Goal: Task Accomplishment & Management: Manage account settings

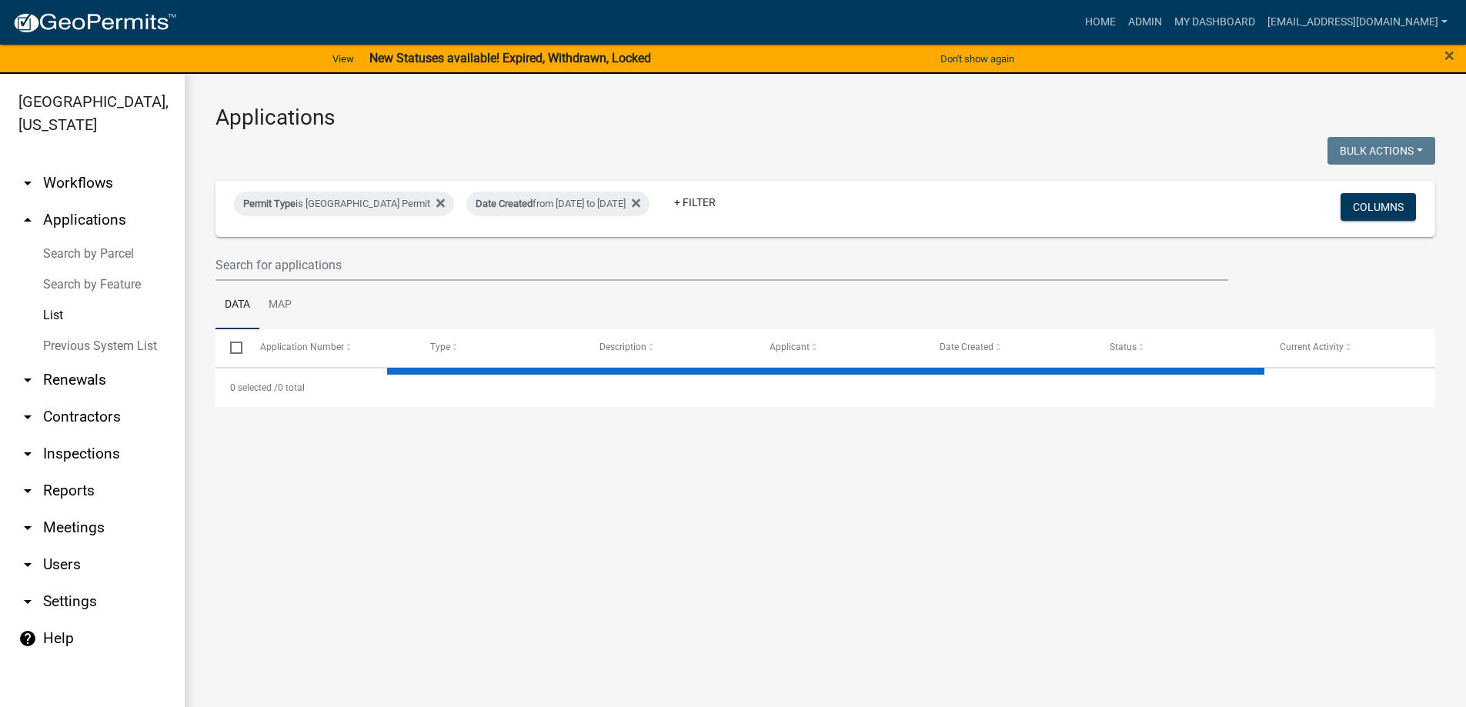
select select "3: 100"
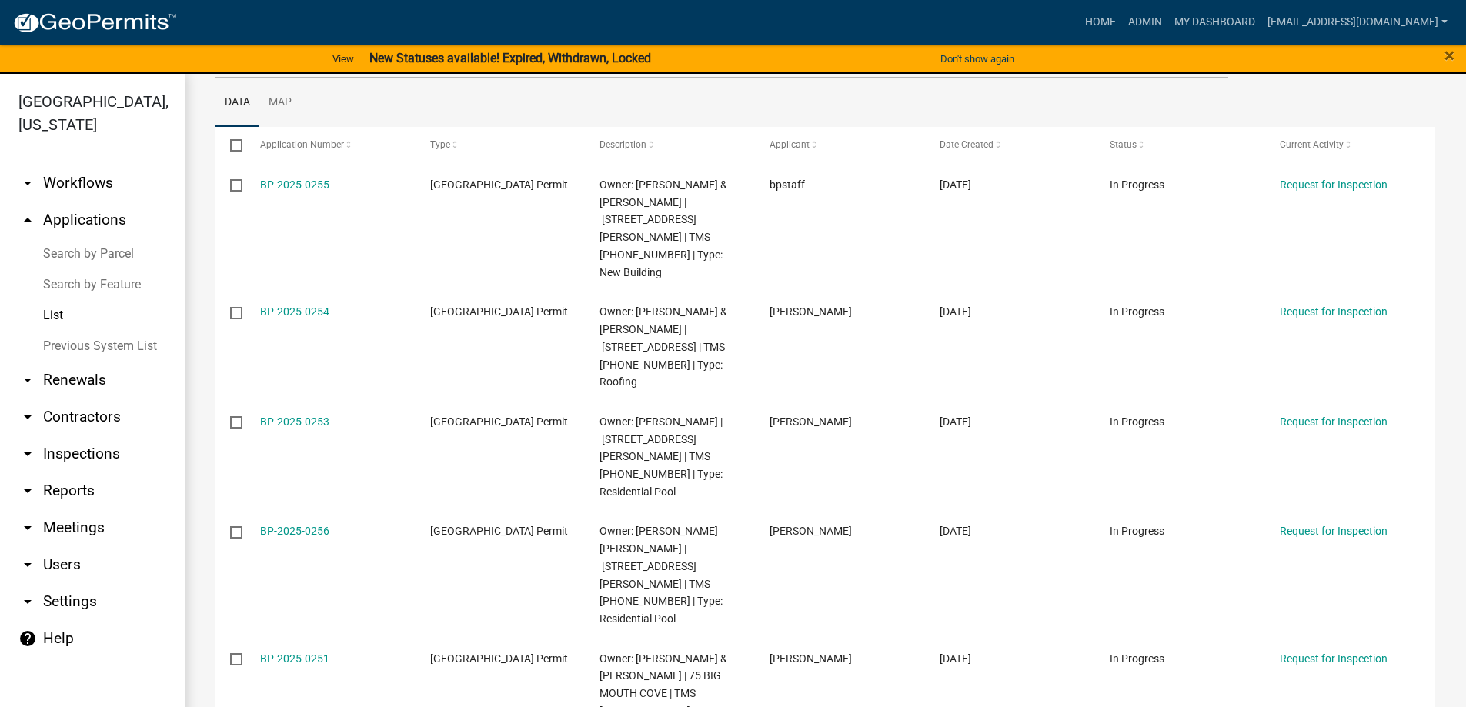
scroll to position [231, 0]
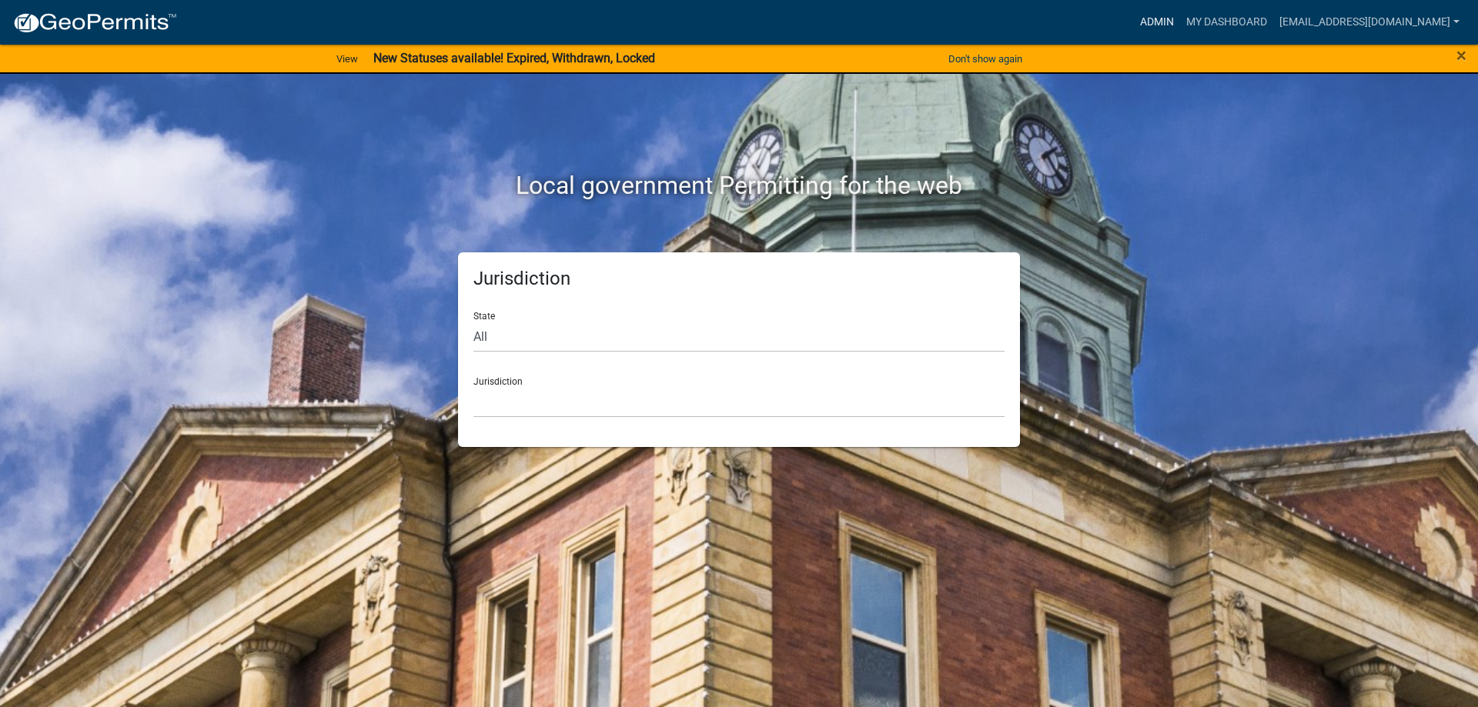
click at [1134, 15] on link "Admin" at bounding box center [1157, 22] width 46 height 29
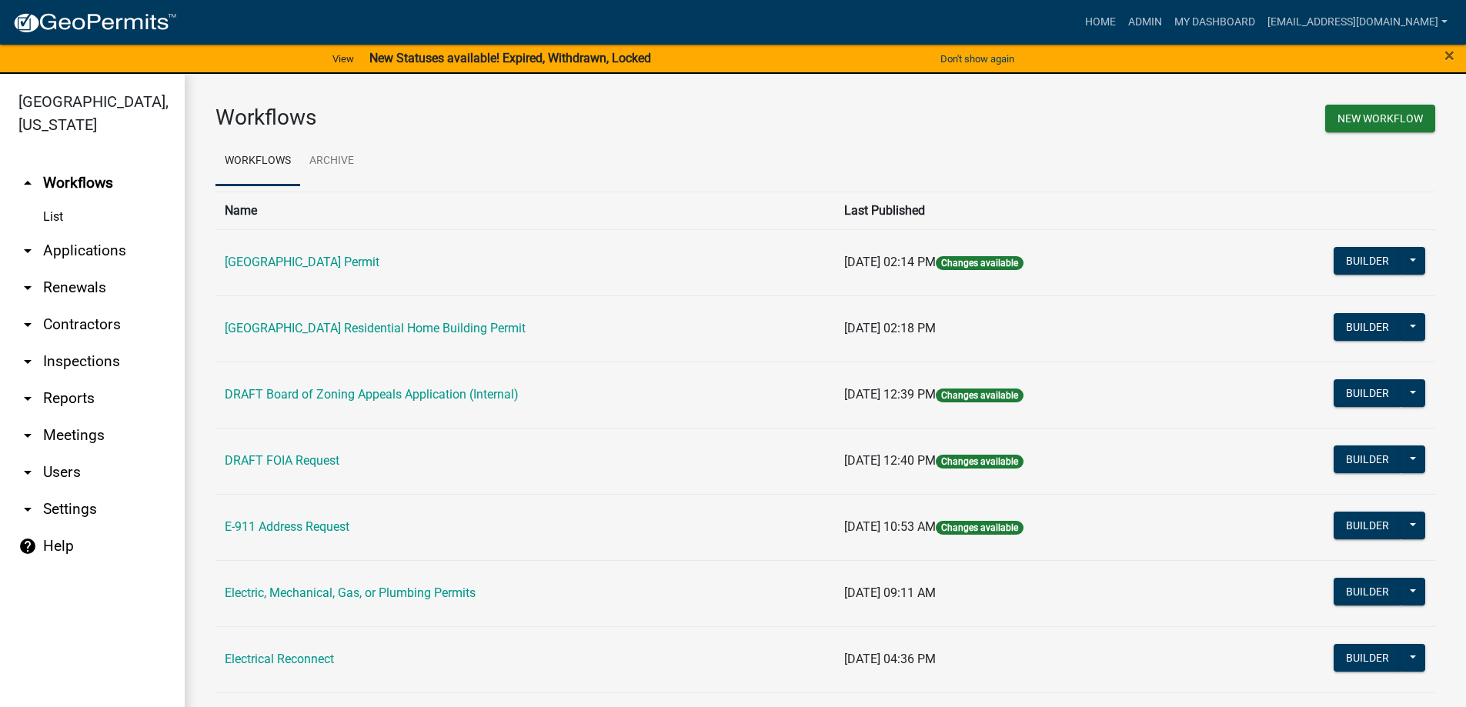
click at [84, 257] on link "arrow_drop_down Applications" at bounding box center [92, 250] width 185 height 37
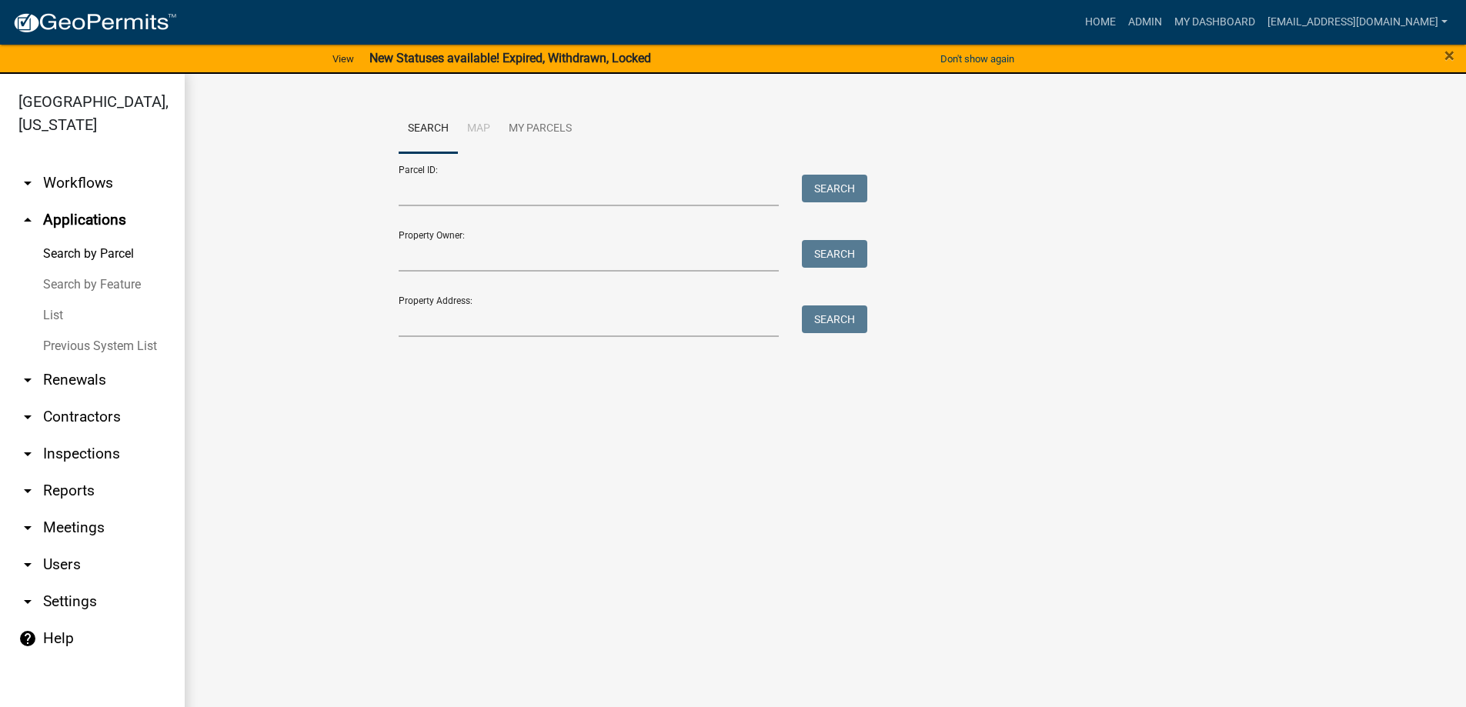
click at [65, 357] on link "Previous System List" at bounding box center [92, 346] width 185 height 31
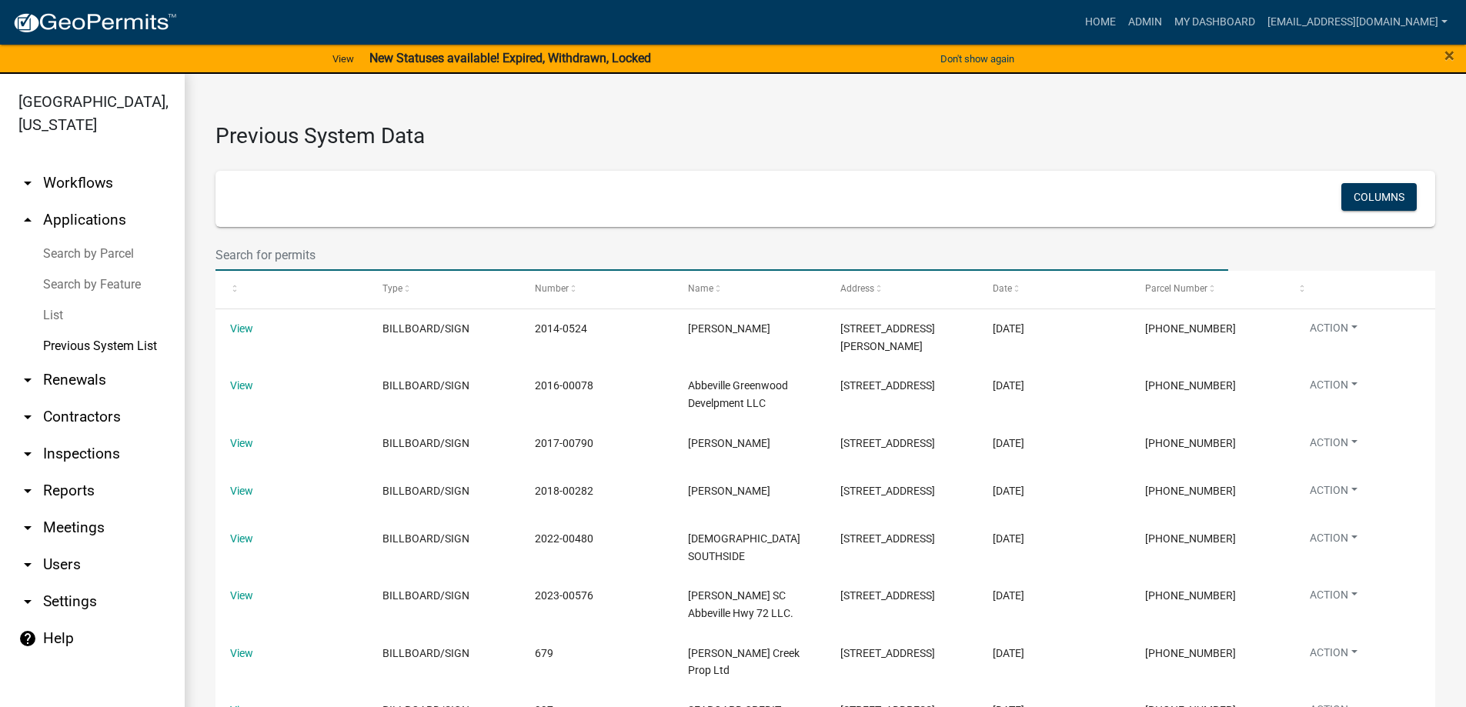
click at [299, 257] on input "text" at bounding box center [722, 255] width 1013 height 32
type input "2023-00713"
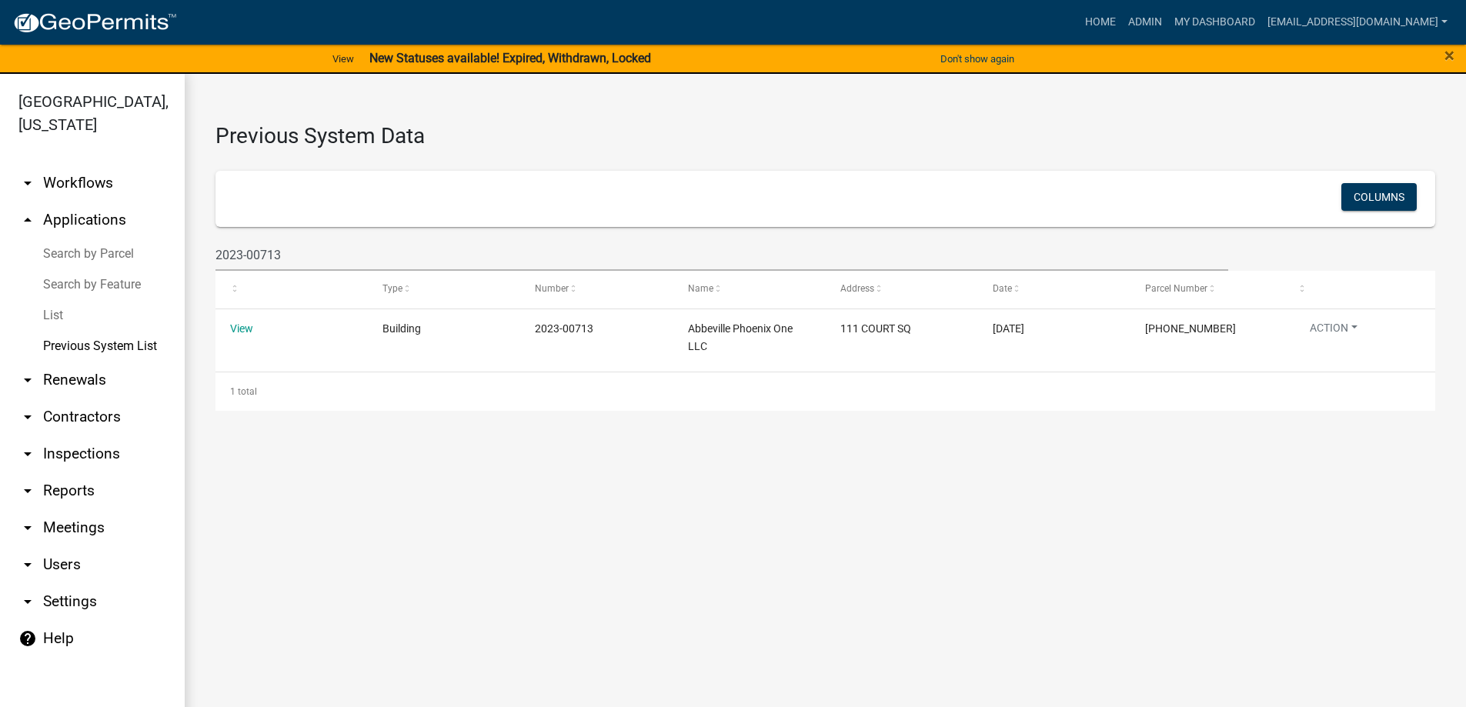
click at [68, 312] on link "List" at bounding box center [92, 315] width 185 height 31
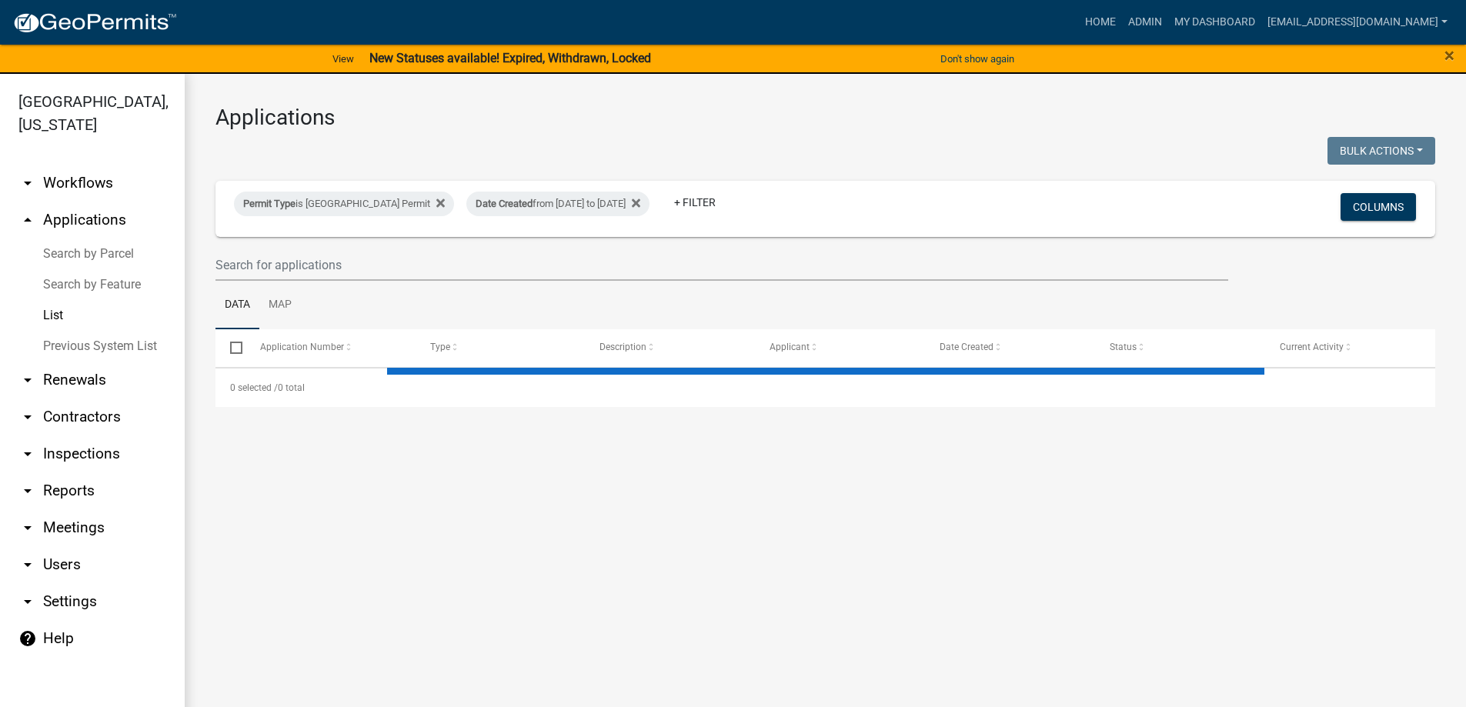
select select "3: 100"
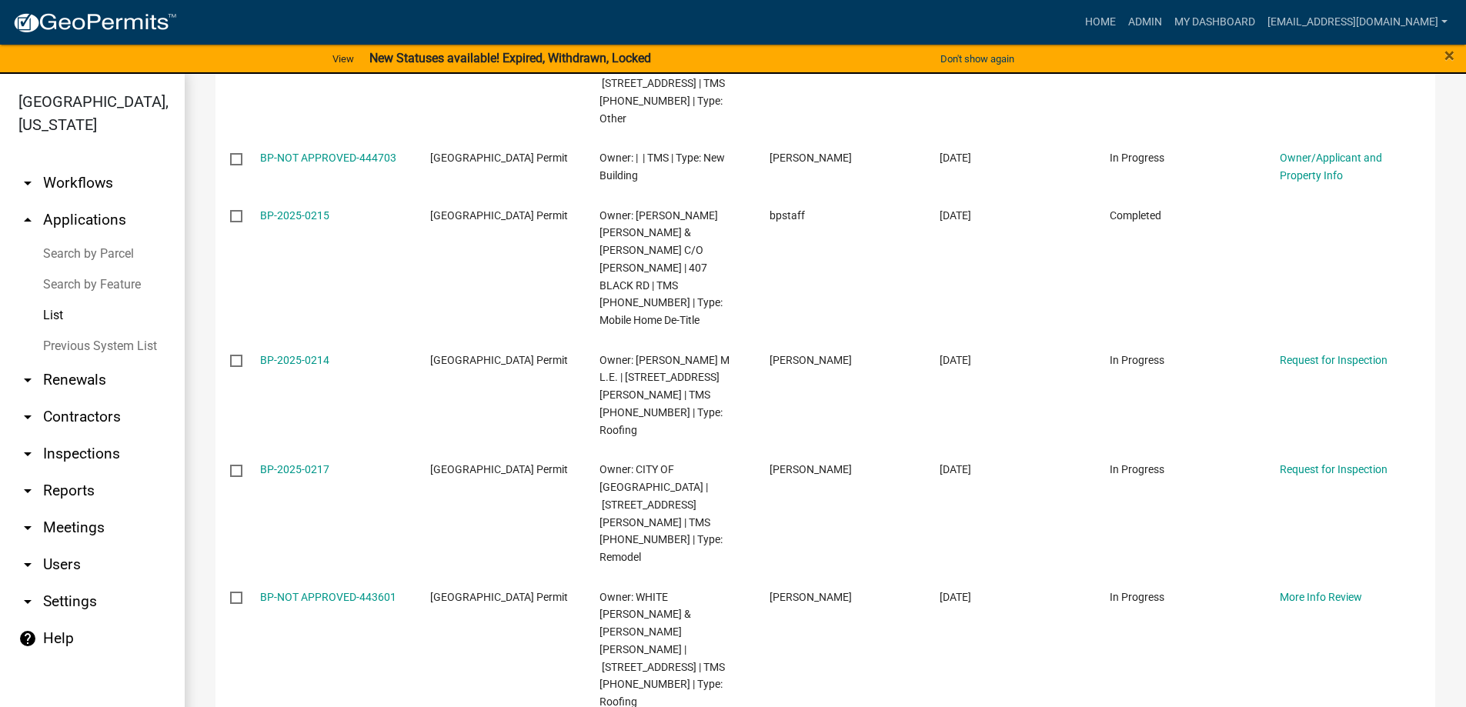
scroll to position [5773, 0]
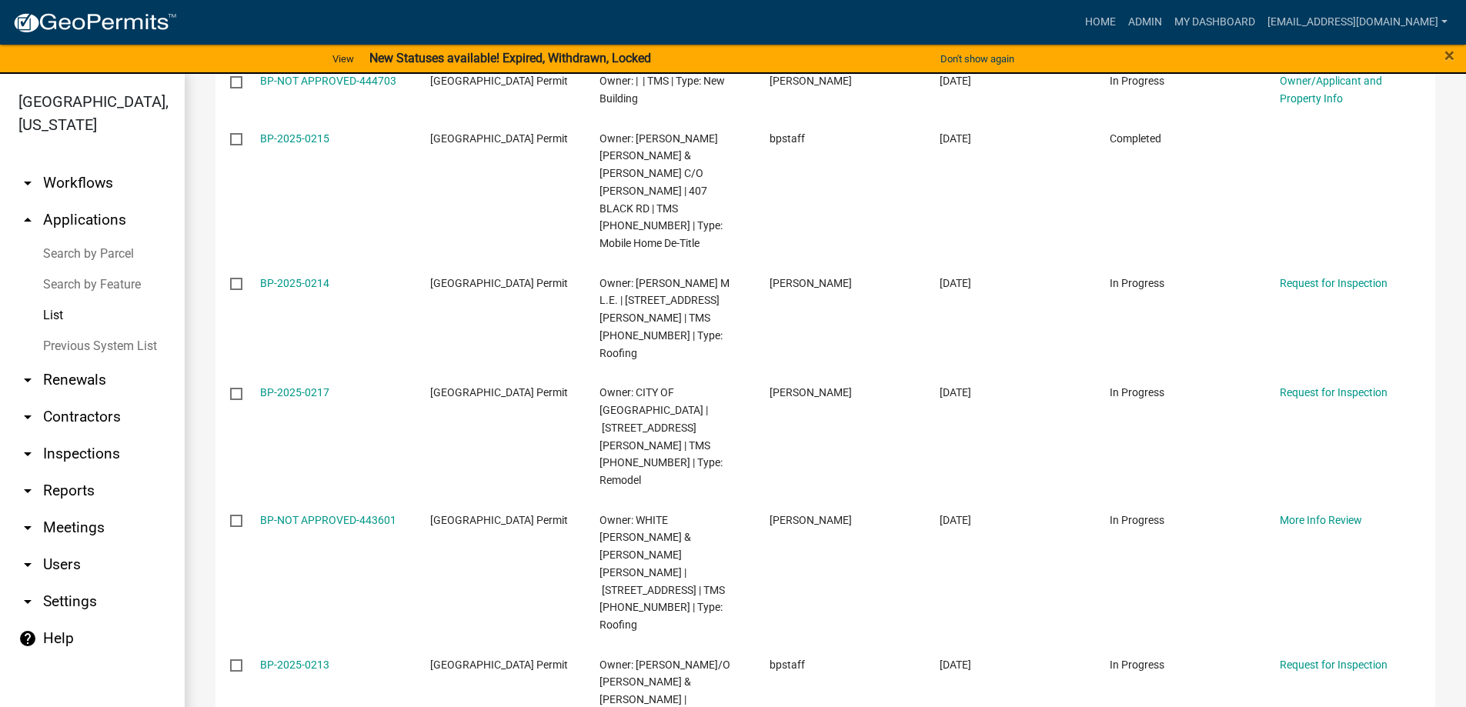
drag, startPoint x: 284, startPoint y: 89, endPoint x: 262, endPoint y: 95, distance: 23.2
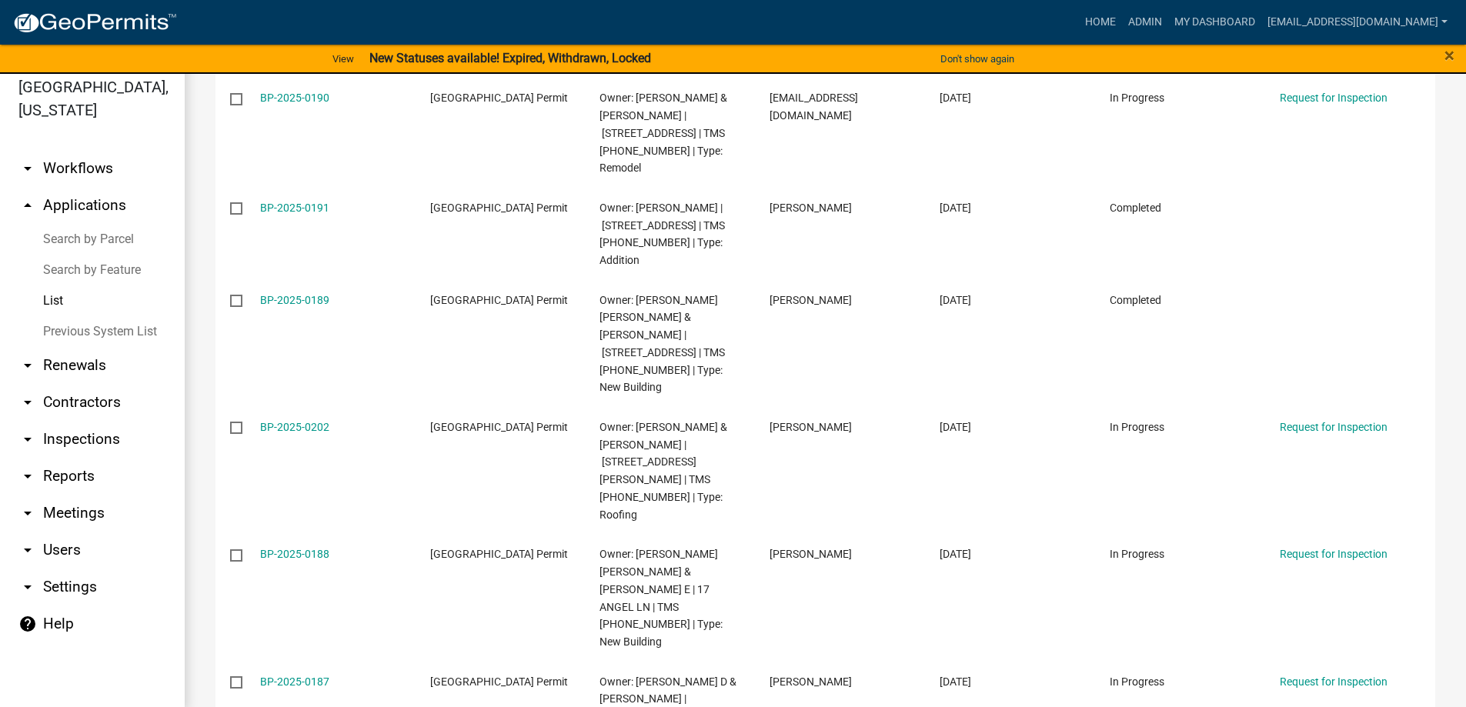
scroll to position [18, 0]
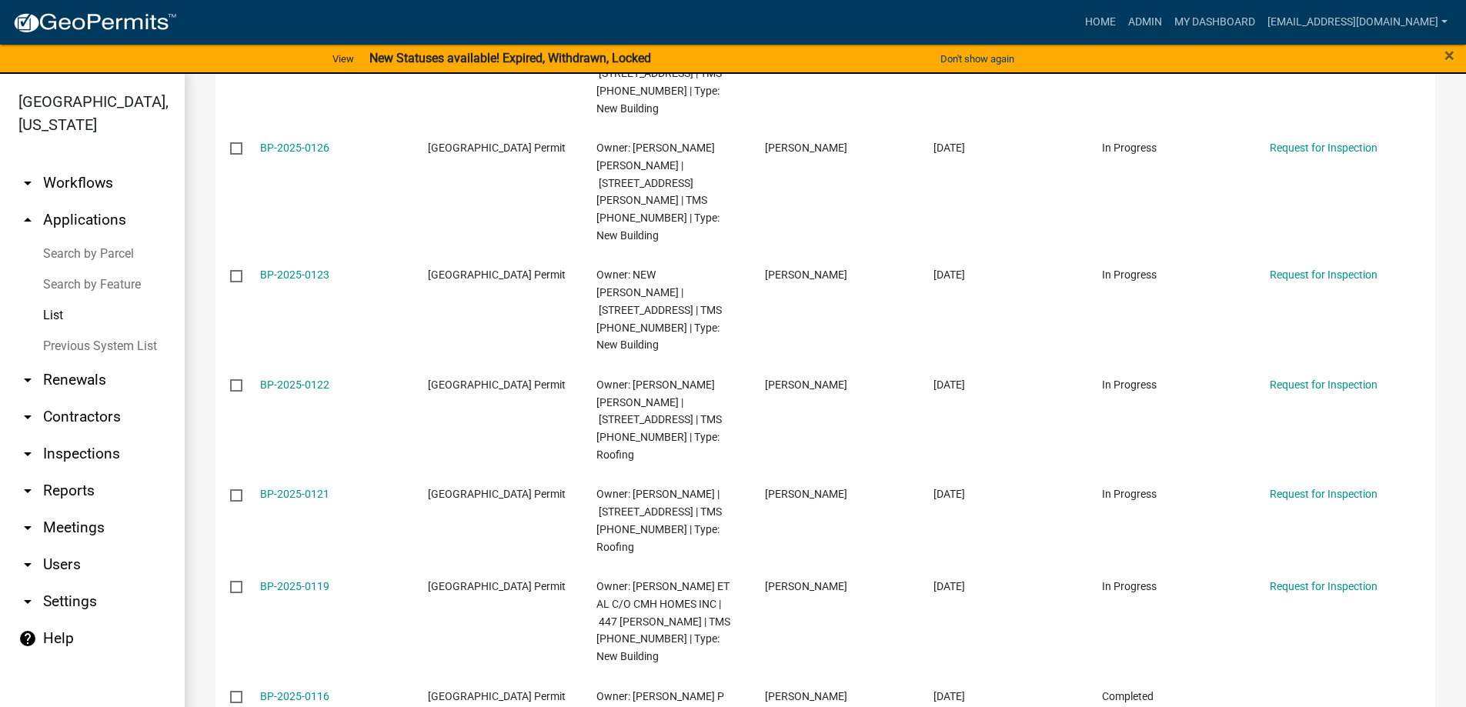
scroll to position [6003, 0]
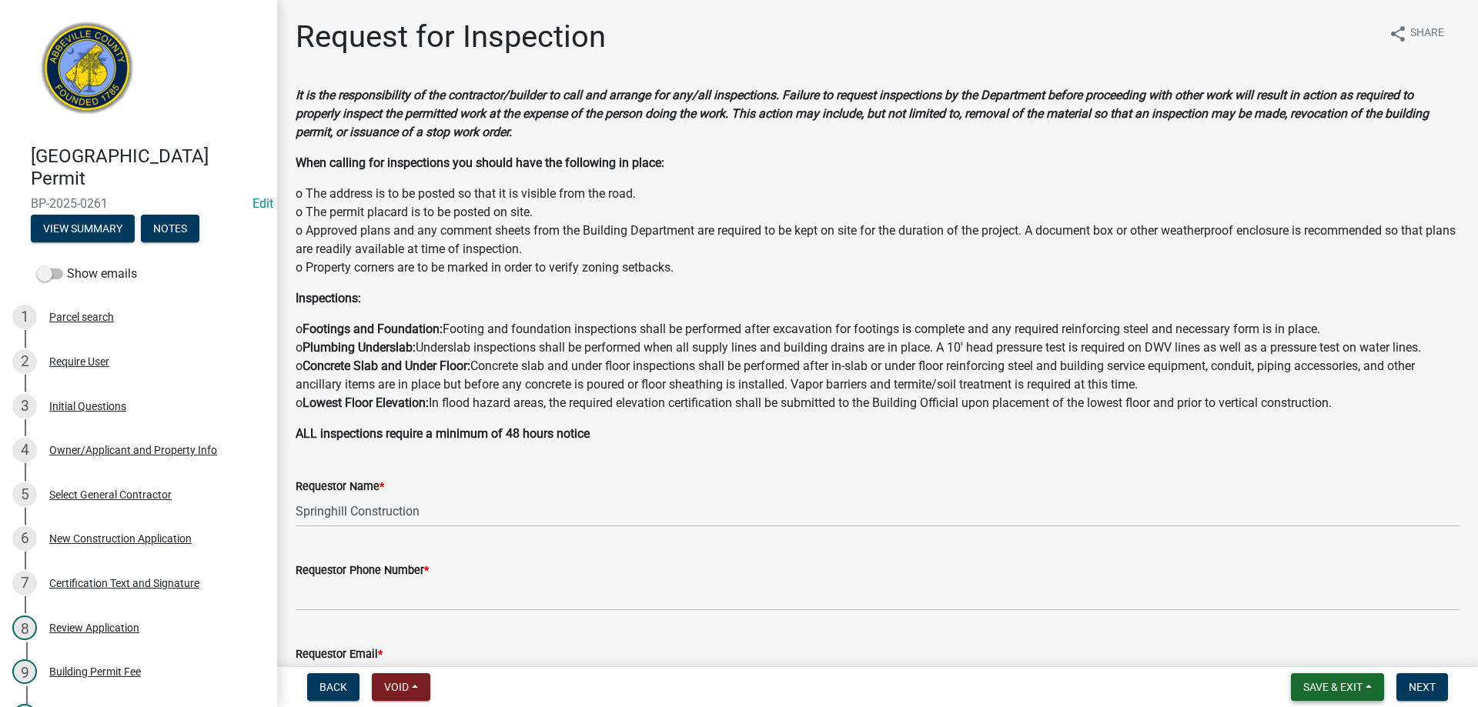
click at [1354, 693] on span "Save & Exit" at bounding box center [1332, 687] width 59 height 12
click at [1328, 655] on button "Save & Exit" at bounding box center [1322, 647] width 123 height 37
click at [100, 536] on div "New Construction Application" at bounding box center [120, 538] width 142 height 11
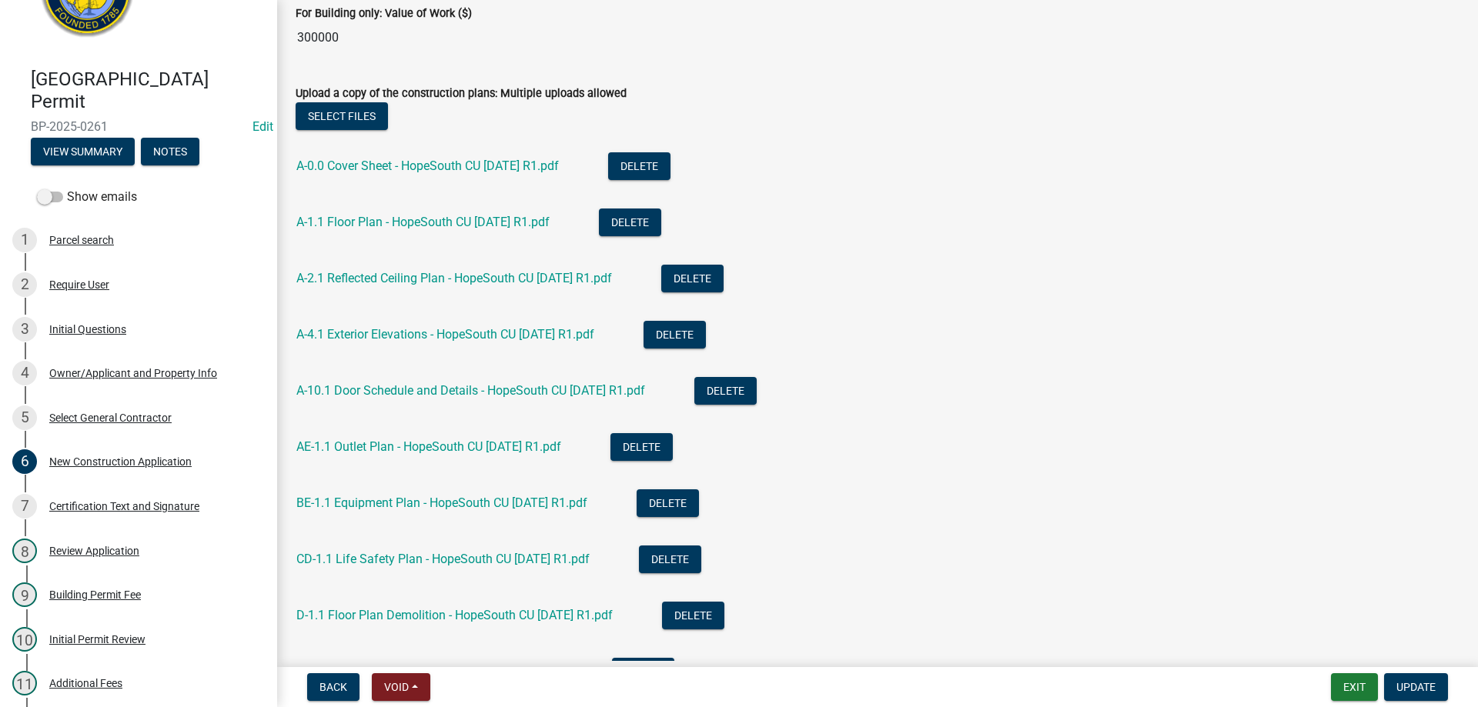
scroll to position [77, 0]
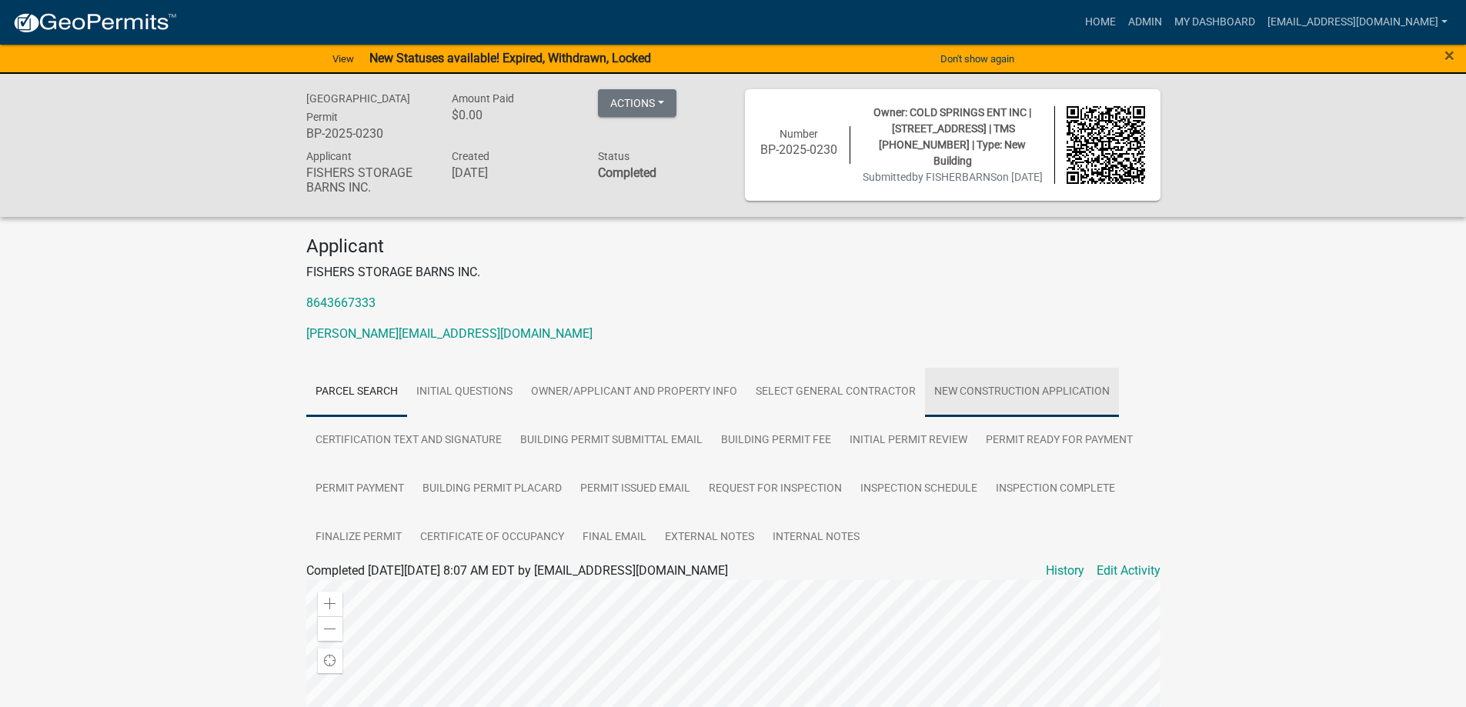
click at [997, 387] on link "New Construction Application" at bounding box center [1022, 392] width 194 height 49
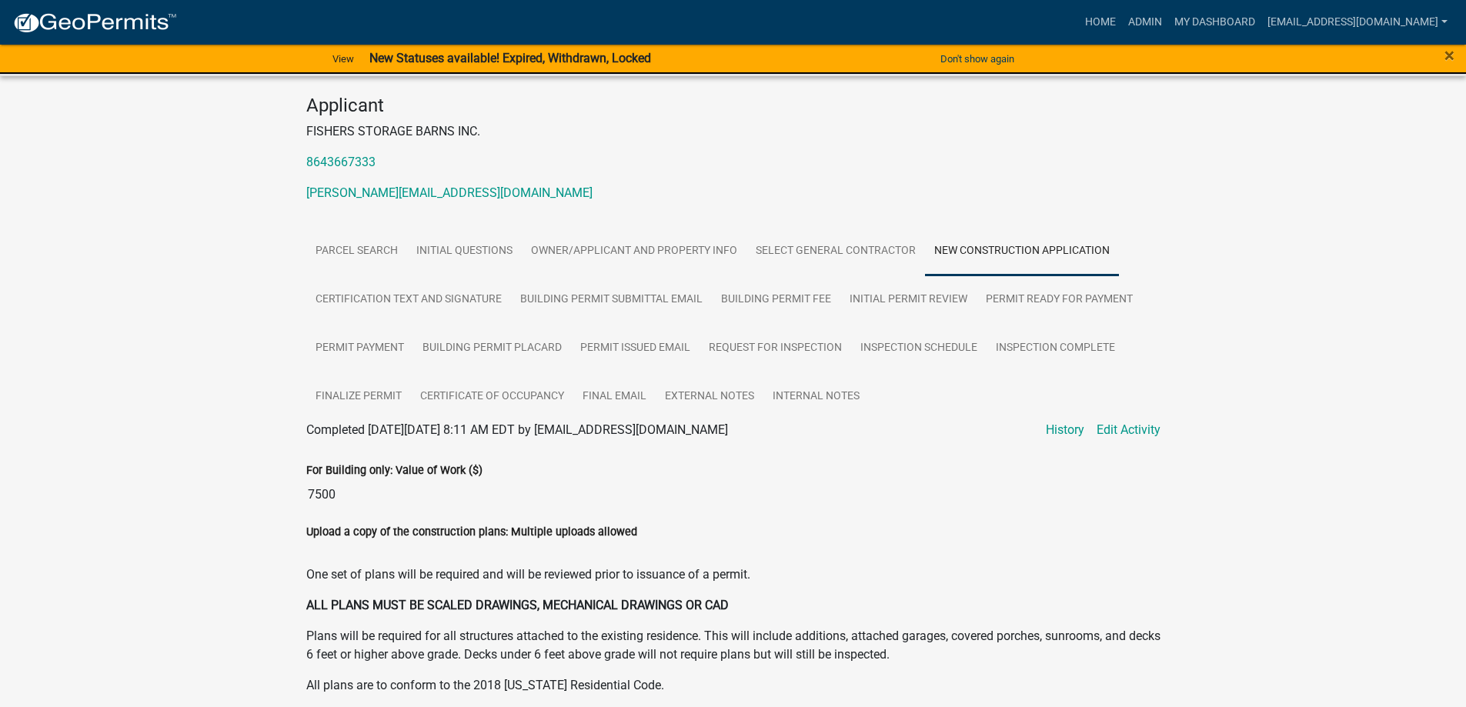
scroll to position [52, 0]
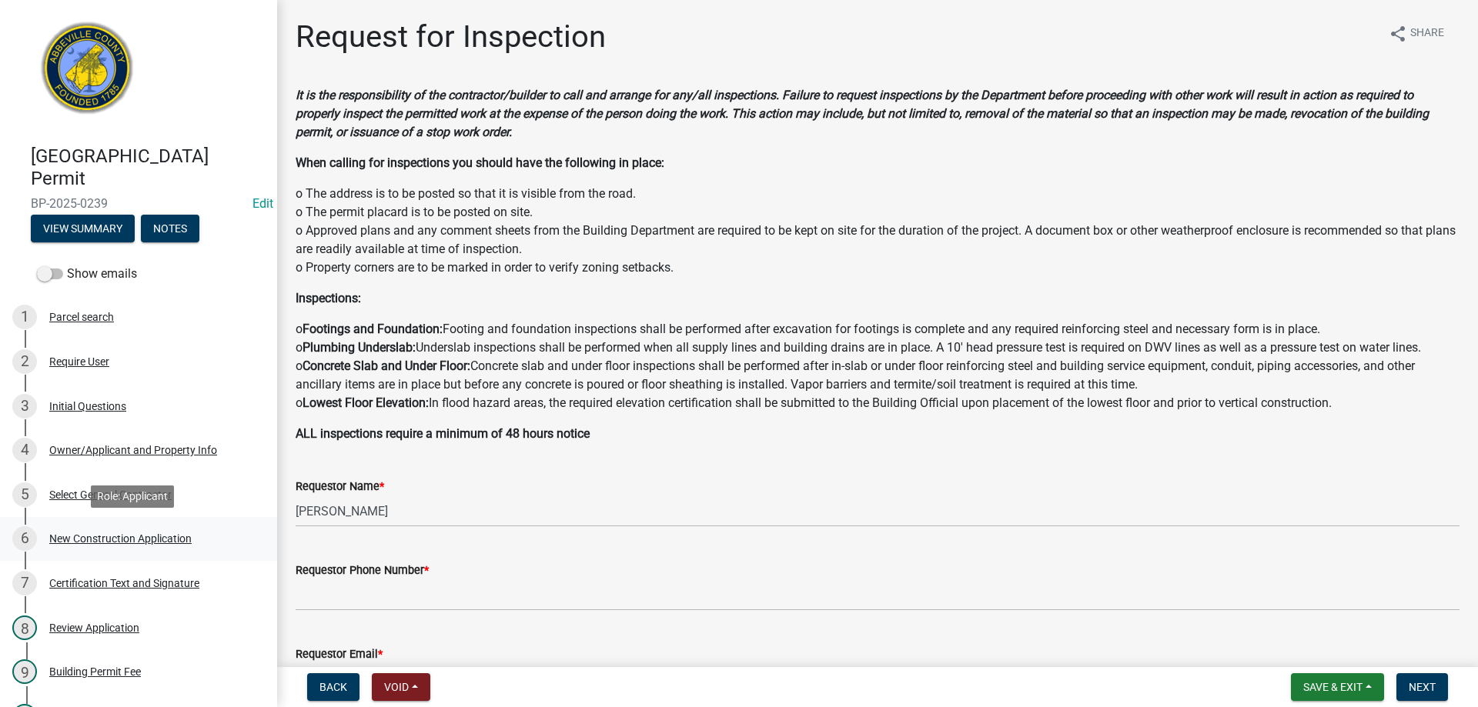
click at [125, 539] on div "New Construction Application" at bounding box center [120, 538] width 142 height 11
click at [118, 541] on div "New Construction Application" at bounding box center [120, 538] width 142 height 11
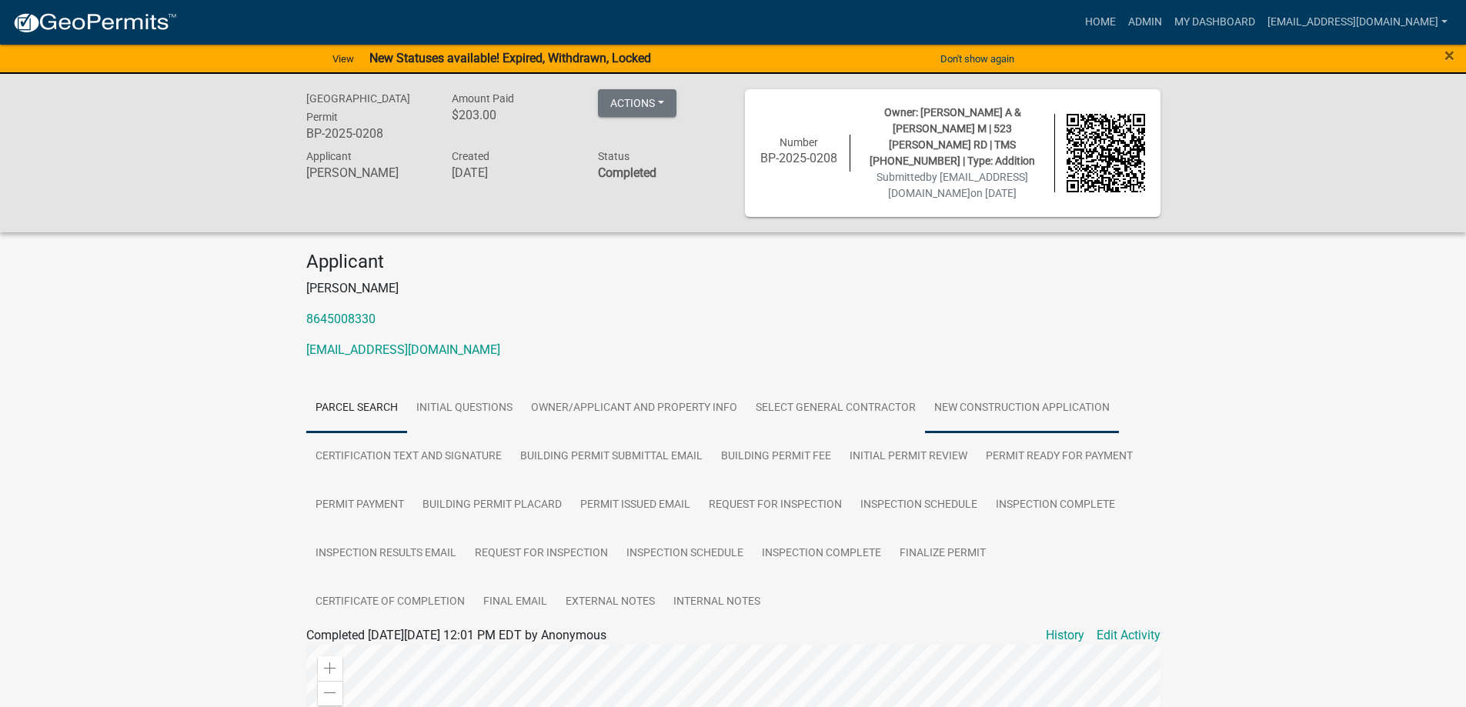
click at [962, 407] on link "New Construction Application" at bounding box center [1022, 408] width 194 height 49
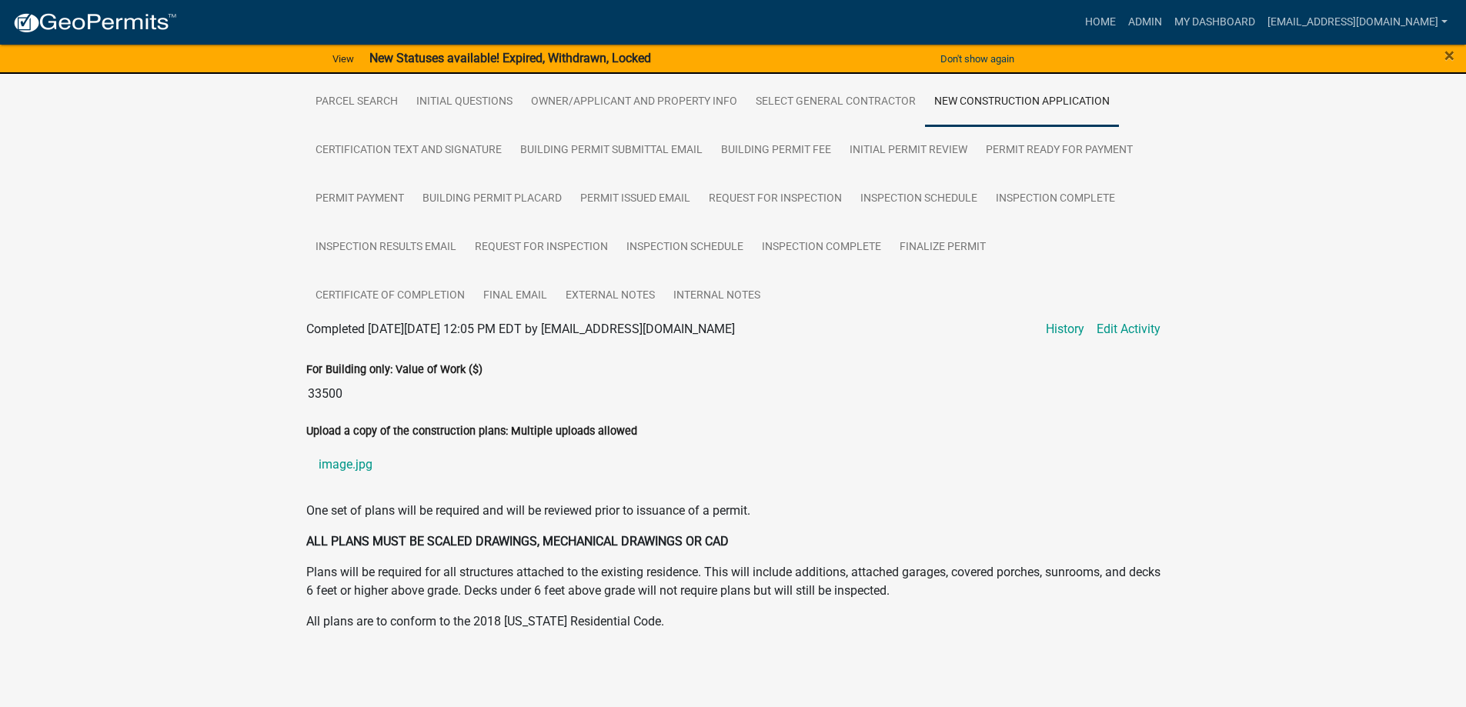
scroll to position [307, 0]
click at [355, 459] on link "image.jpg" at bounding box center [733, 464] width 854 height 37
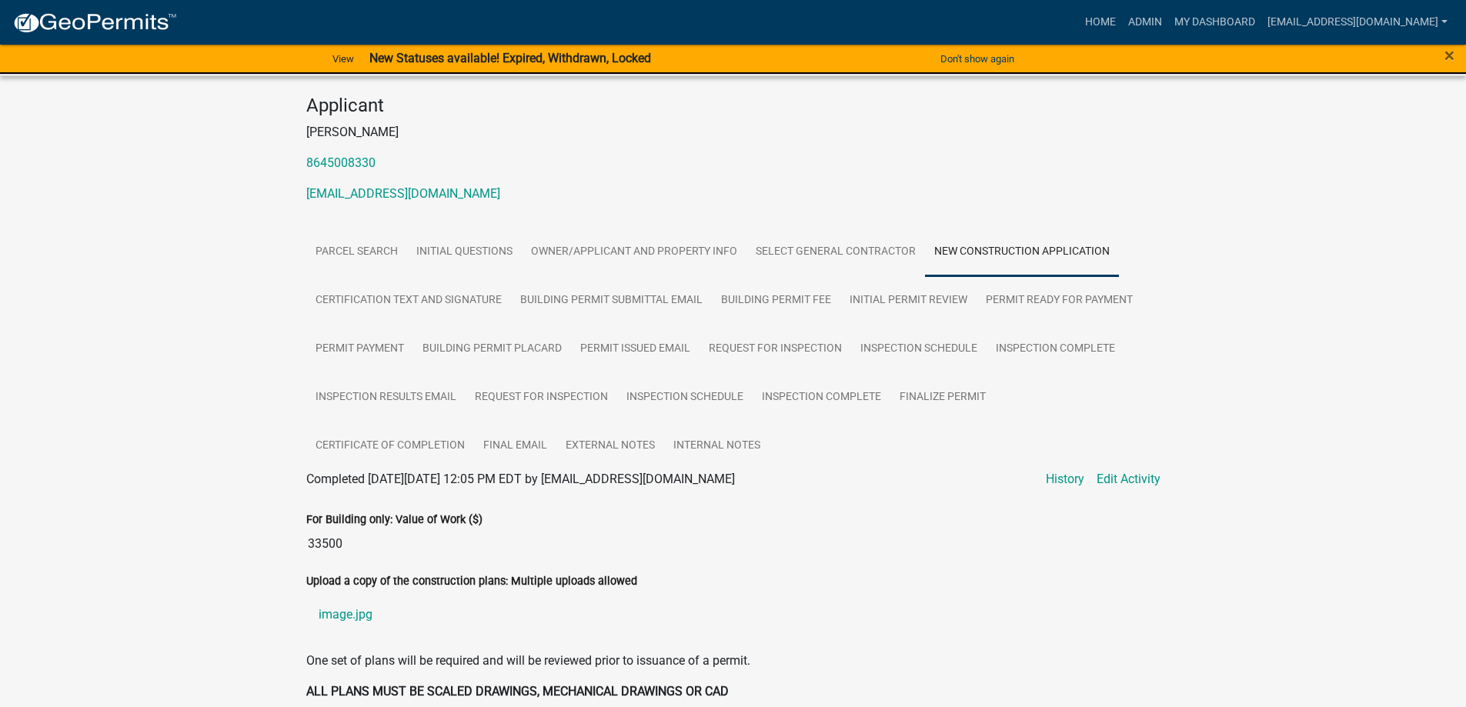
scroll to position [153, 0]
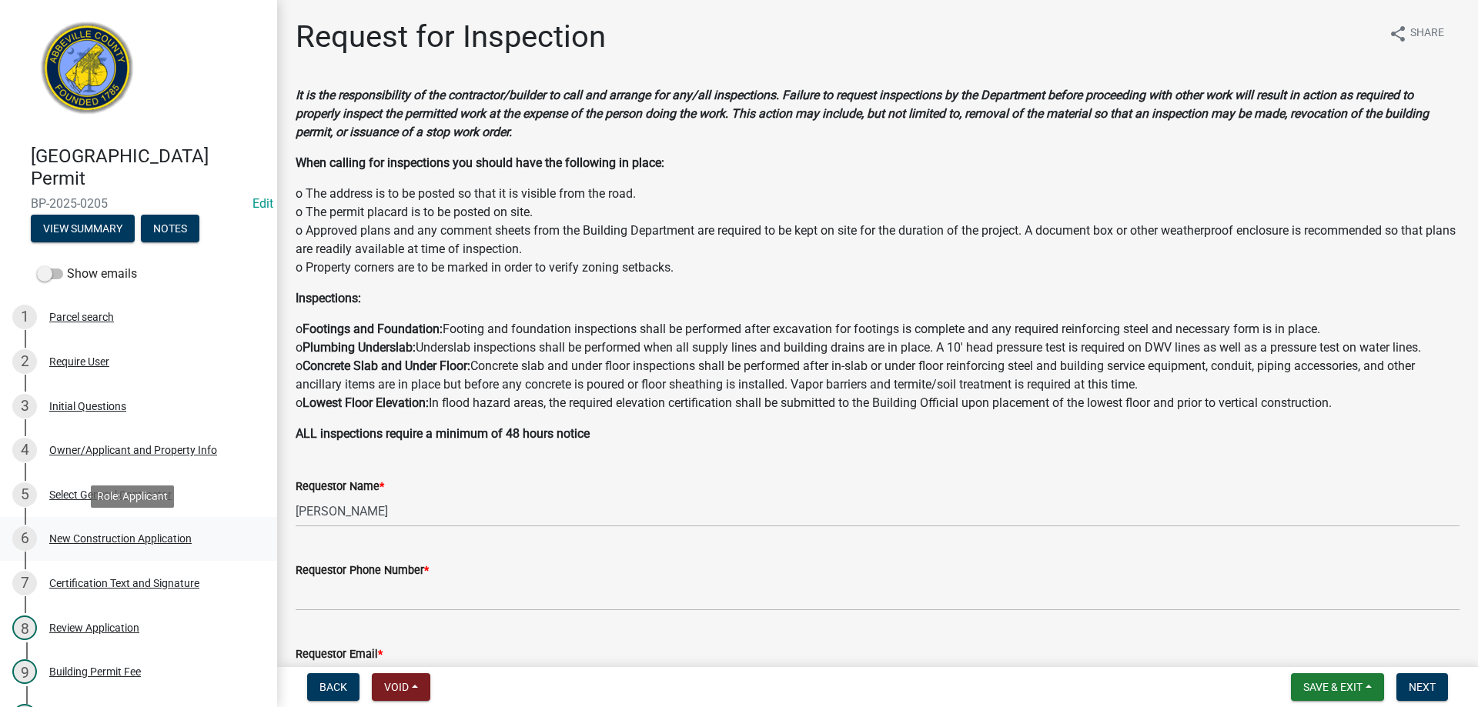
click at [80, 538] on div "New Construction Application" at bounding box center [120, 538] width 142 height 11
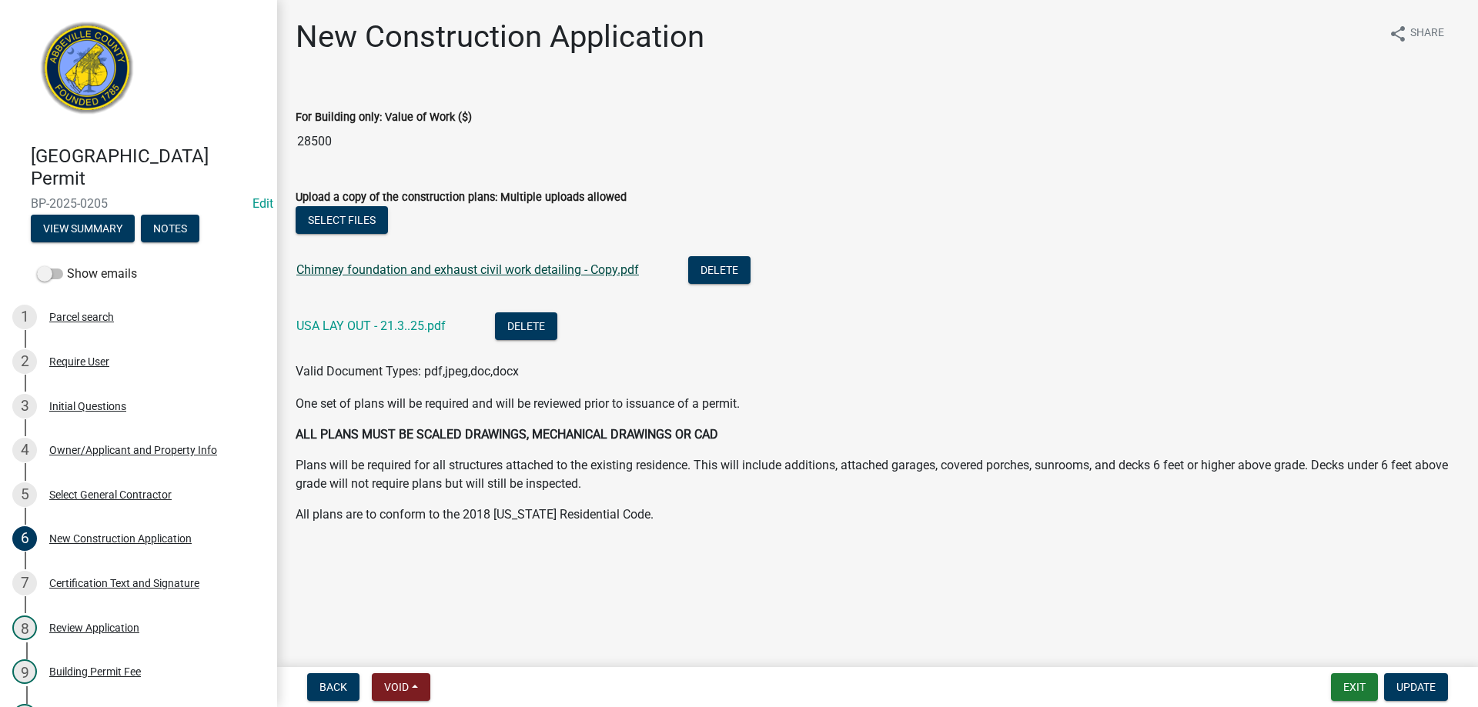
click at [411, 272] on link "Chimney foundation and exhaust civil work detailing - Copy.pdf" at bounding box center [467, 269] width 343 height 15
click at [103, 445] on div "Owner/Applicant and Property Info" at bounding box center [133, 450] width 168 height 11
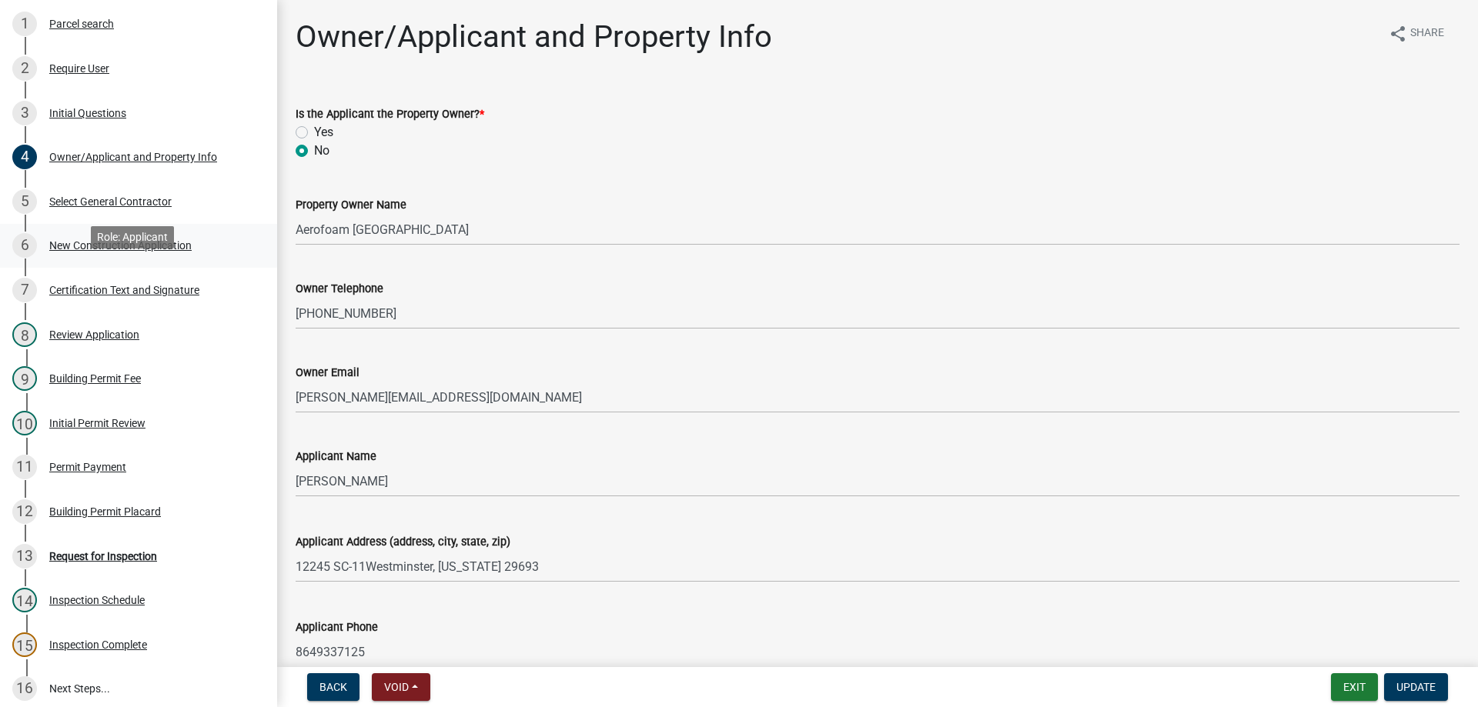
scroll to position [308, 0]
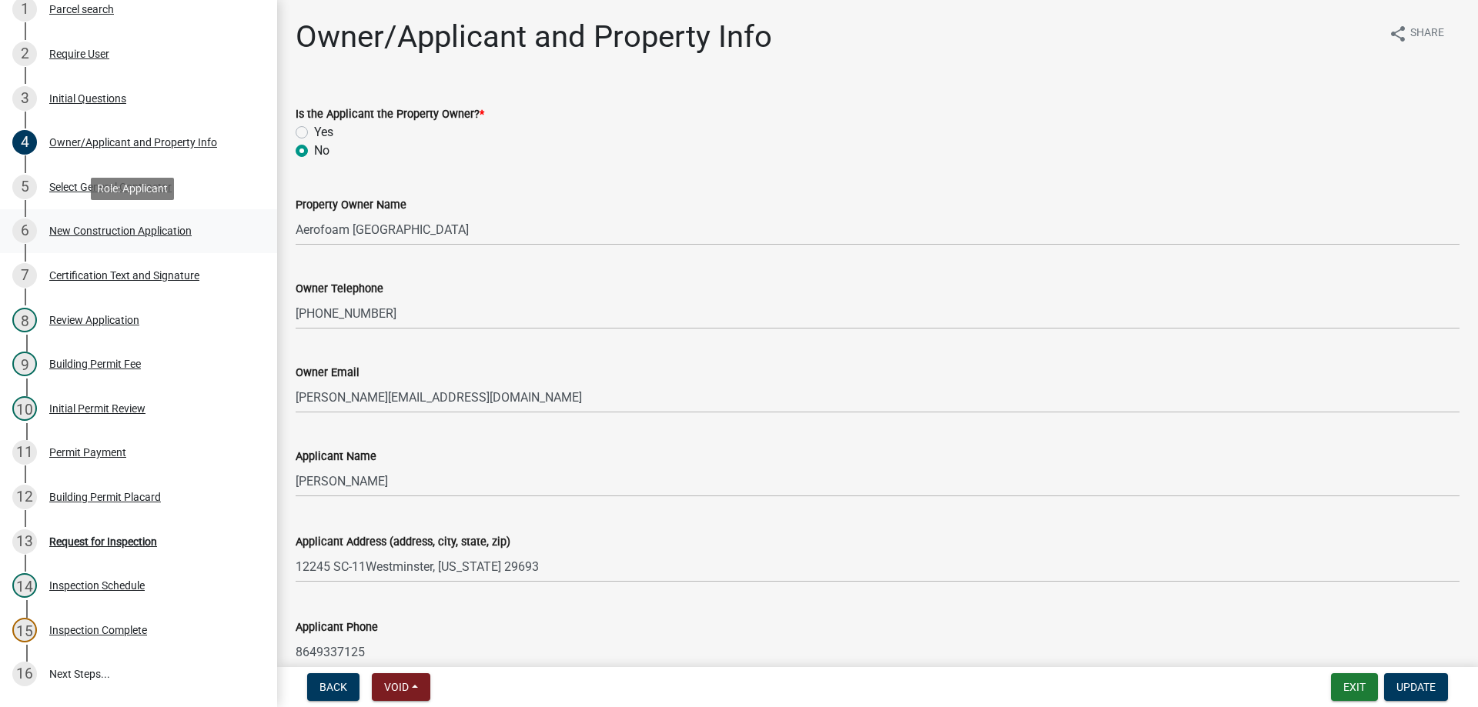
click at [109, 228] on div "New Construction Application" at bounding box center [120, 231] width 142 height 11
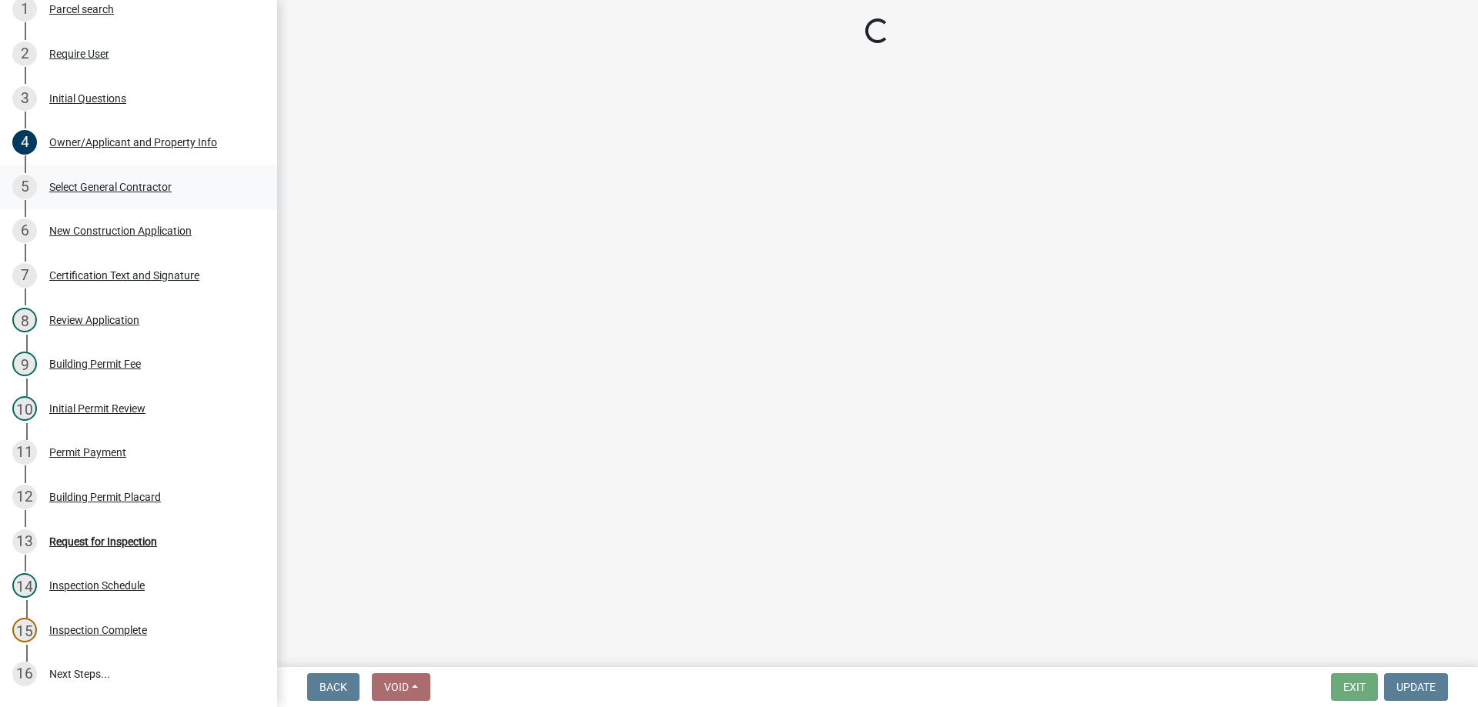
click at [81, 182] on div "Select General Contractor" at bounding box center [110, 187] width 122 height 11
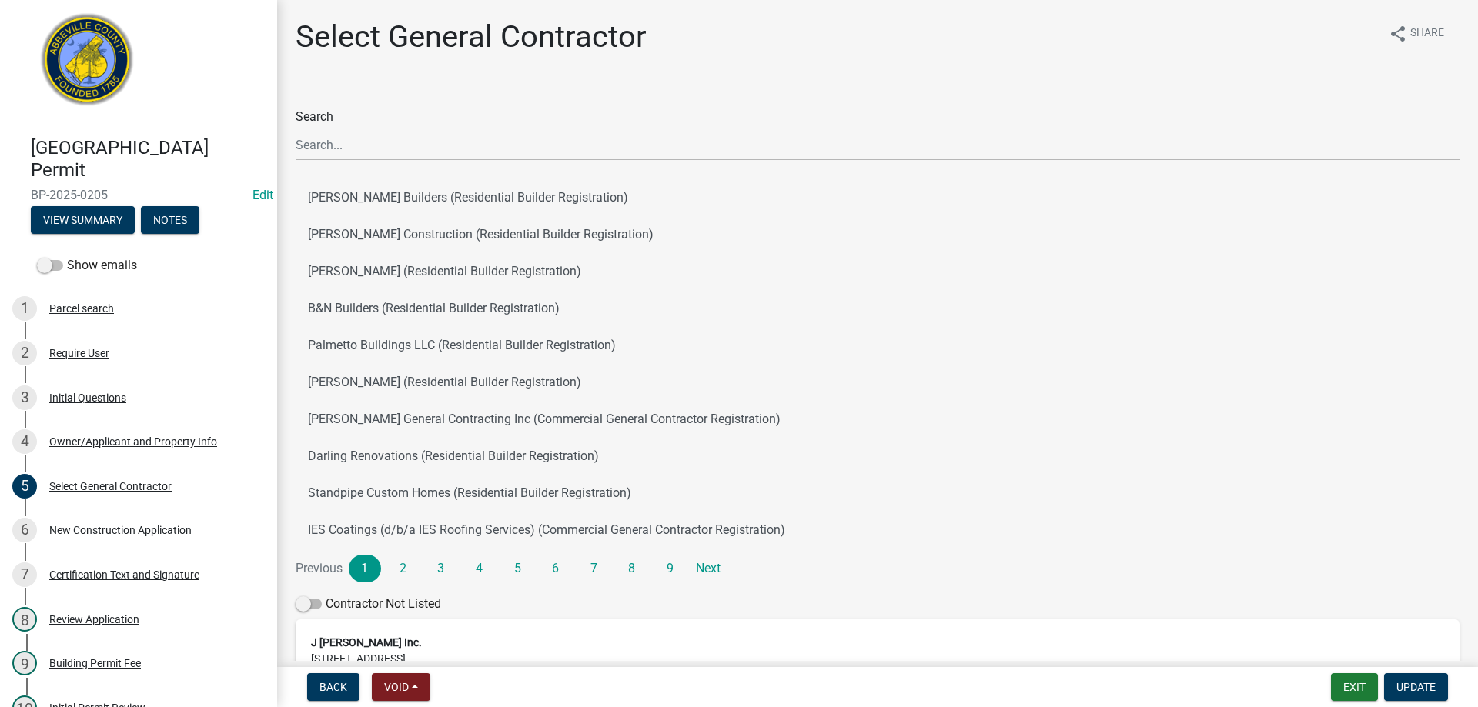
scroll to position [0, 0]
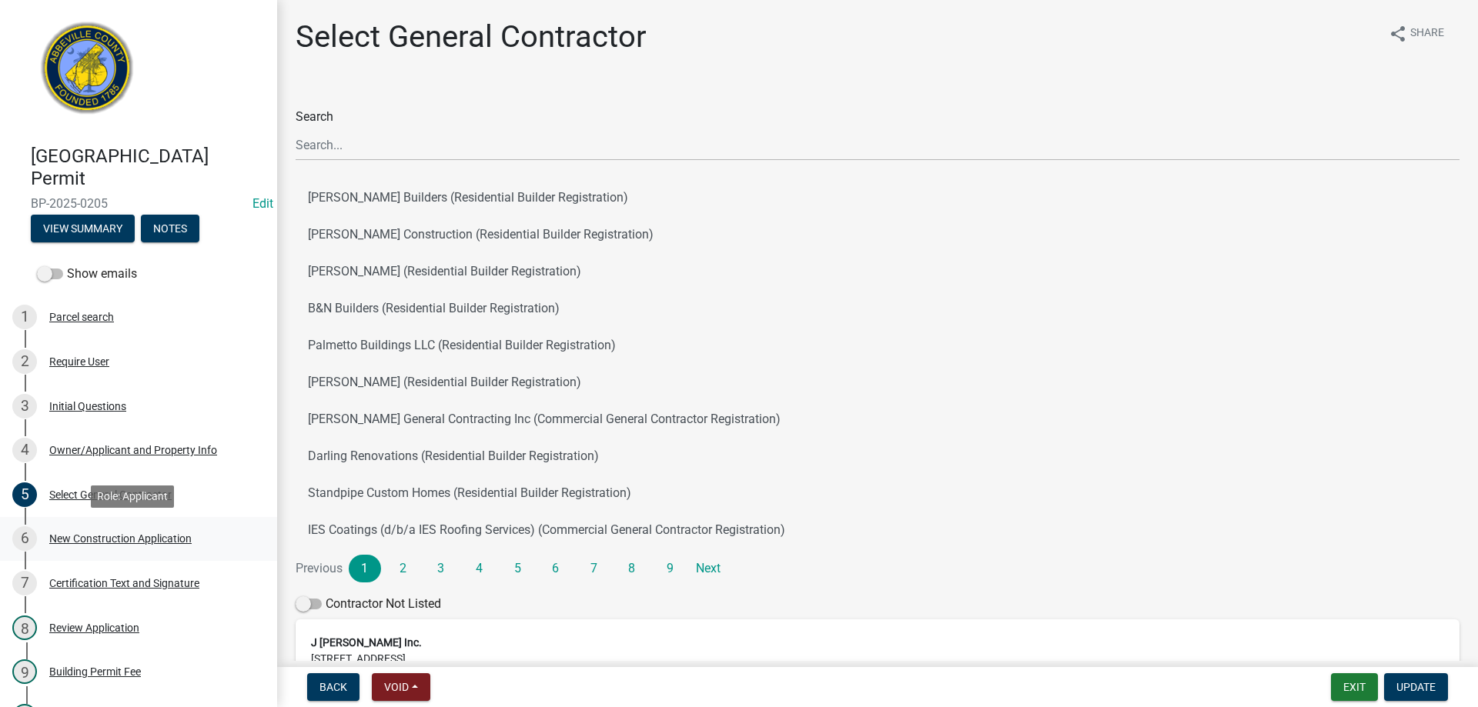
click at [96, 536] on div "New Construction Application" at bounding box center [120, 538] width 142 height 11
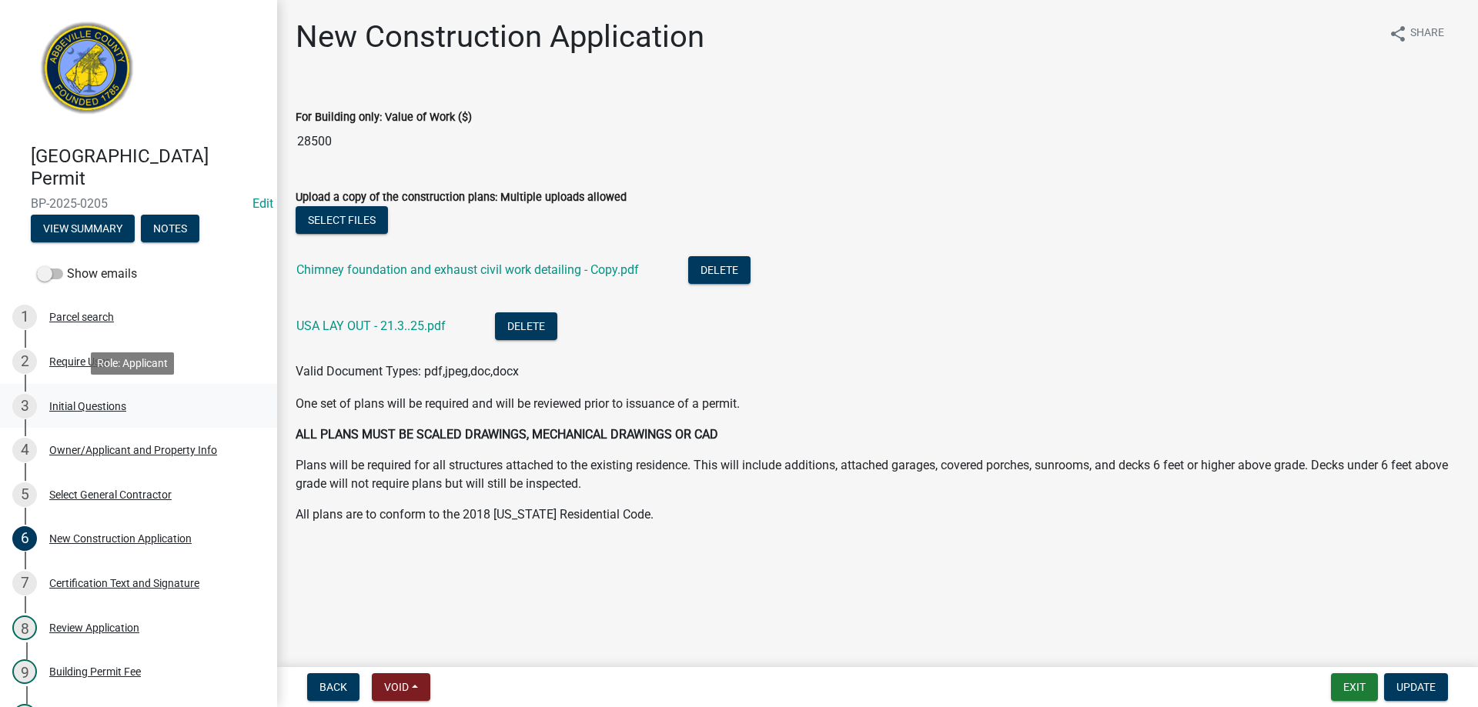
click at [72, 409] on div "Initial Questions" at bounding box center [87, 406] width 77 height 11
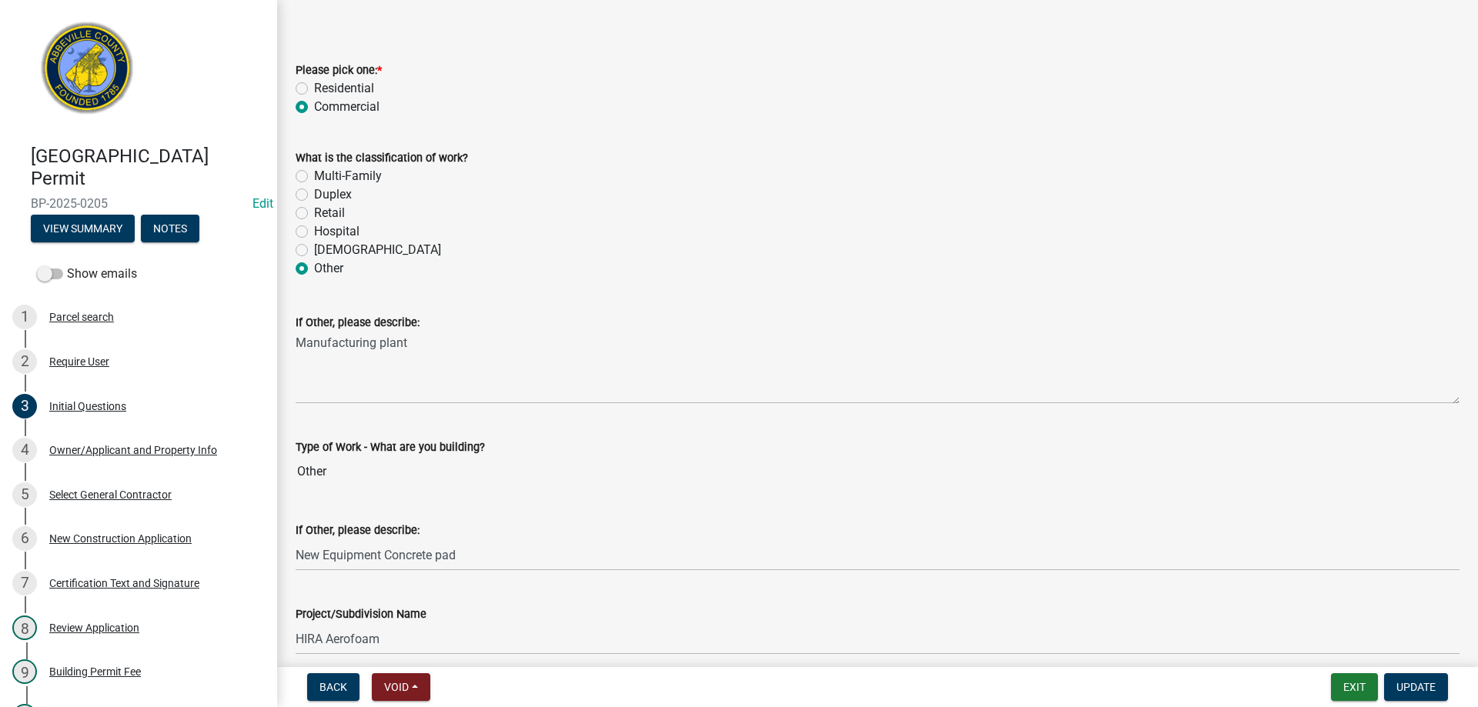
scroll to position [248, 0]
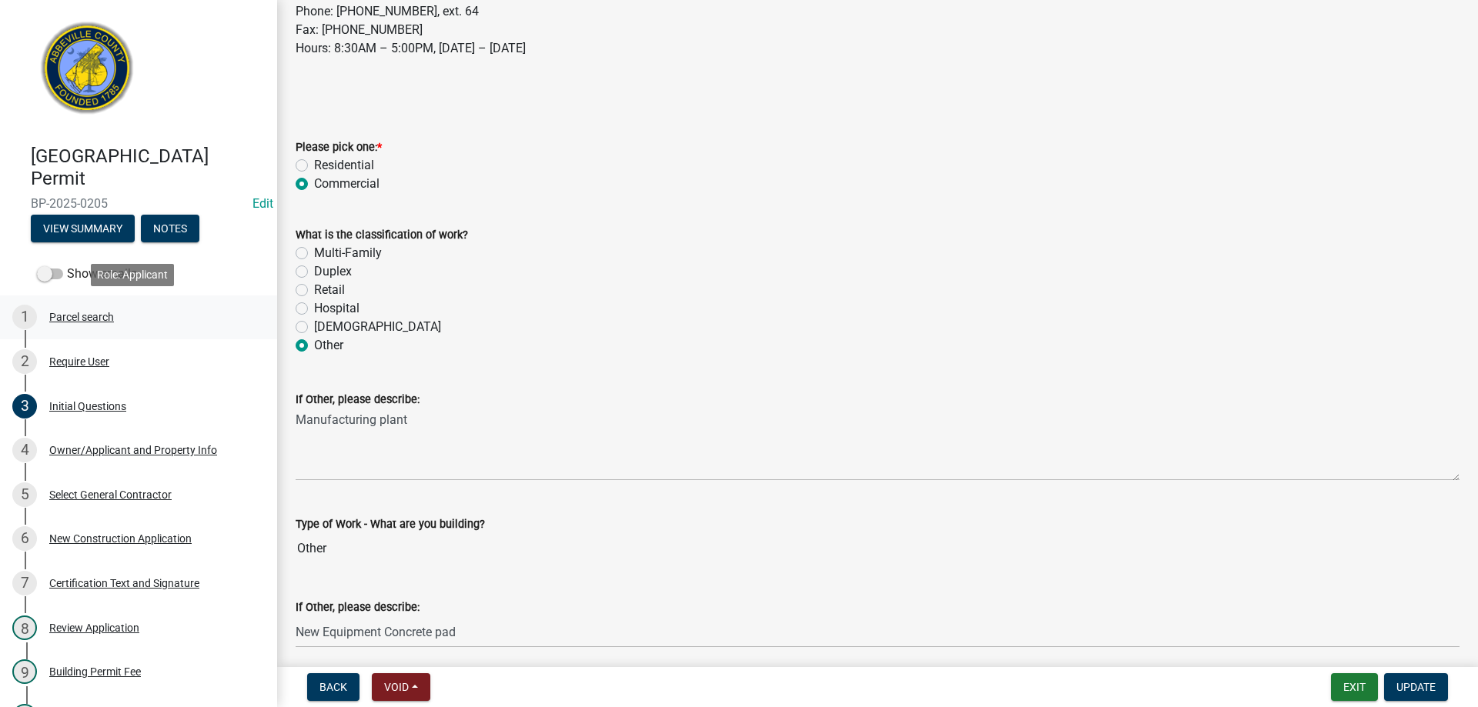
click at [72, 312] on div "Parcel search" at bounding box center [81, 317] width 65 height 11
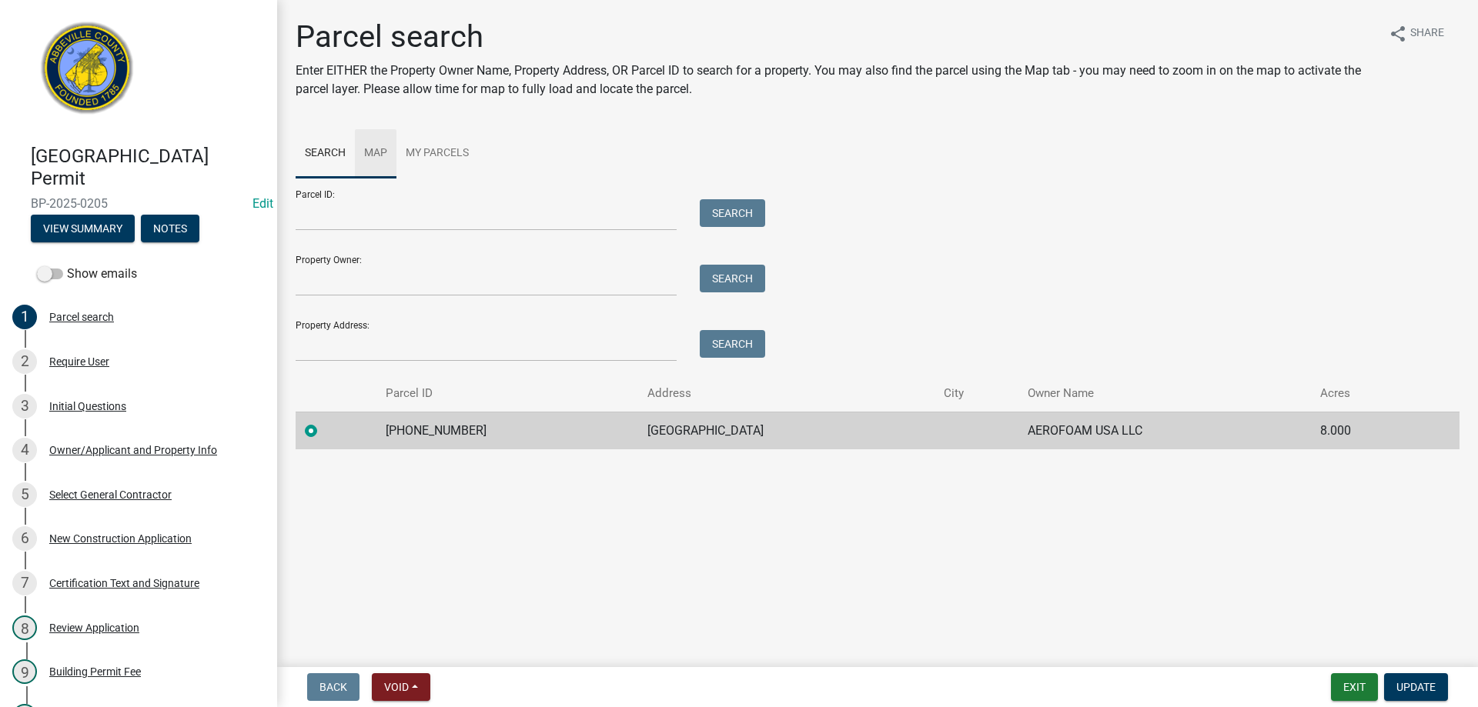
click at [373, 158] on link "Map" at bounding box center [376, 153] width 42 height 49
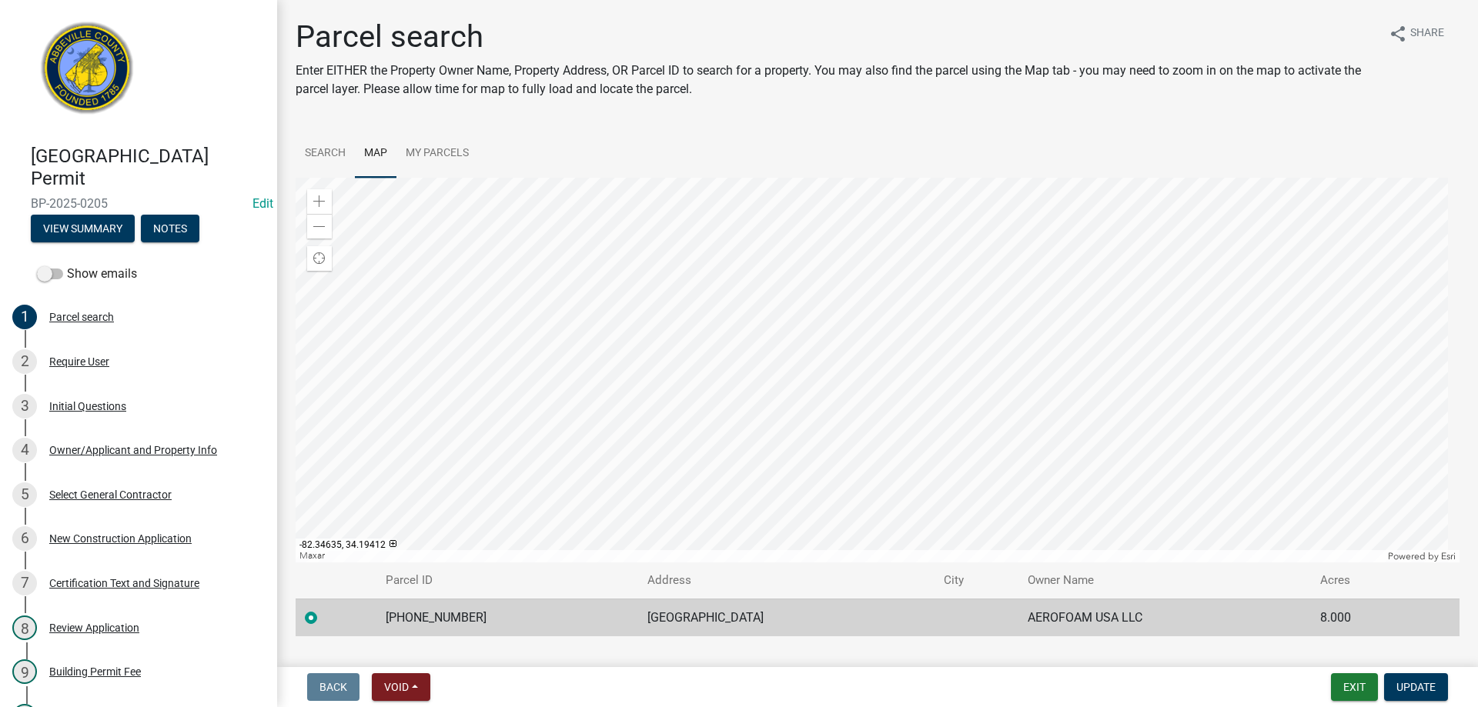
click at [977, 389] on div at bounding box center [878, 370] width 1164 height 385
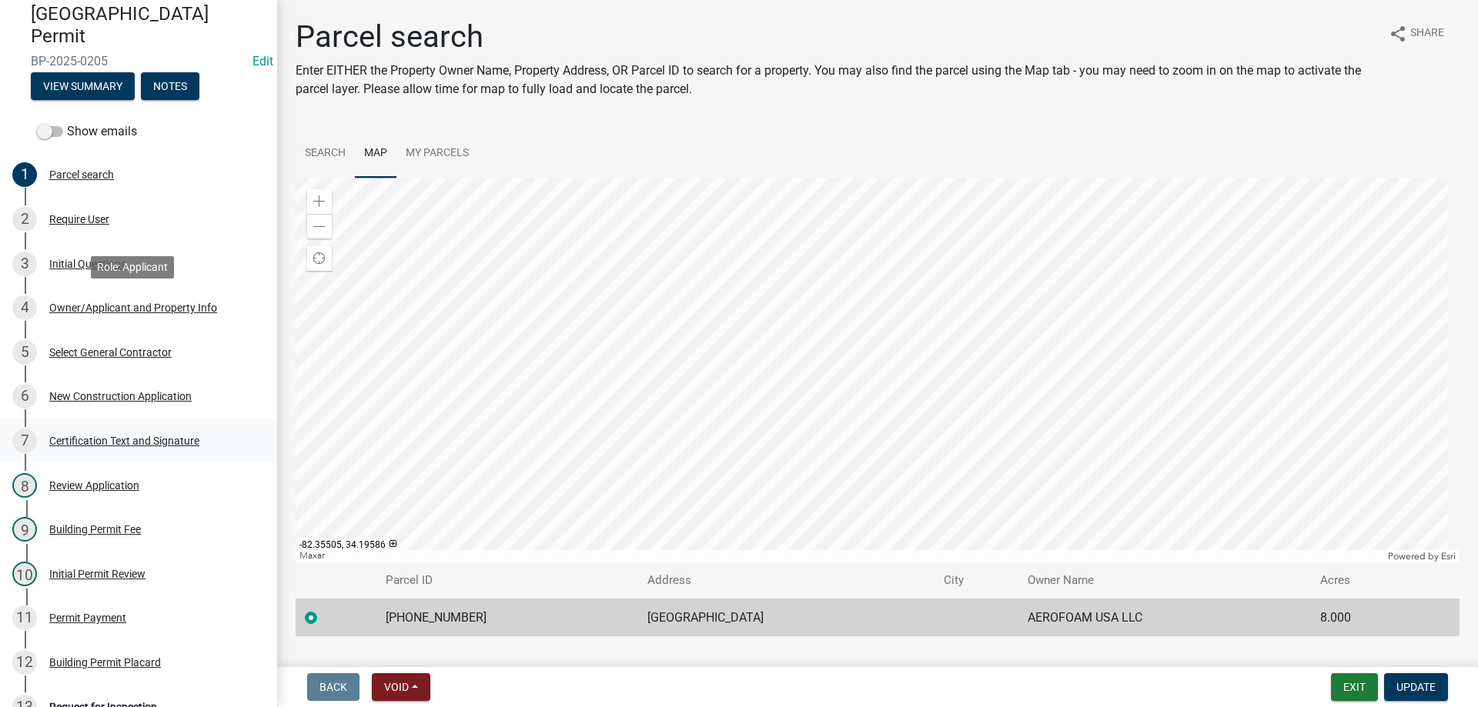
scroll to position [231, 0]
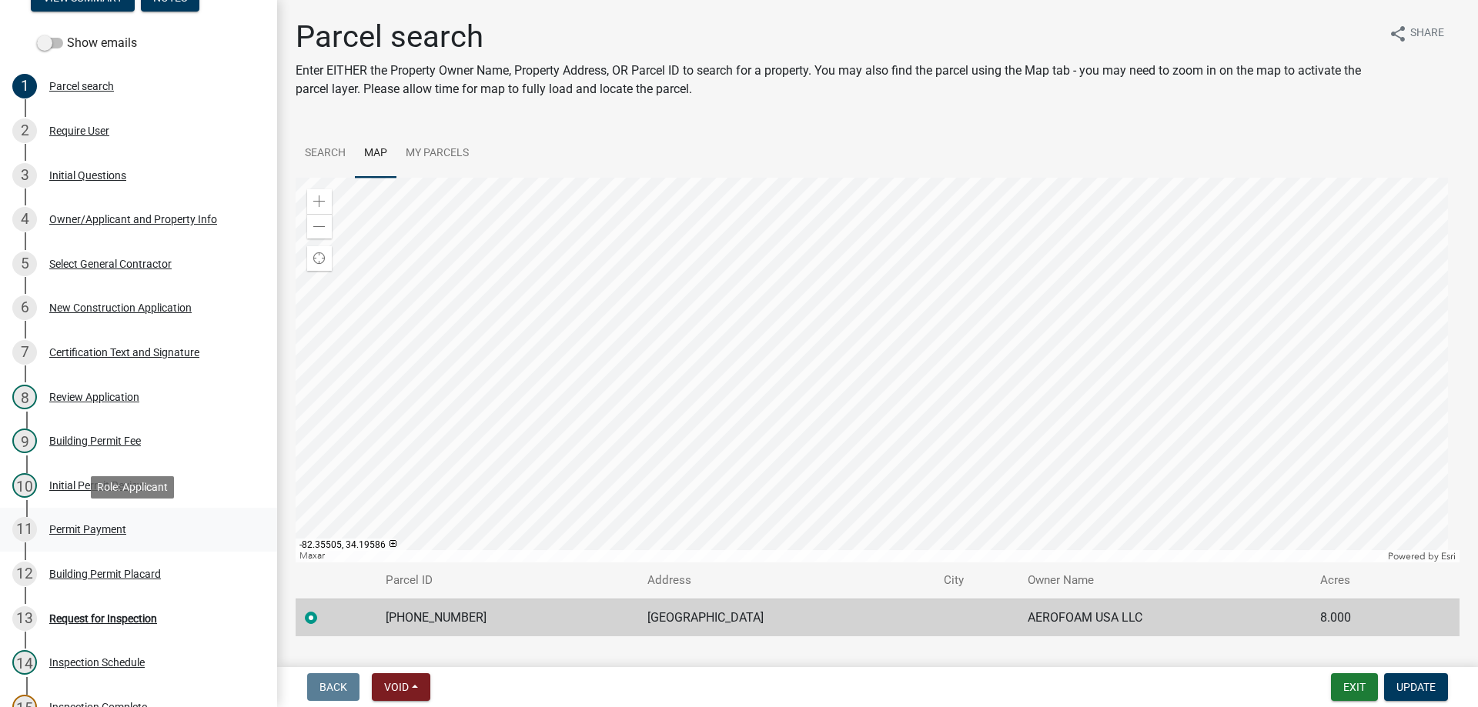
click at [69, 530] on div "Permit Payment" at bounding box center [87, 529] width 77 height 11
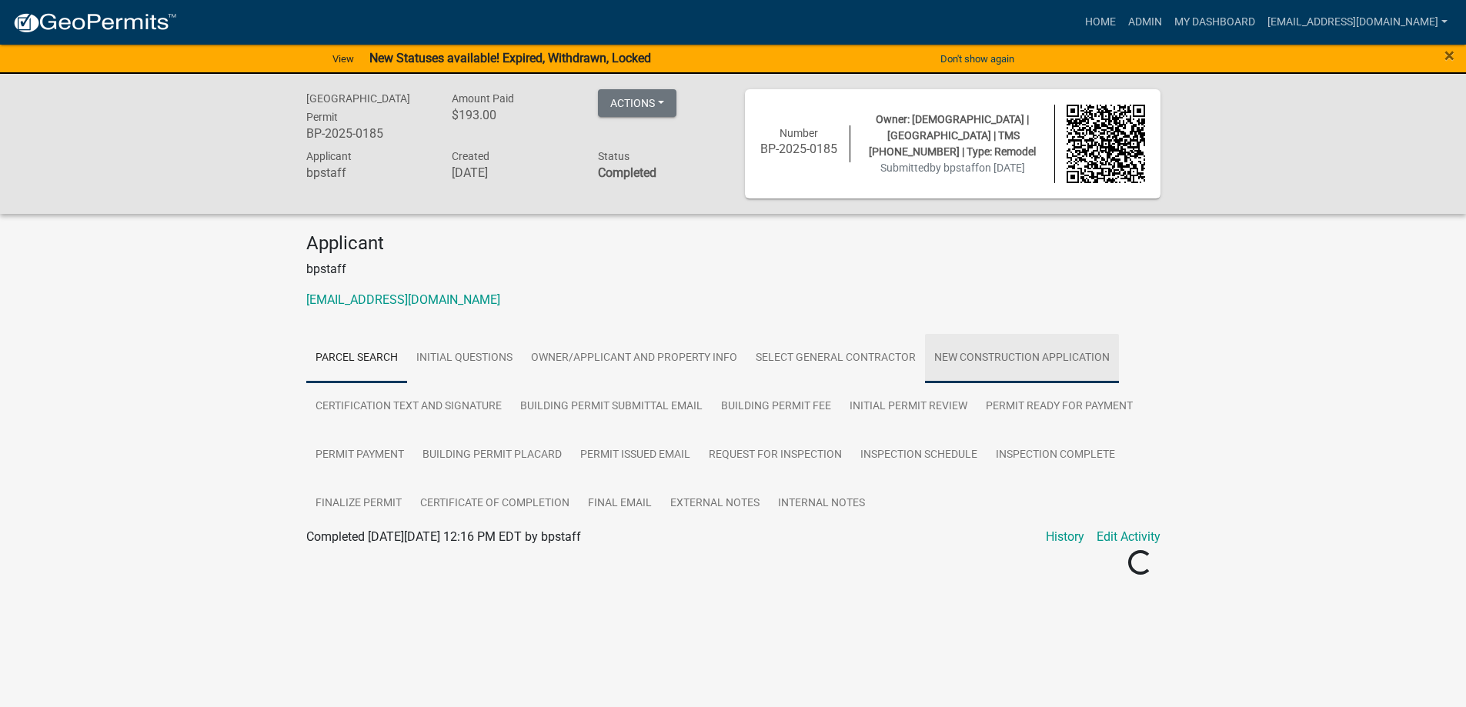
click at [992, 365] on link "New Construction Application" at bounding box center [1022, 358] width 194 height 49
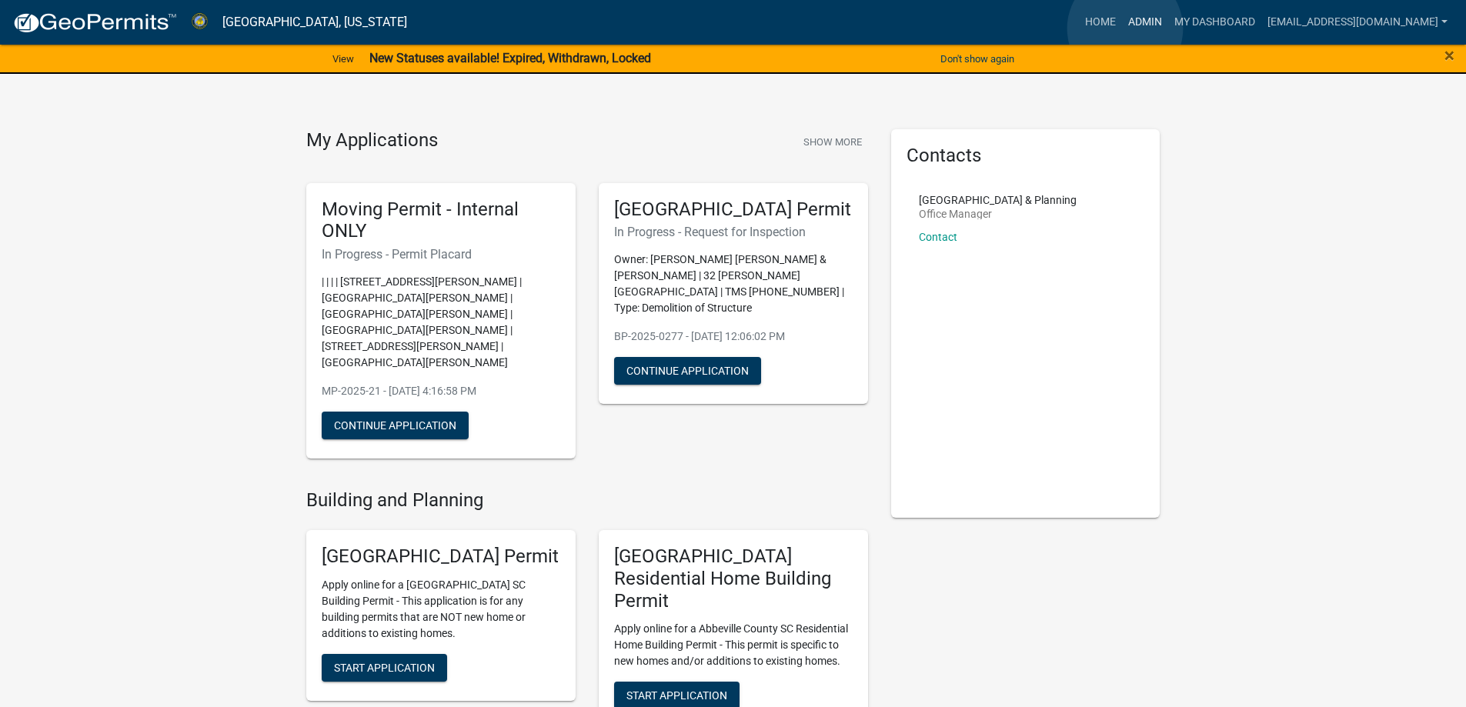
click at [1125, 28] on link "Admin" at bounding box center [1145, 22] width 46 height 29
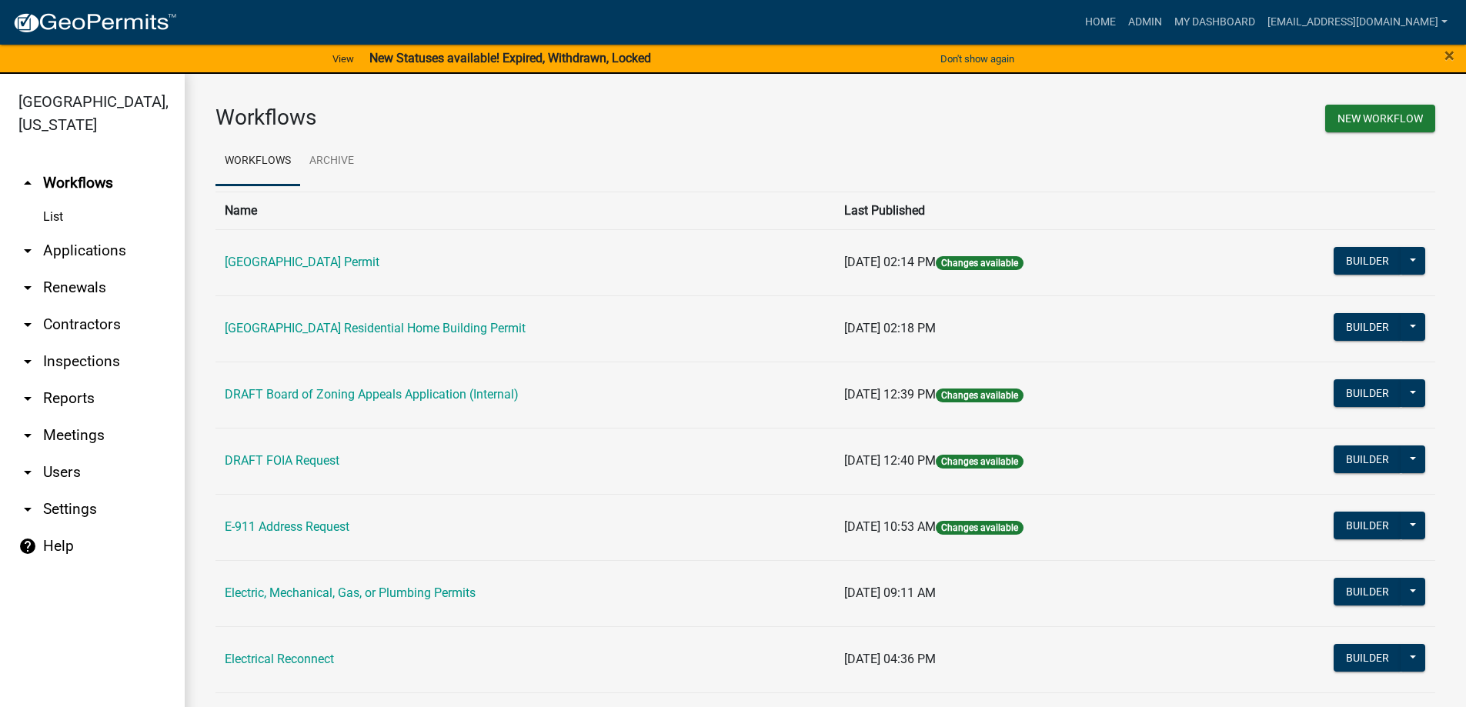
click at [119, 259] on link "arrow_drop_down Applications" at bounding box center [92, 250] width 185 height 37
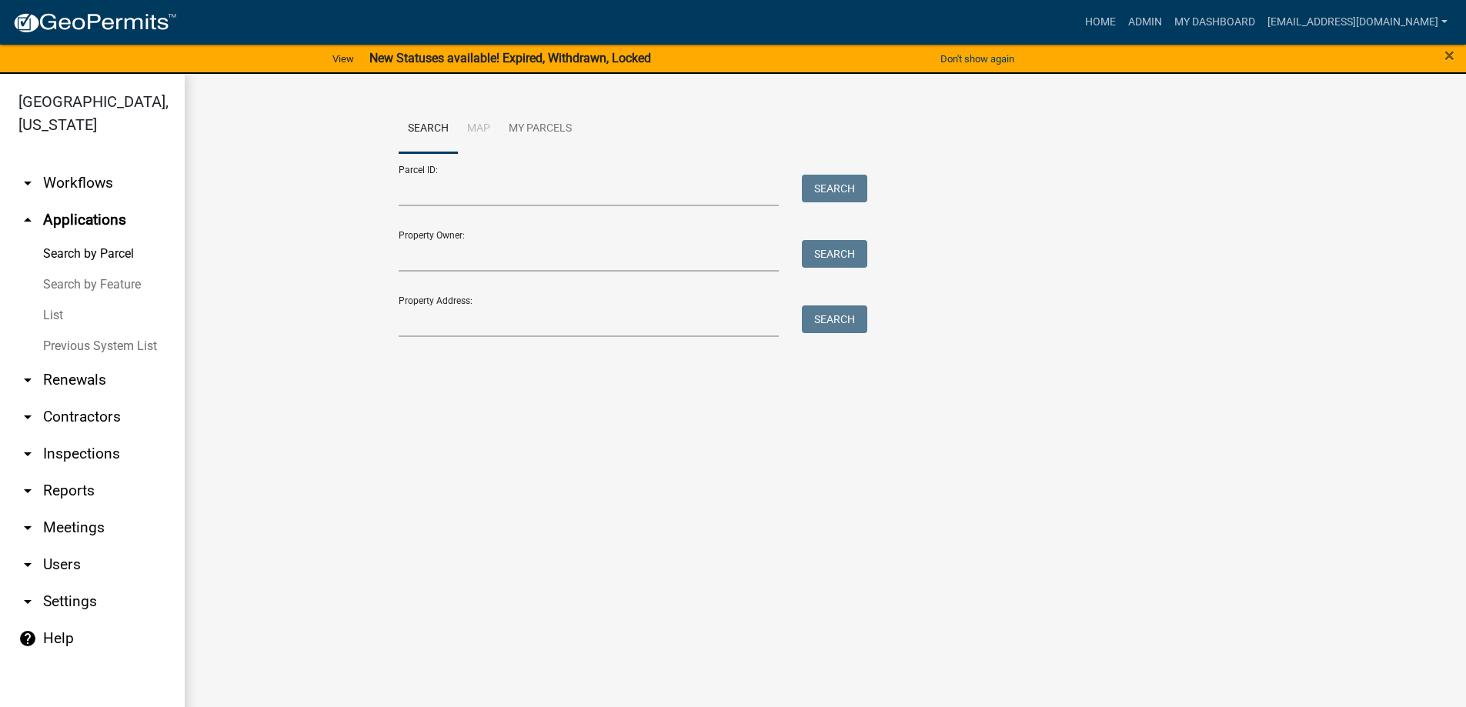
click at [69, 313] on link "List" at bounding box center [92, 315] width 185 height 31
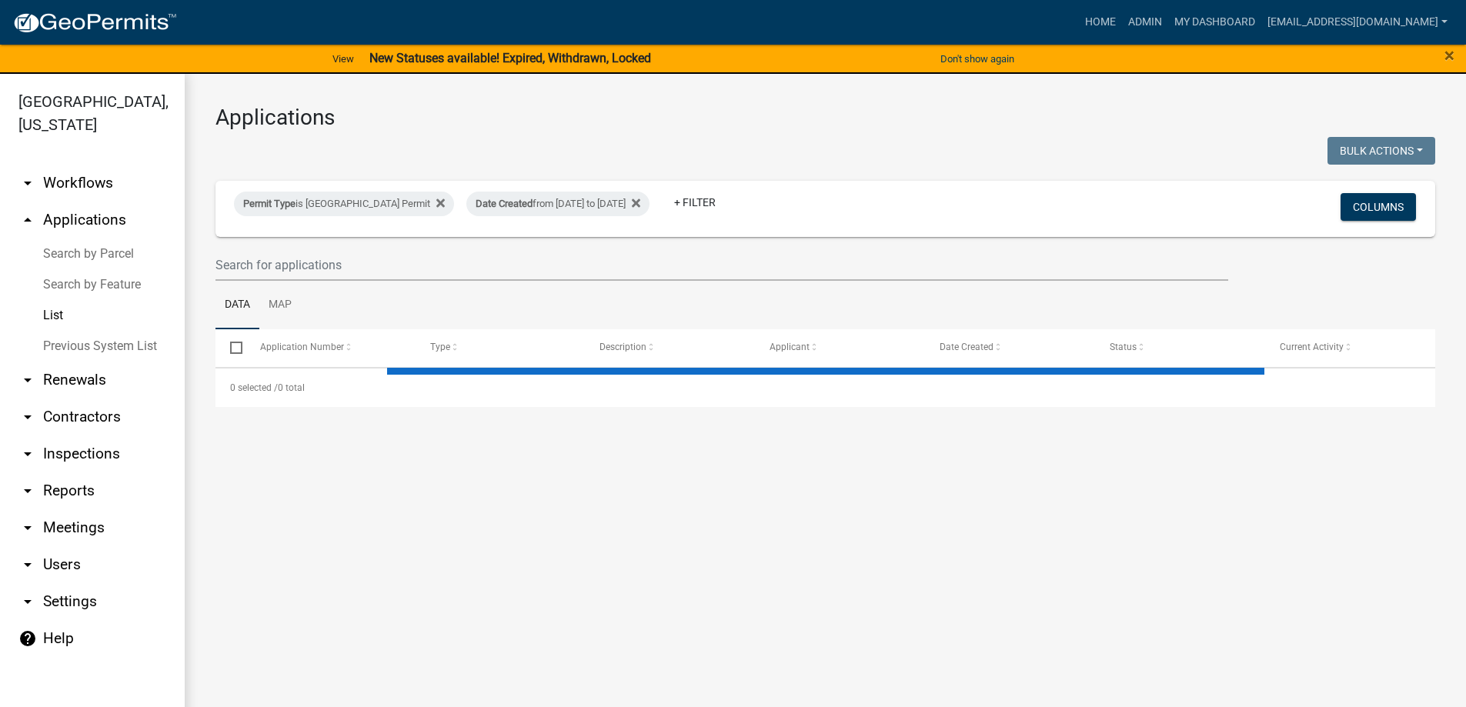
select select "3: 100"
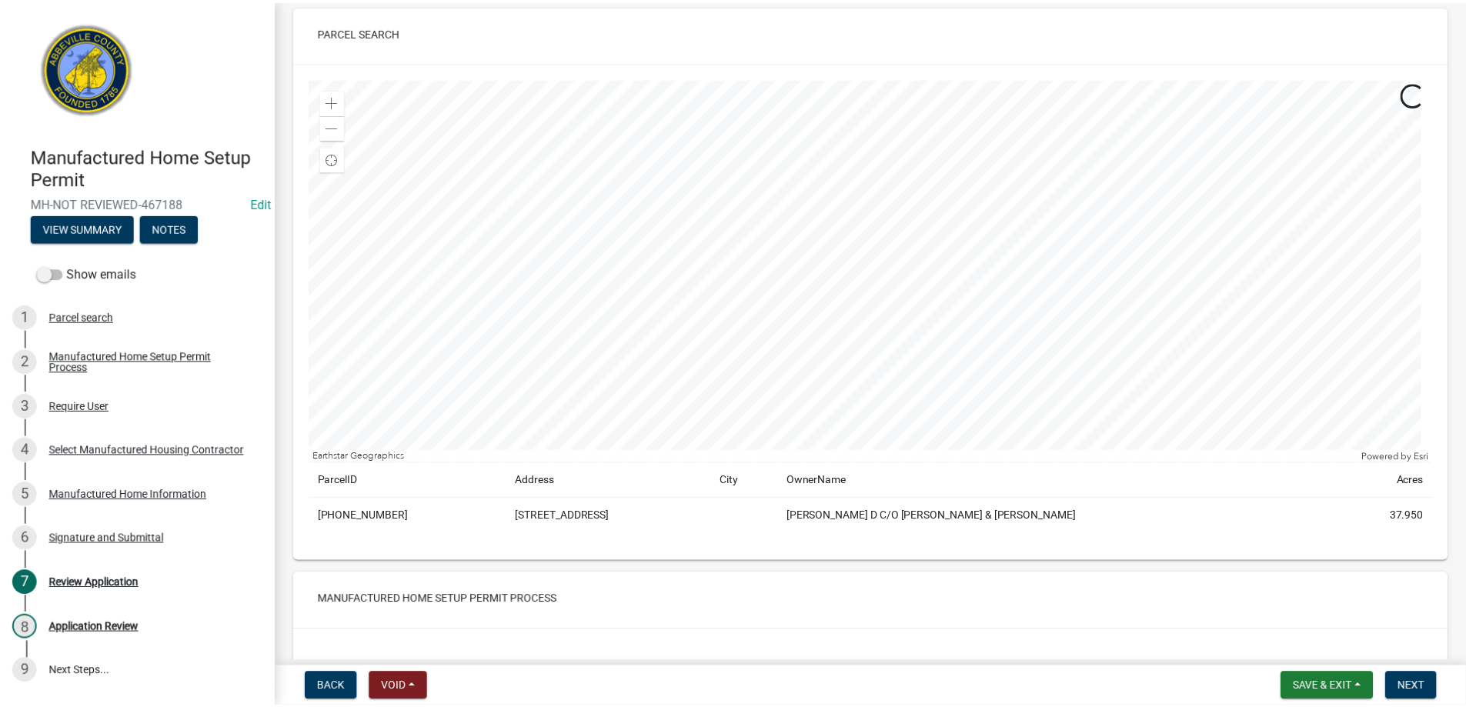
scroll to position [308, 0]
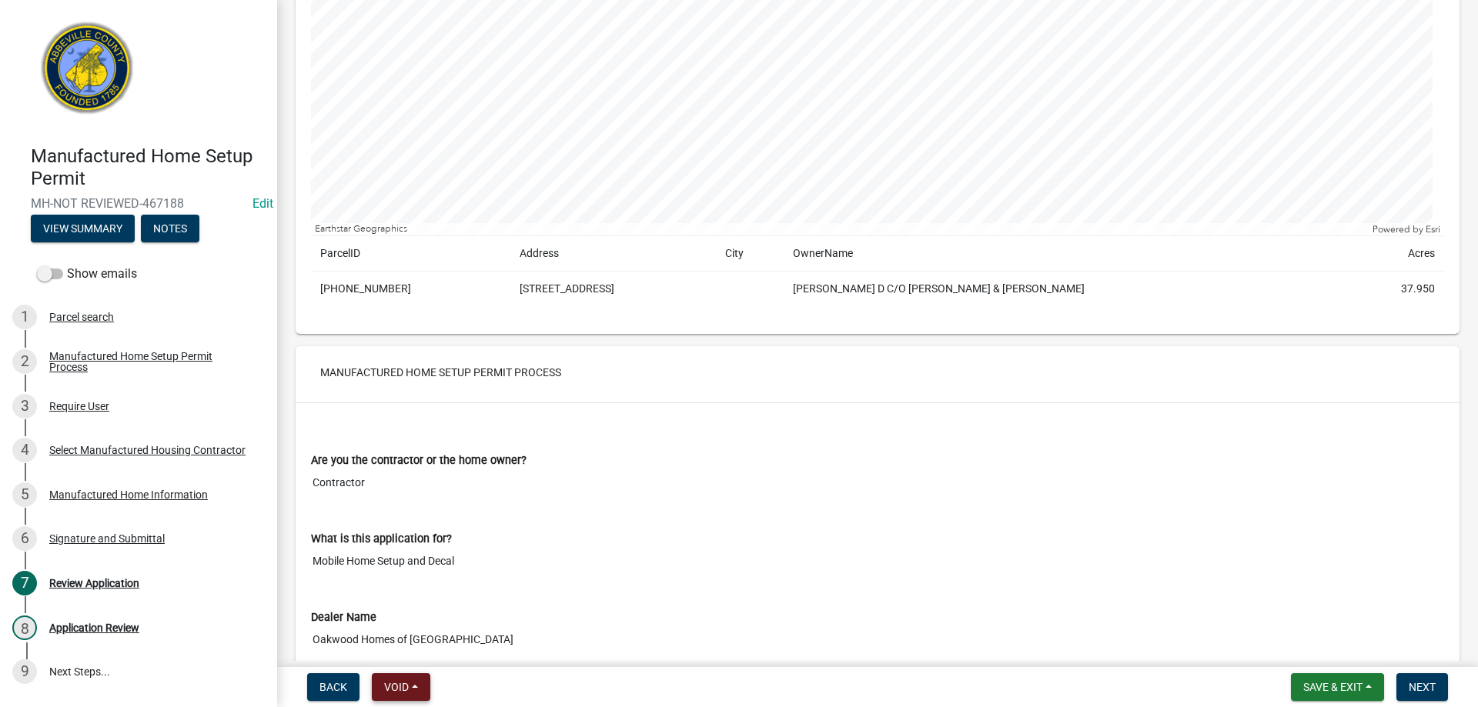
click at [397, 687] on span "Void" at bounding box center [396, 687] width 25 height 12
click at [416, 647] on button "Void" at bounding box center [433, 647] width 123 height 37
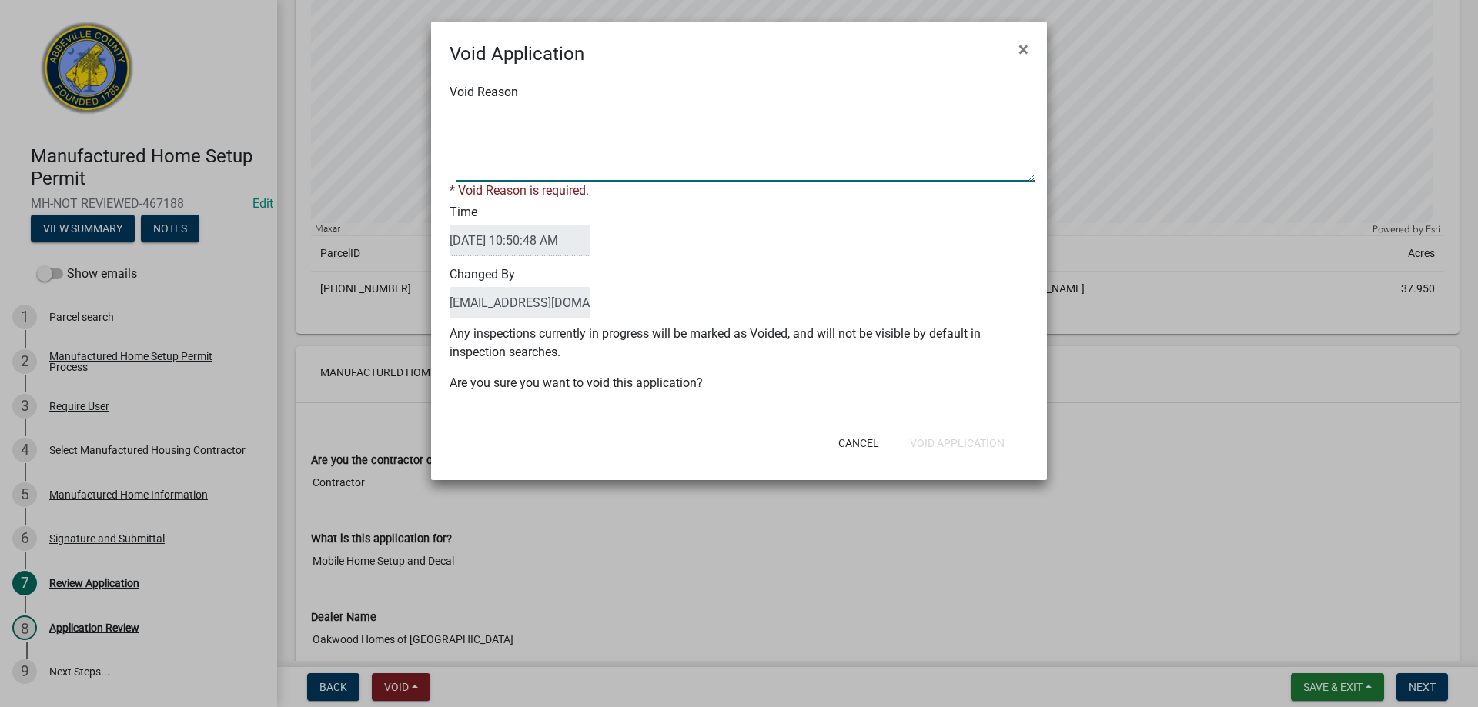
click at [526, 165] on textarea "Void Reason" at bounding box center [745, 143] width 579 height 77
type textarea "DUPLICATE PERMIT"
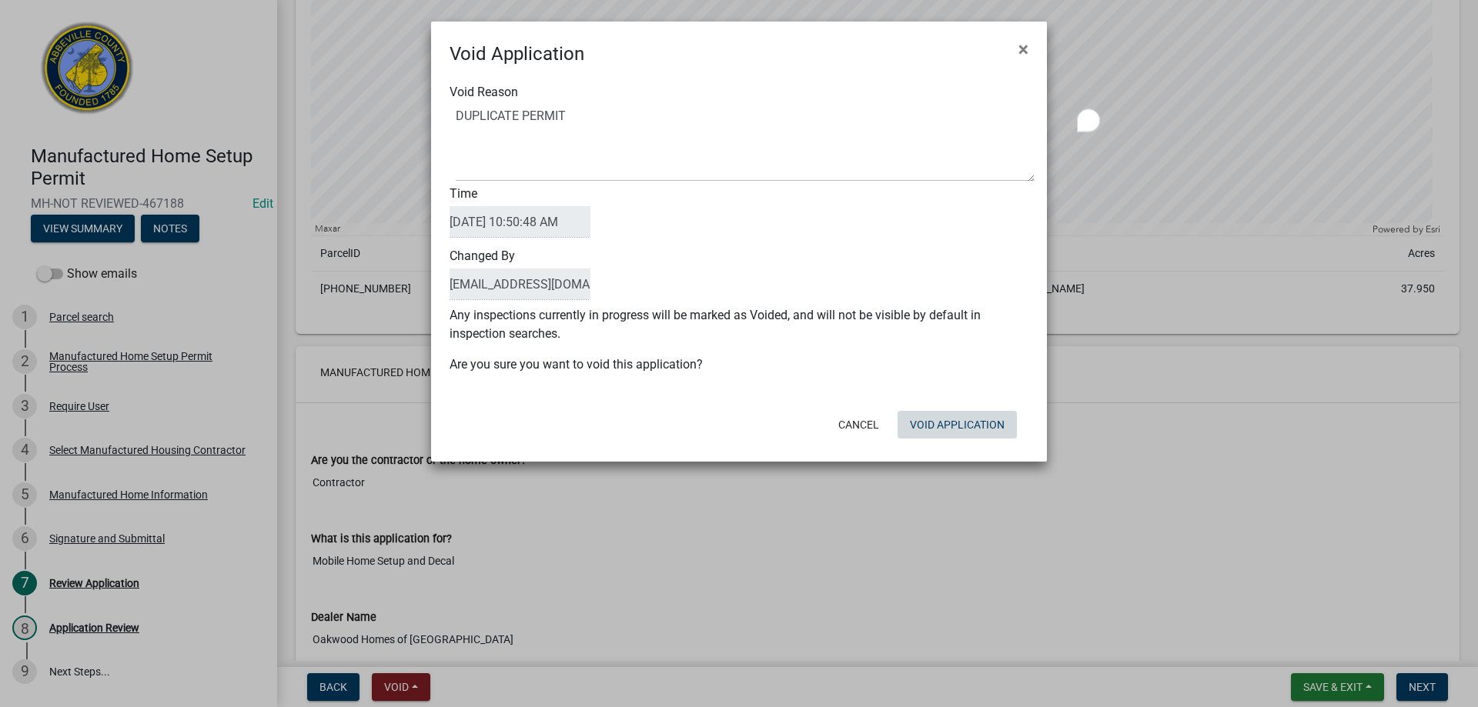
click at [922, 436] on button "Void Application" at bounding box center [956, 425] width 119 height 28
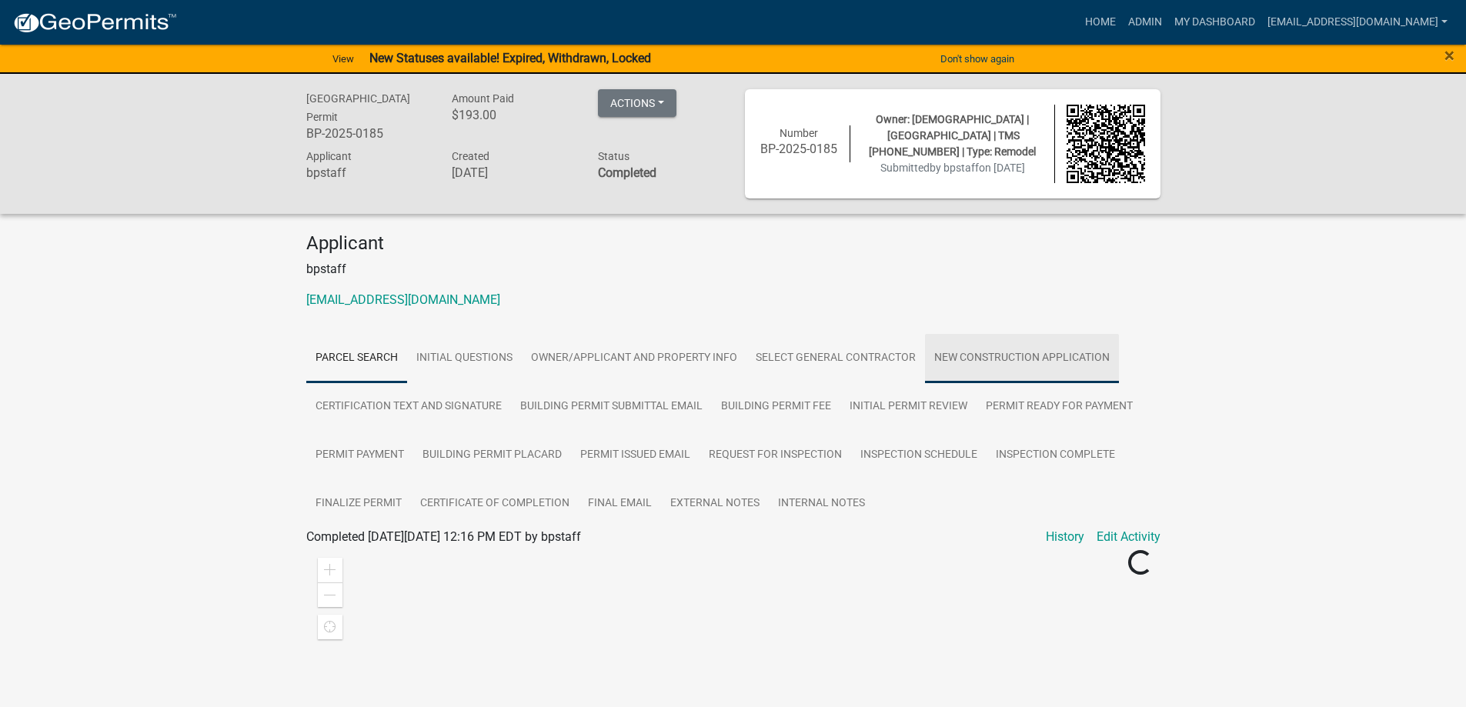
click at [1038, 353] on link "New Construction Application" at bounding box center [1022, 358] width 194 height 49
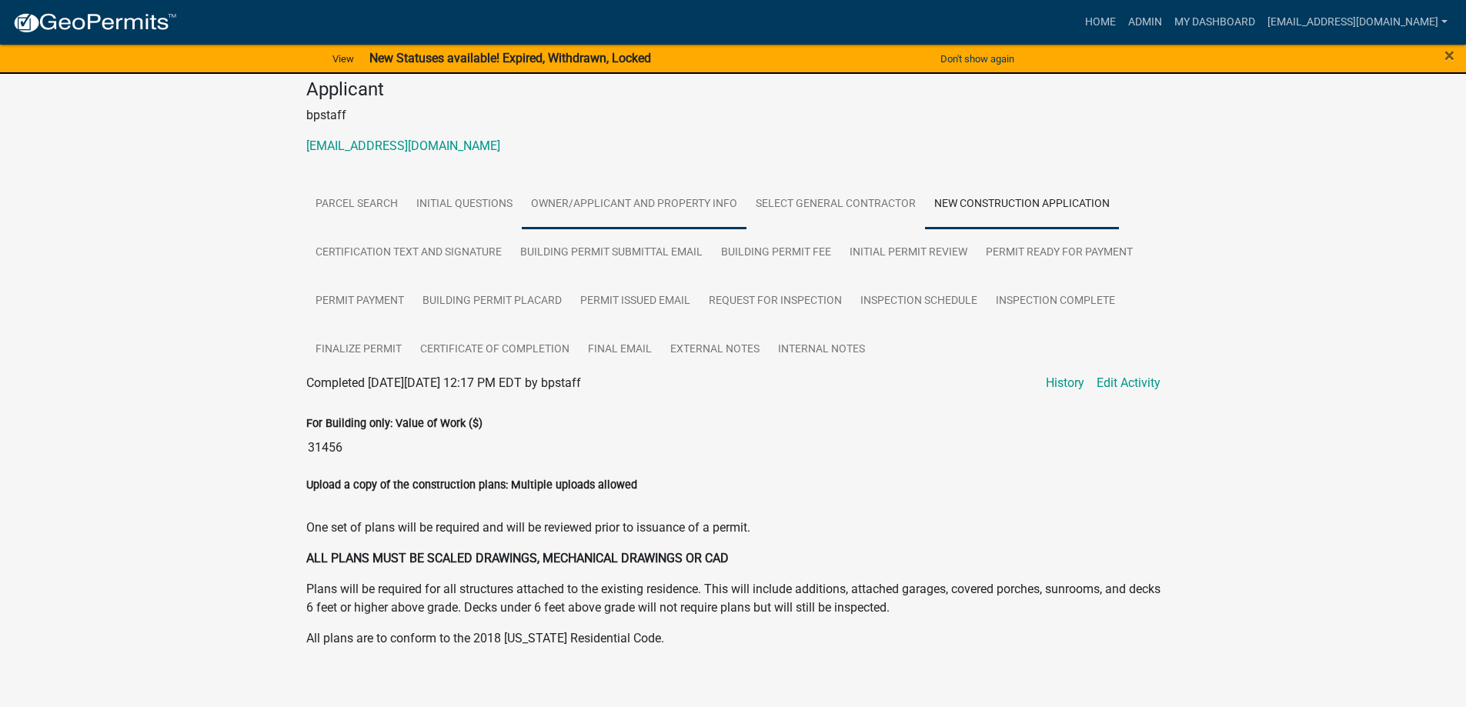
scroll to position [77, 0]
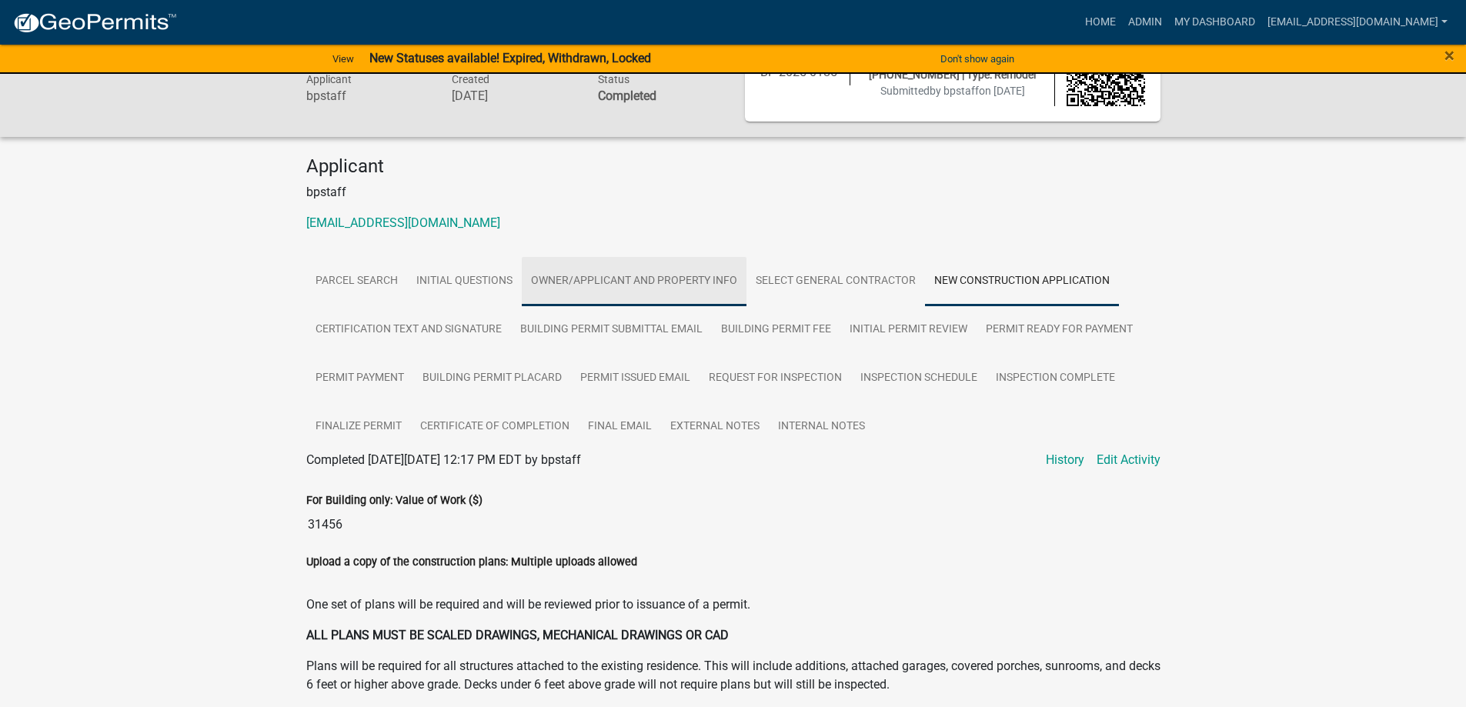
click at [667, 280] on link "Owner/Applicant and Property Info" at bounding box center [634, 281] width 225 height 49
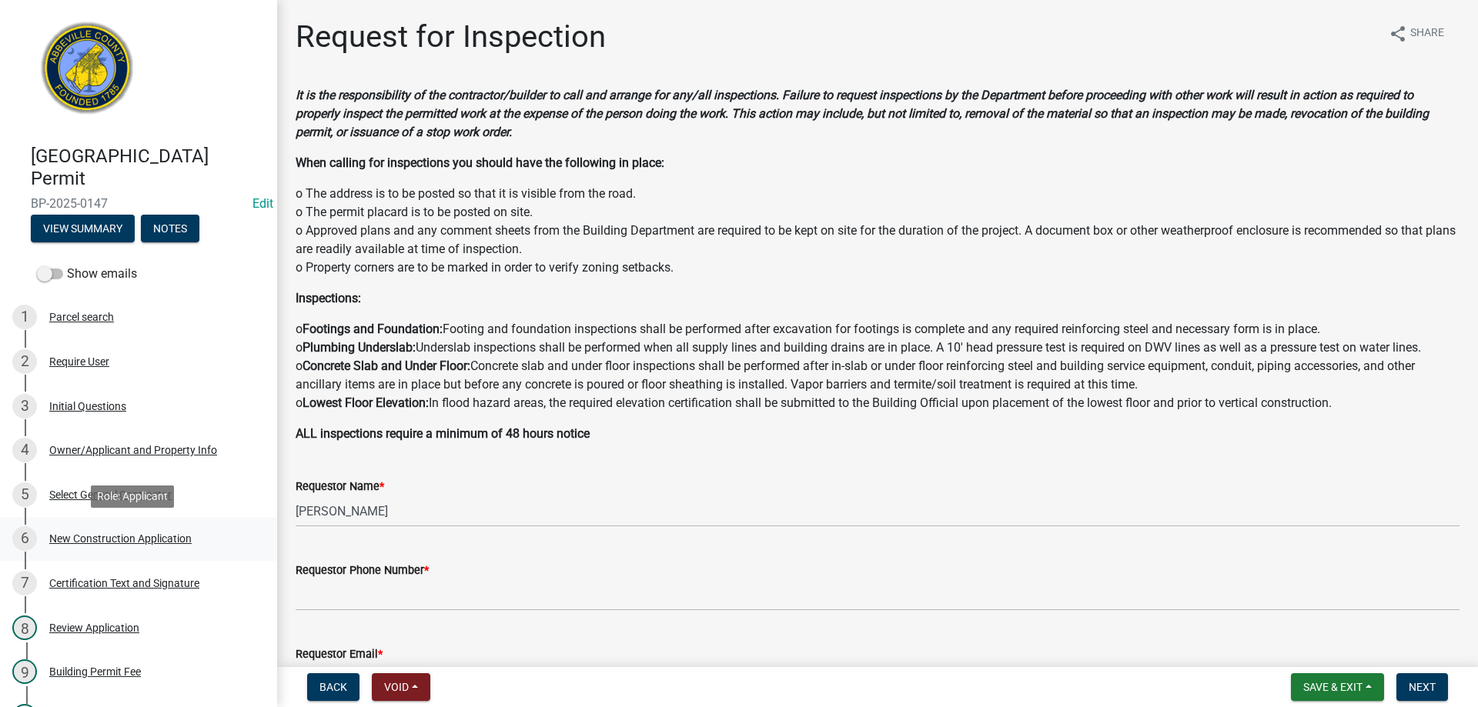
click at [138, 535] on div "New Construction Application" at bounding box center [120, 538] width 142 height 11
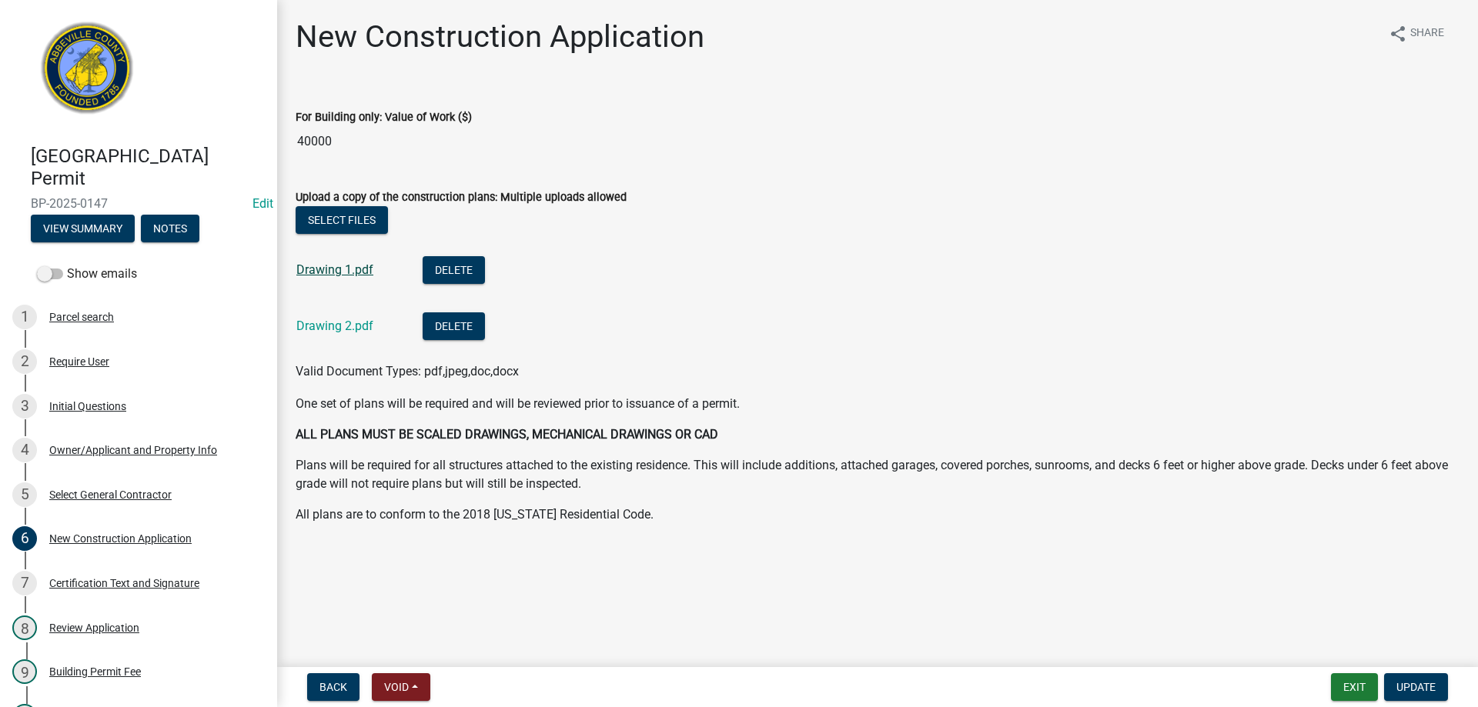
click at [307, 266] on link "Drawing 1.pdf" at bounding box center [334, 269] width 77 height 15
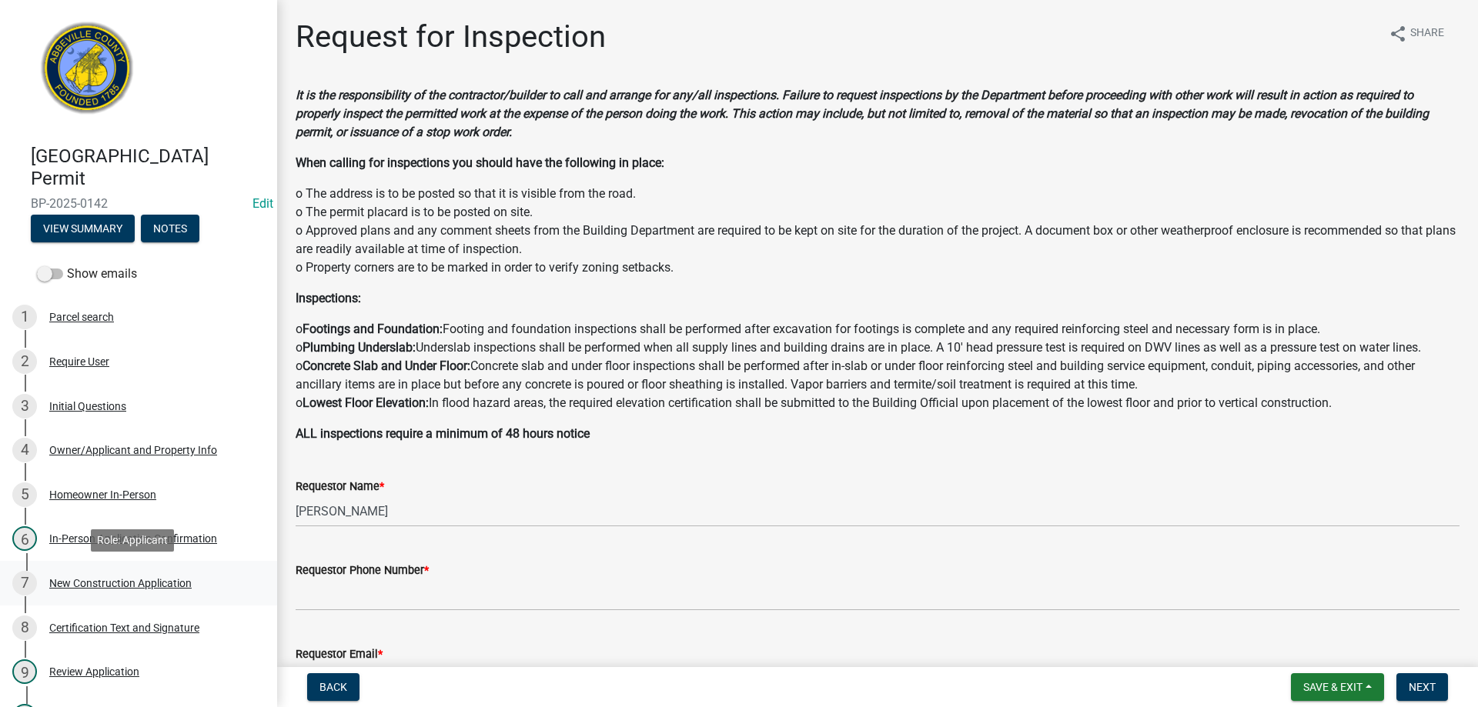
click at [100, 584] on div "New Construction Application" at bounding box center [120, 583] width 142 height 11
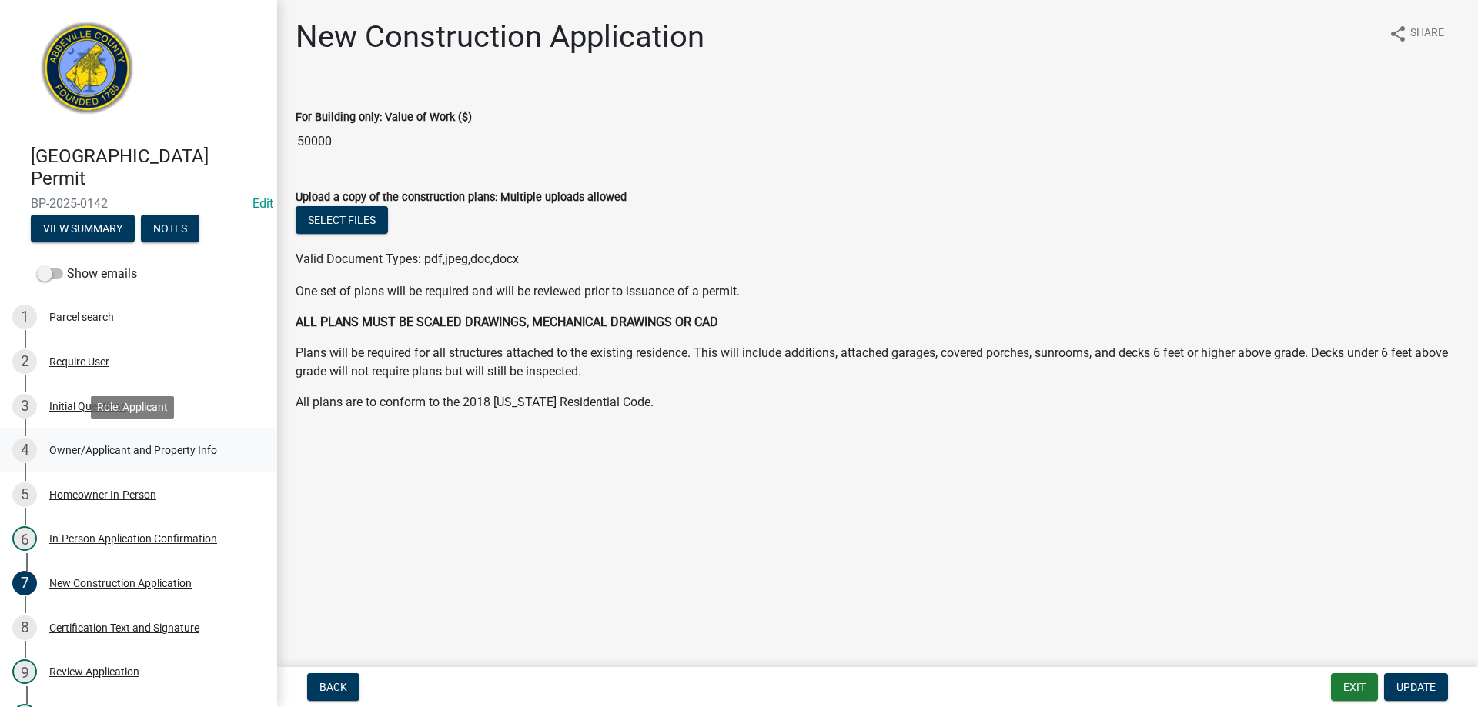
click at [73, 448] on div "Owner/Applicant and Property Info" at bounding box center [133, 450] width 168 height 11
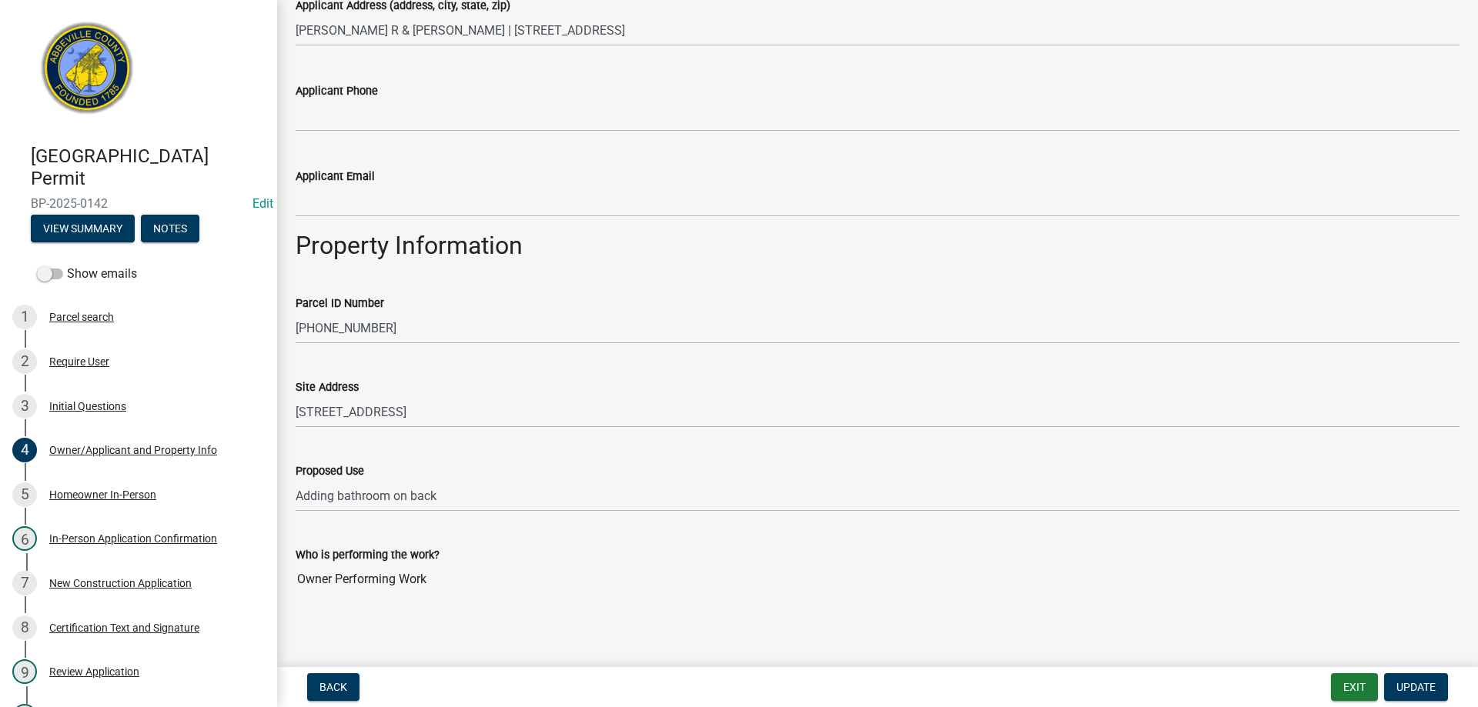
scroll to position [543, 0]
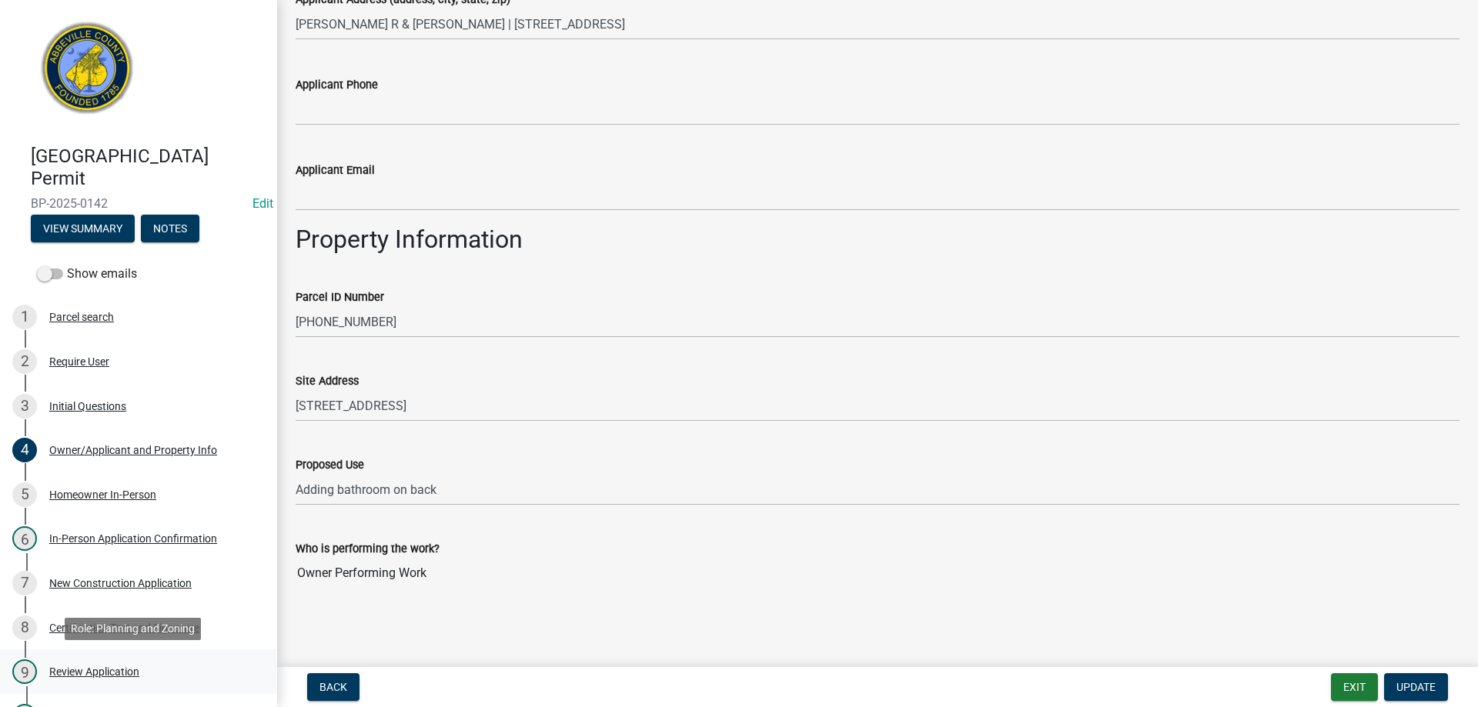
click at [89, 667] on div "Review Application" at bounding box center [94, 672] width 90 height 11
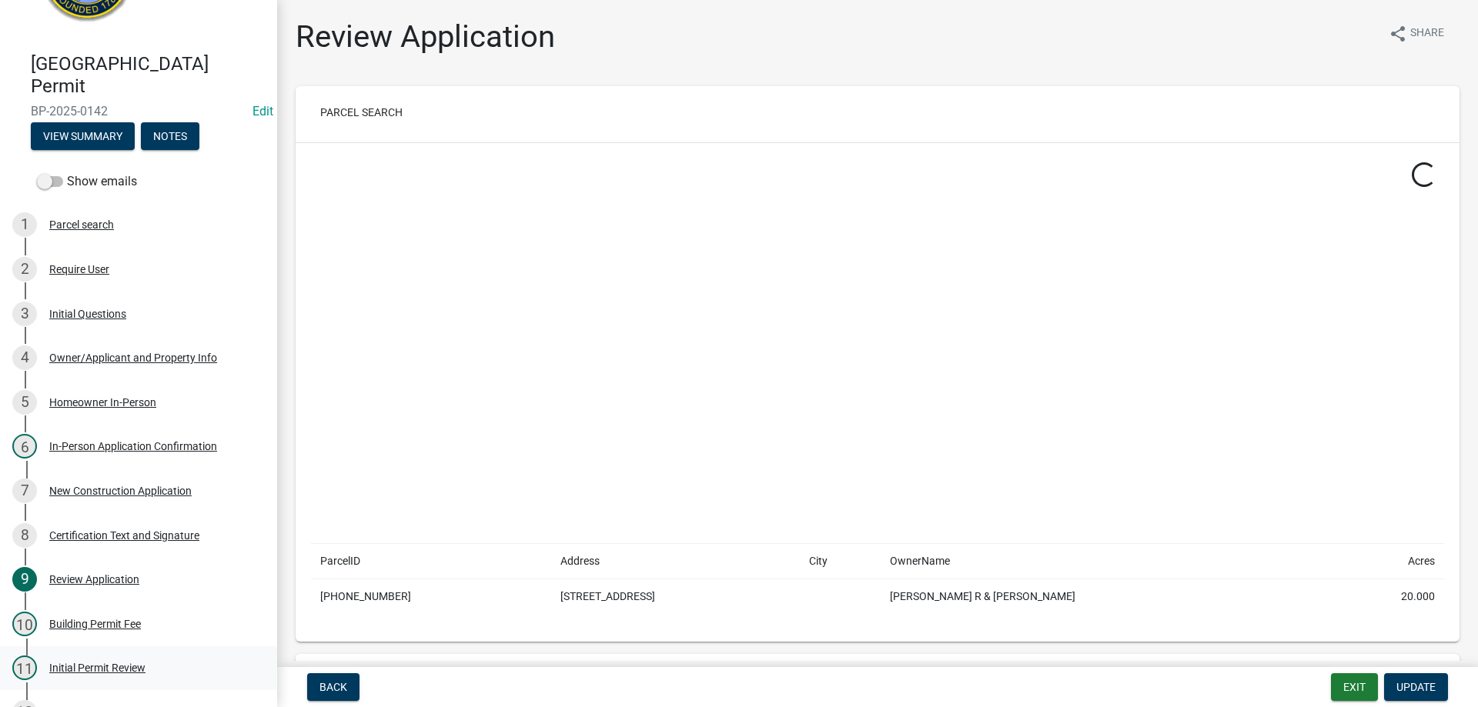
scroll to position [154, 0]
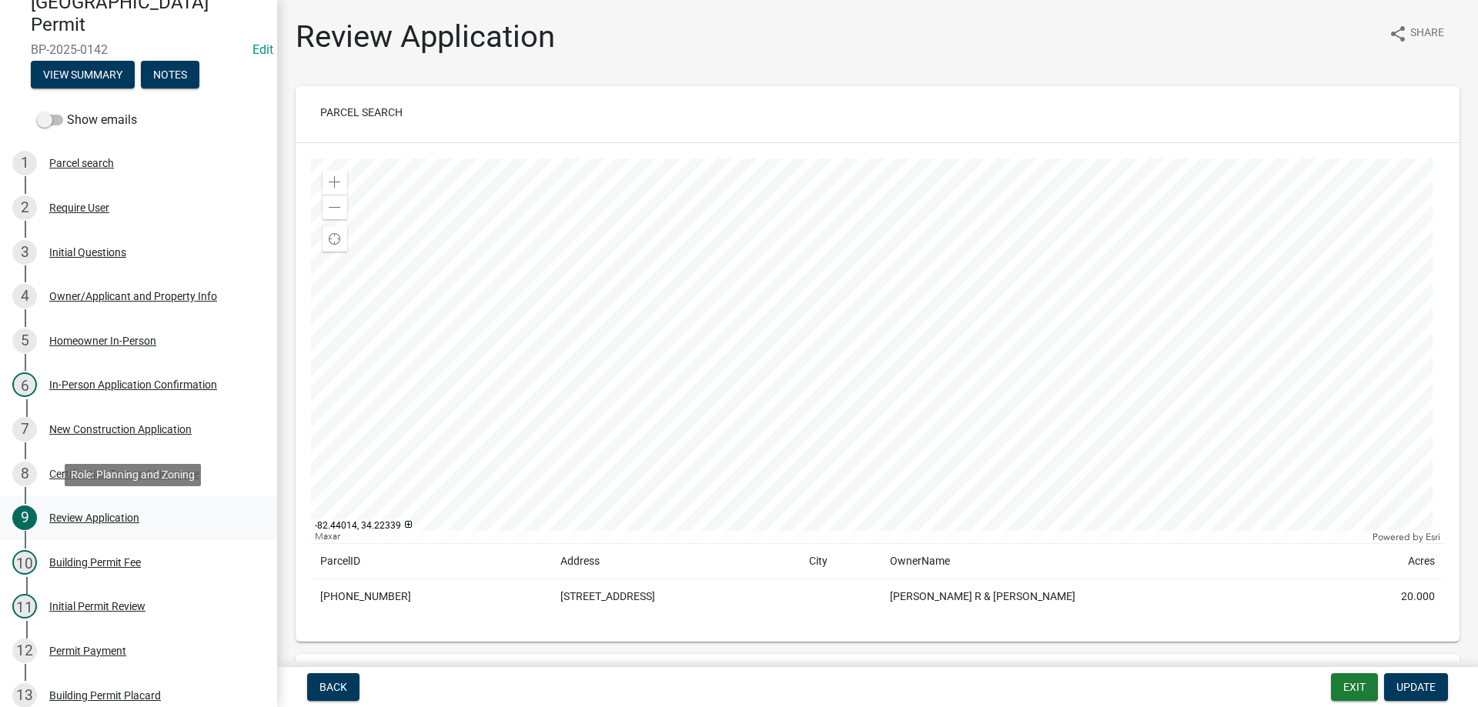
click at [92, 510] on div "9 Review Application" at bounding box center [132, 518] width 240 height 25
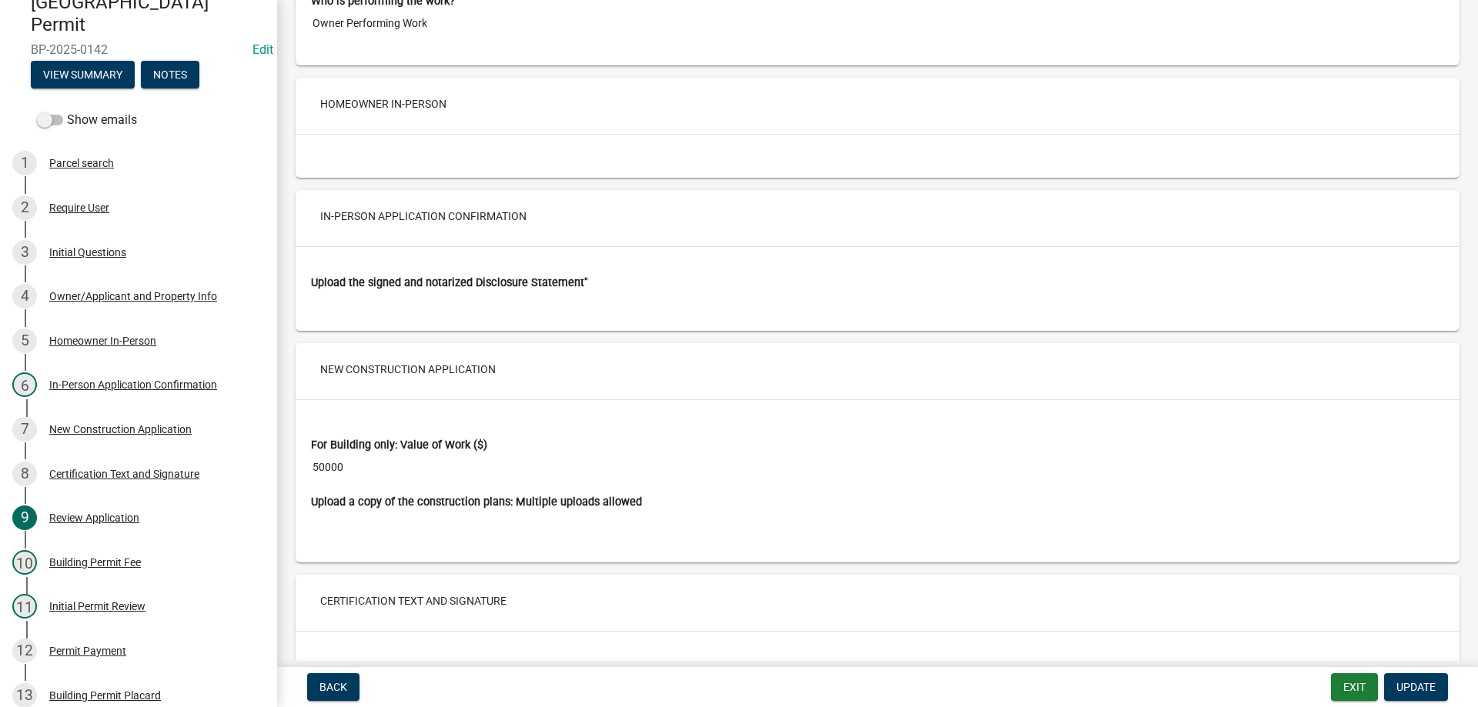
scroll to position [2309, 0]
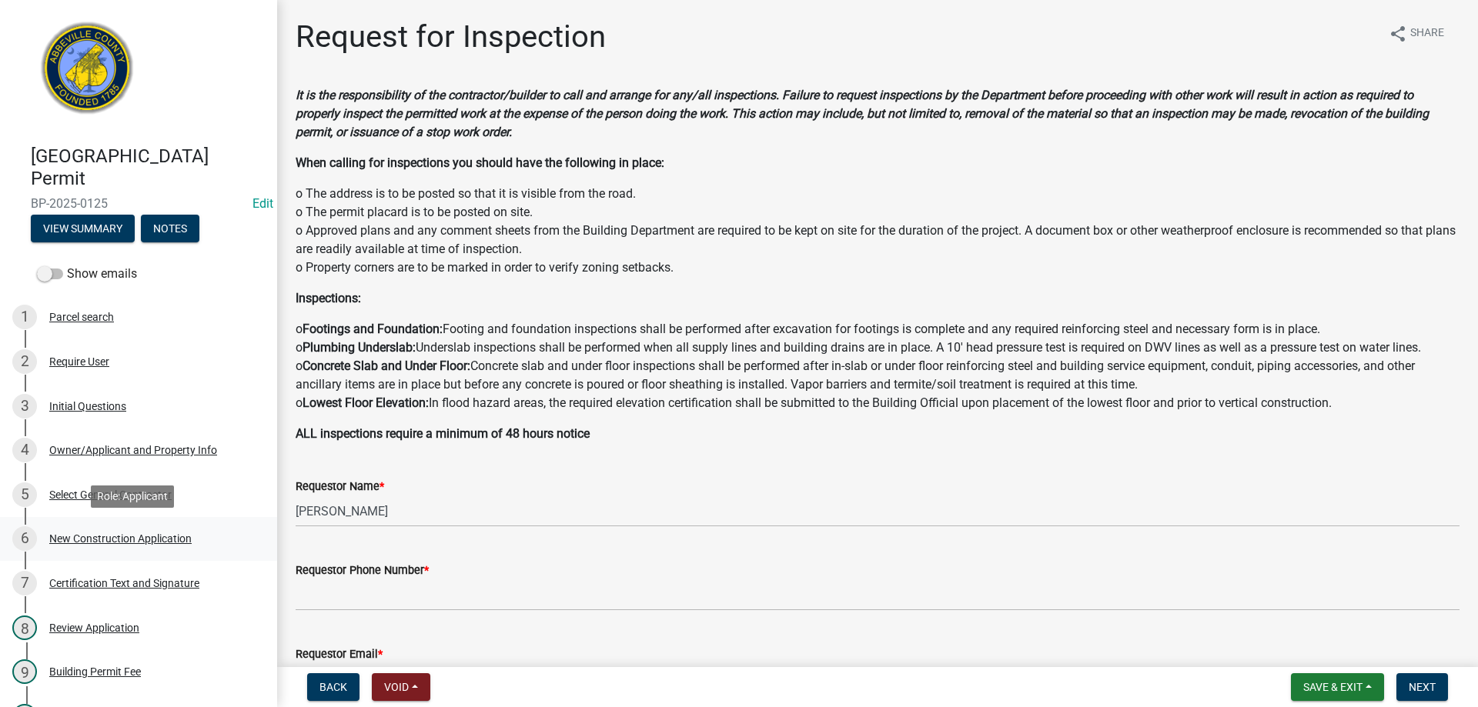
click at [85, 531] on div "6 New Construction Application" at bounding box center [132, 538] width 240 height 25
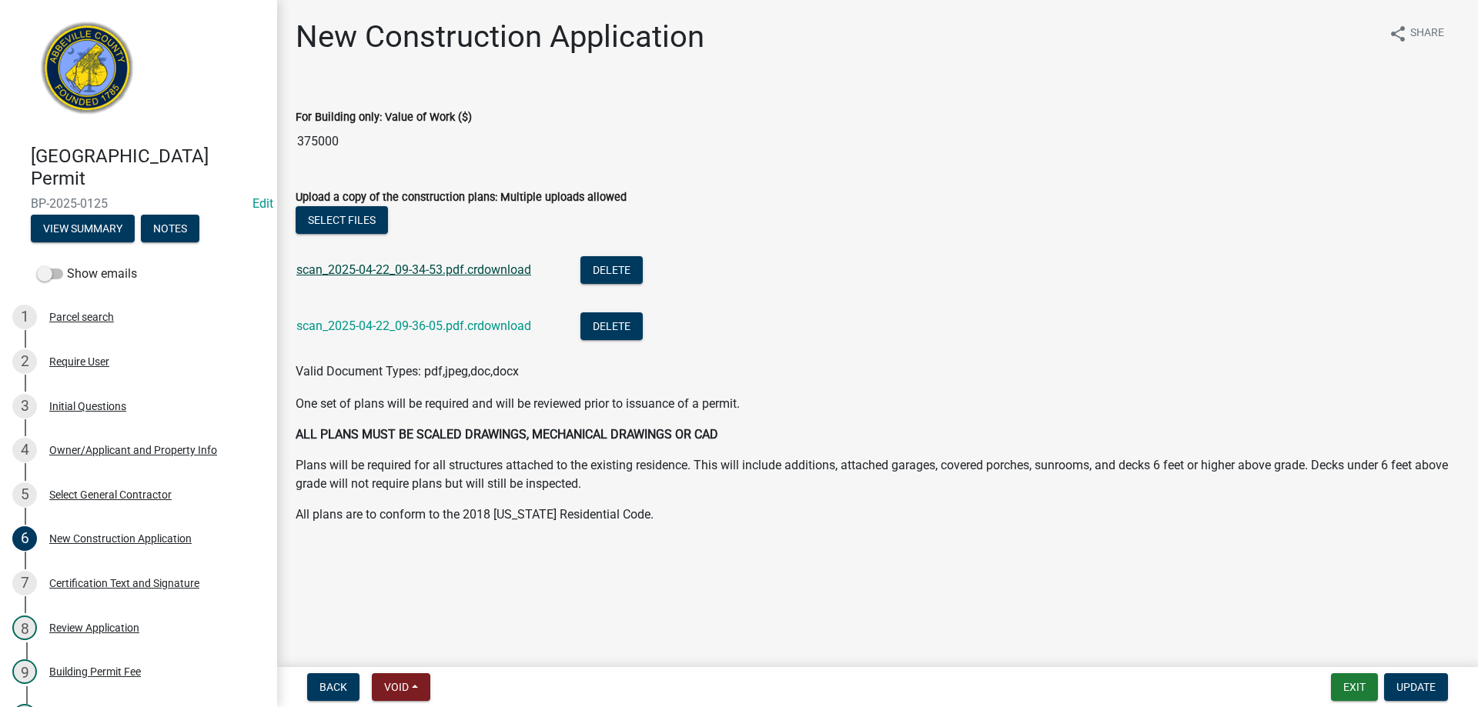
click at [421, 270] on link "scan_2025-04-22_09-34-53.pdf.crdownload" at bounding box center [413, 269] width 235 height 15
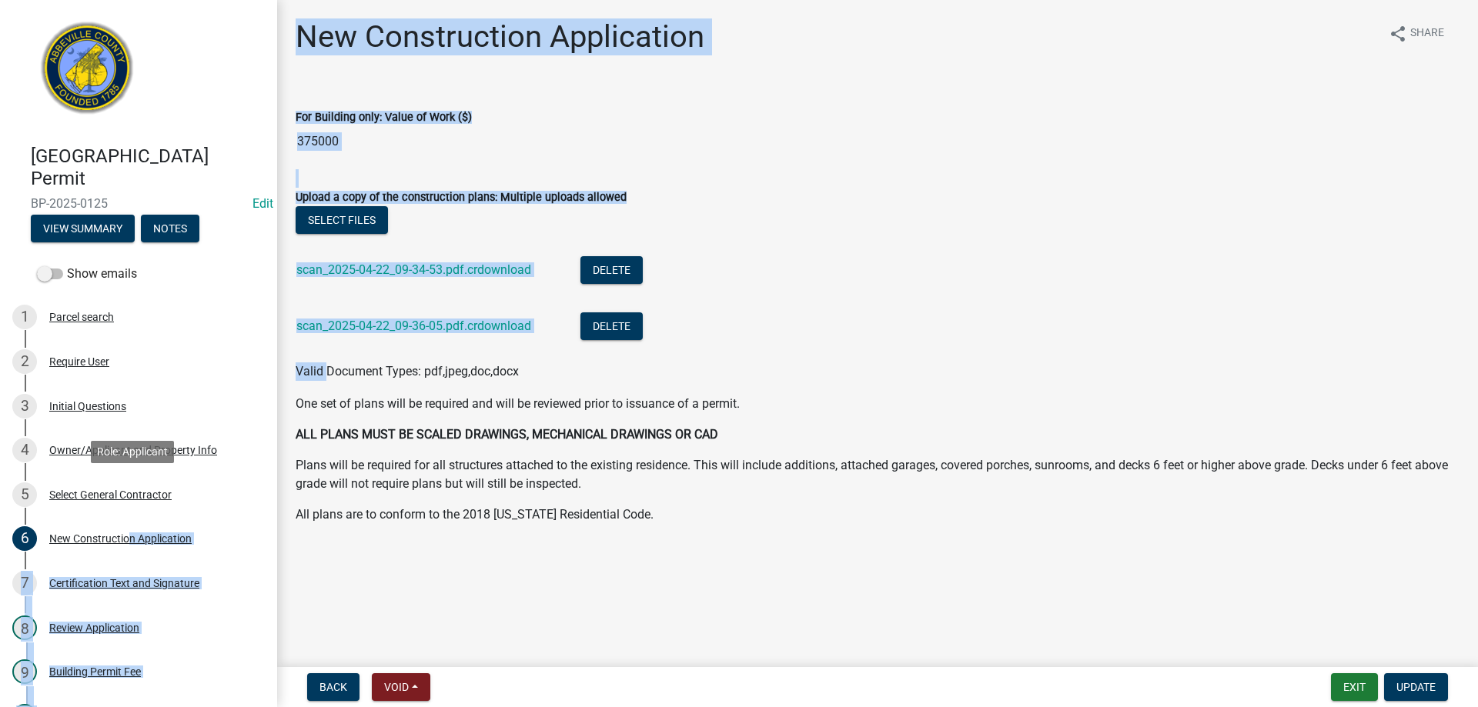
drag, startPoint x: 122, startPoint y: 543, endPoint x: 345, endPoint y: 335, distance: 304.4
click at [345, 335] on div "[GEOGRAPHIC_DATA] Permit BP-2025-0125 Edit View Summary Notes Show emails 1 Par…" at bounding box center [739, 353] width 1478 height 707
click at [436, 268] on link "scan_2025-04-22_09-34-53.pdf.crdownload" at bounding box center [413, 269] width 235 height 15
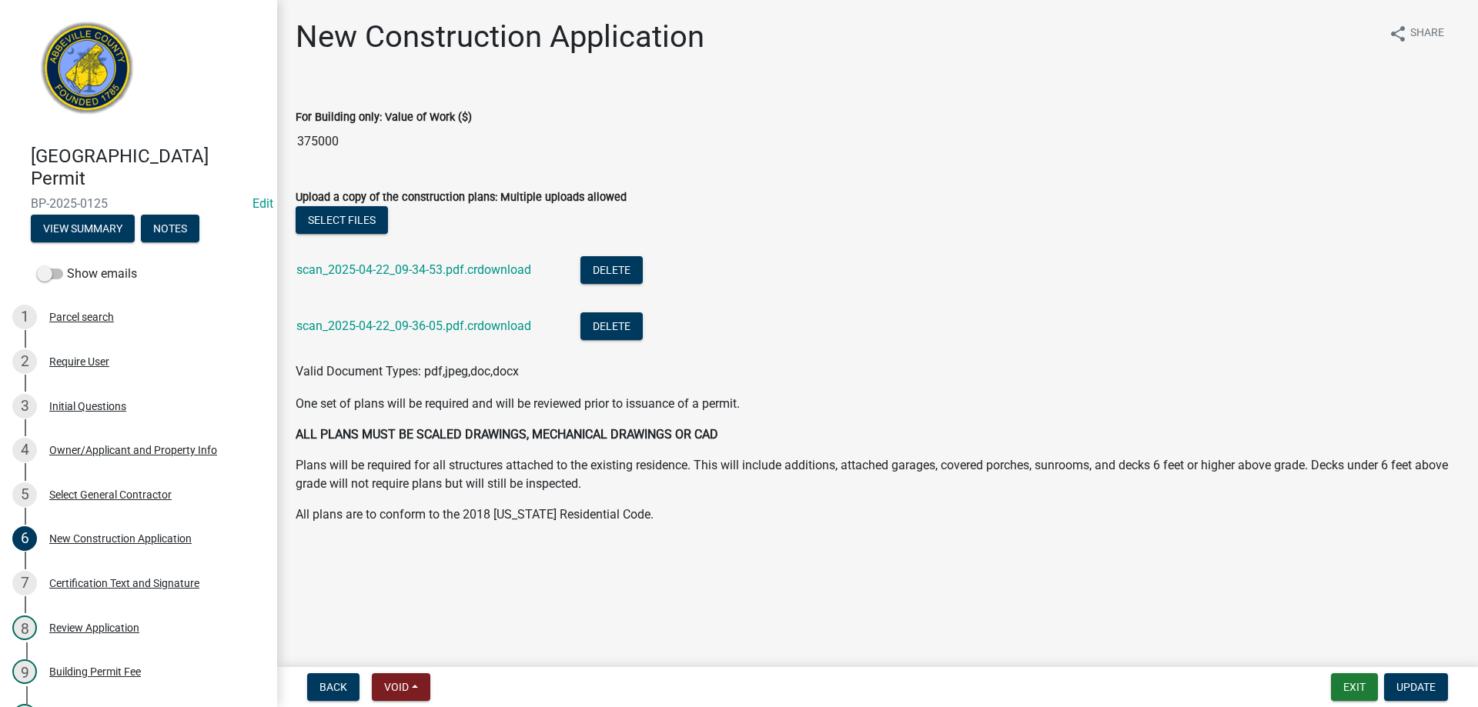
click at [1037, 606] on main "New Construction Application share Share For Building only: Value of Work ($) 3…" at bounding box center [877, 330] width 1201 height 661
click at [1348, 683] on button "Exit" at bounding box center [1354, 687] width 47 height 28
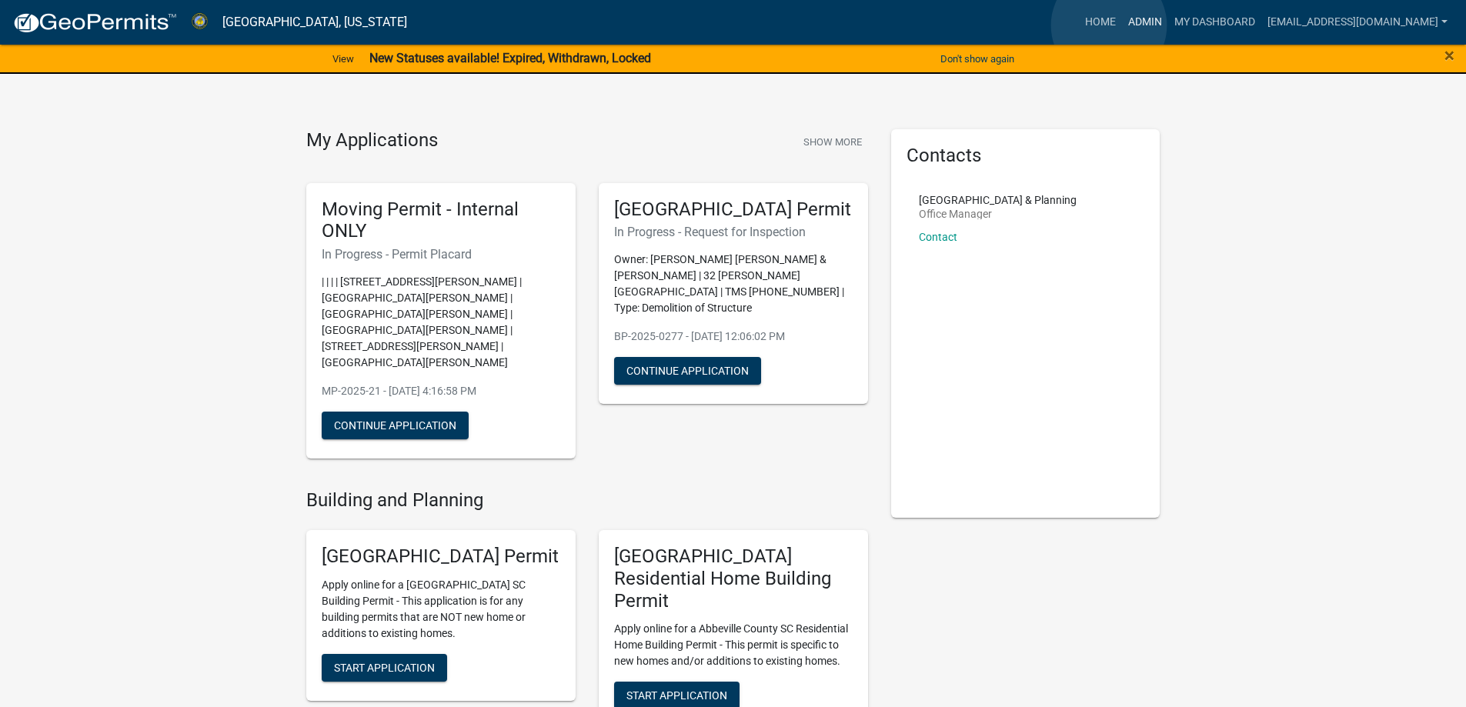
click at [1122, 25] on link "Admin" at bounding box center [1145, 22] width 46 height 29
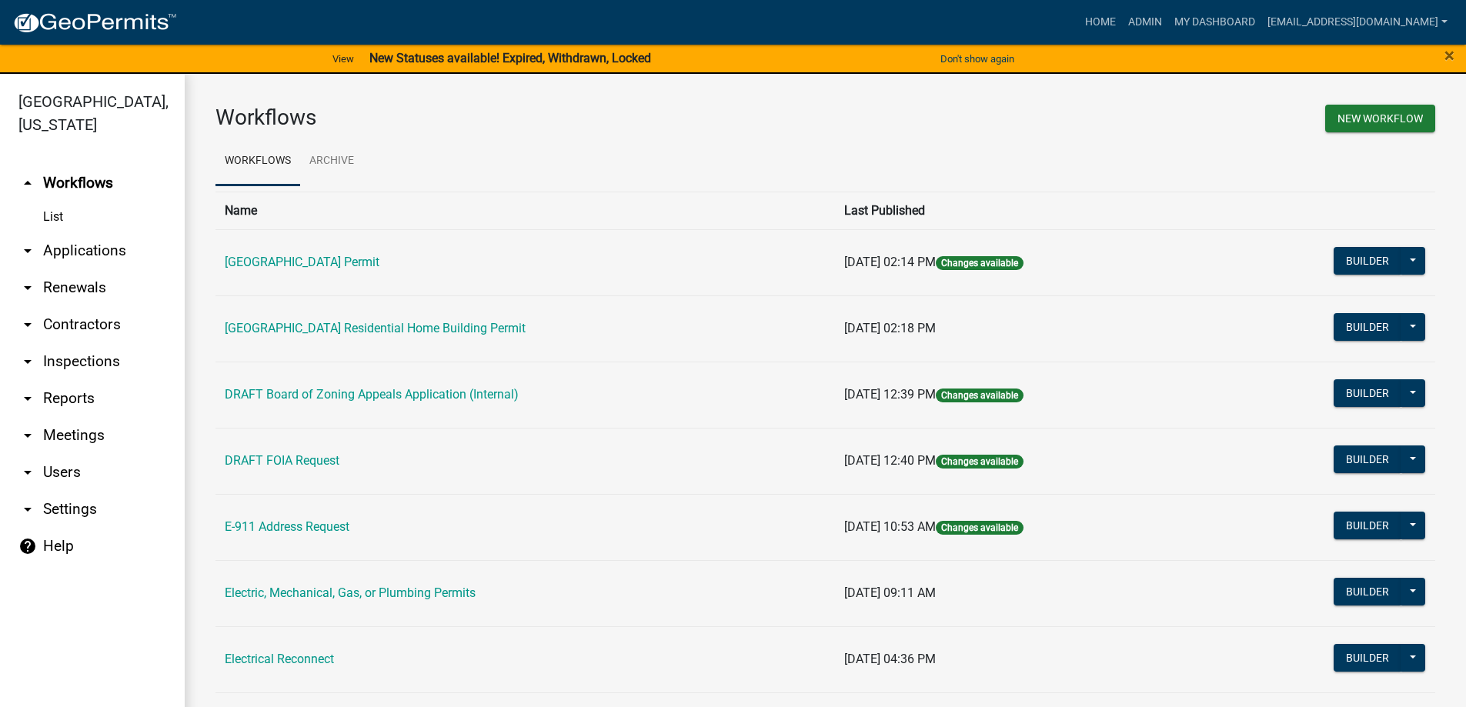
click at [59, 249] on link "arrow_drop_down Applications" at bounding box center [92, 250] width 185 height 37
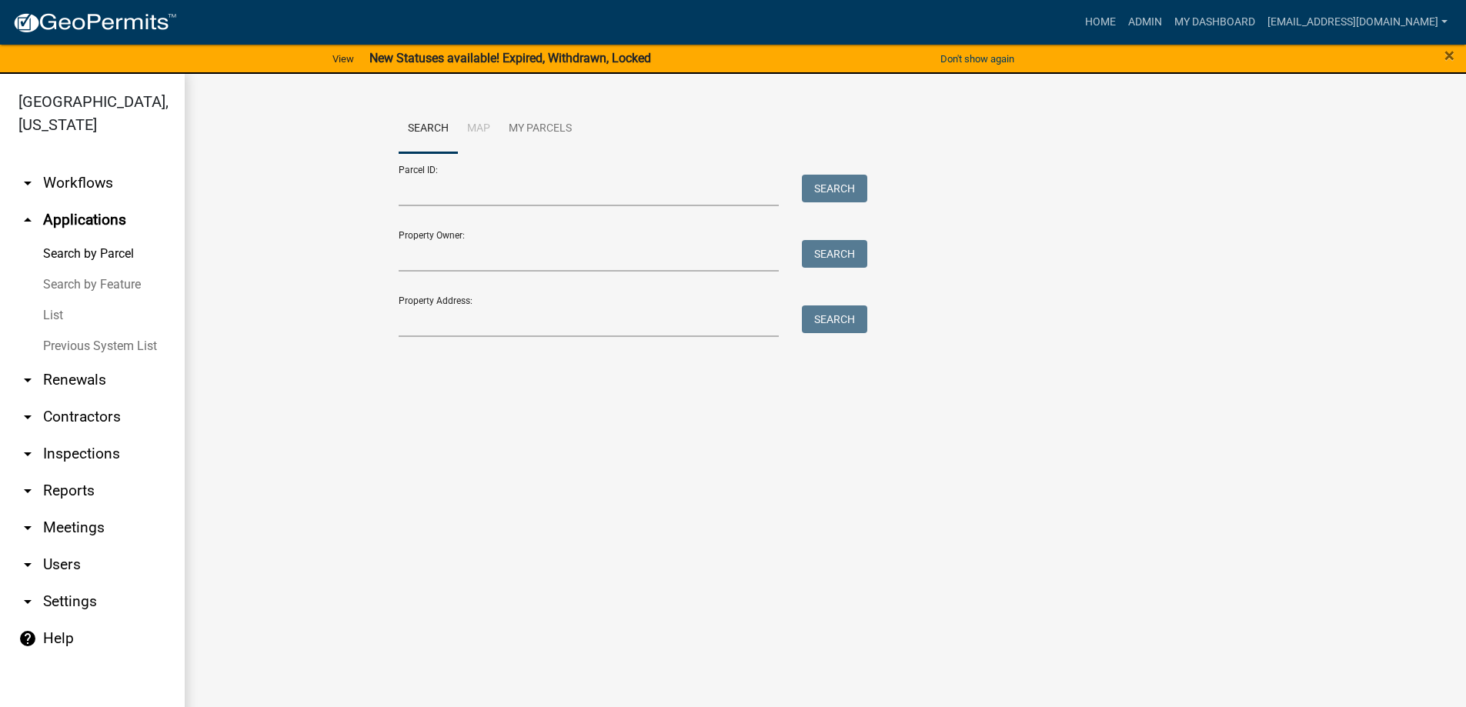
click at [48, 313] on link "List" at bounding box center [92, 315] width 185 height 31
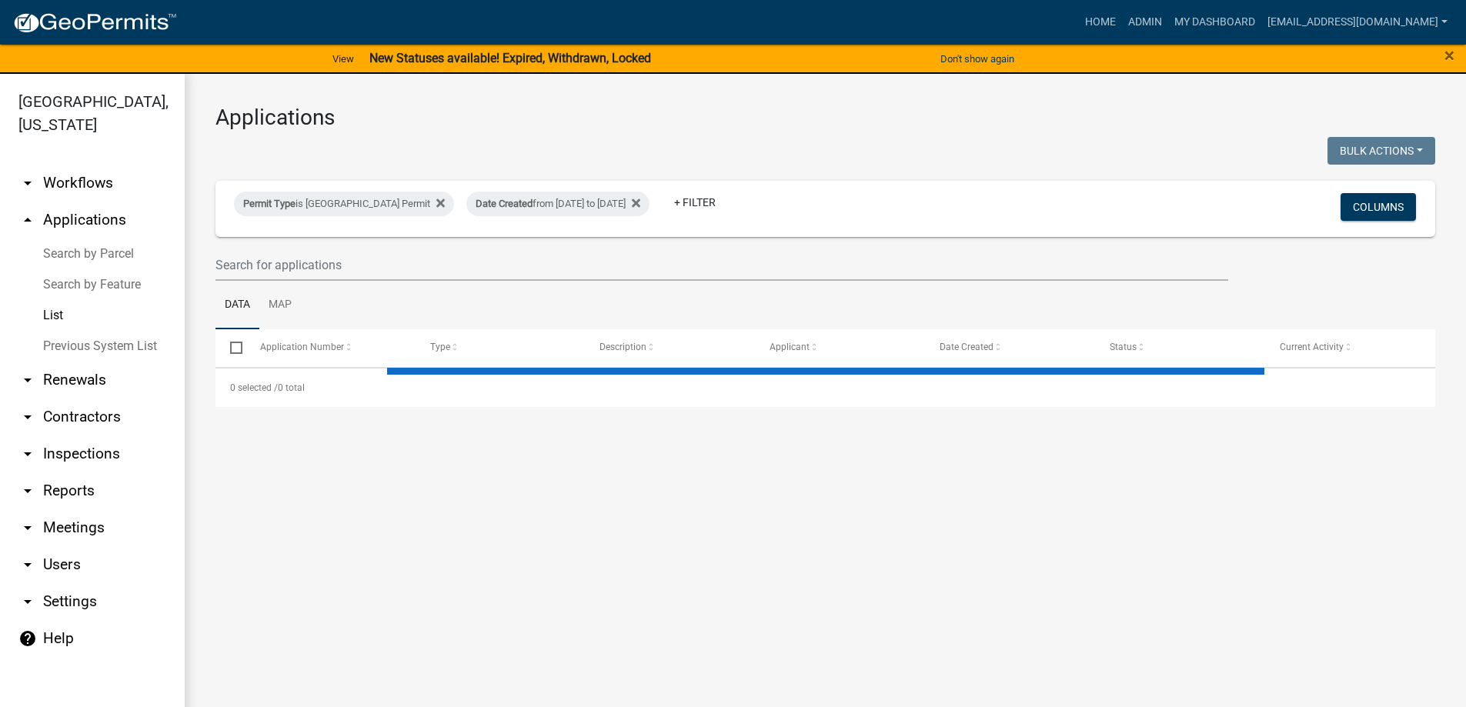
select select "3: 100"
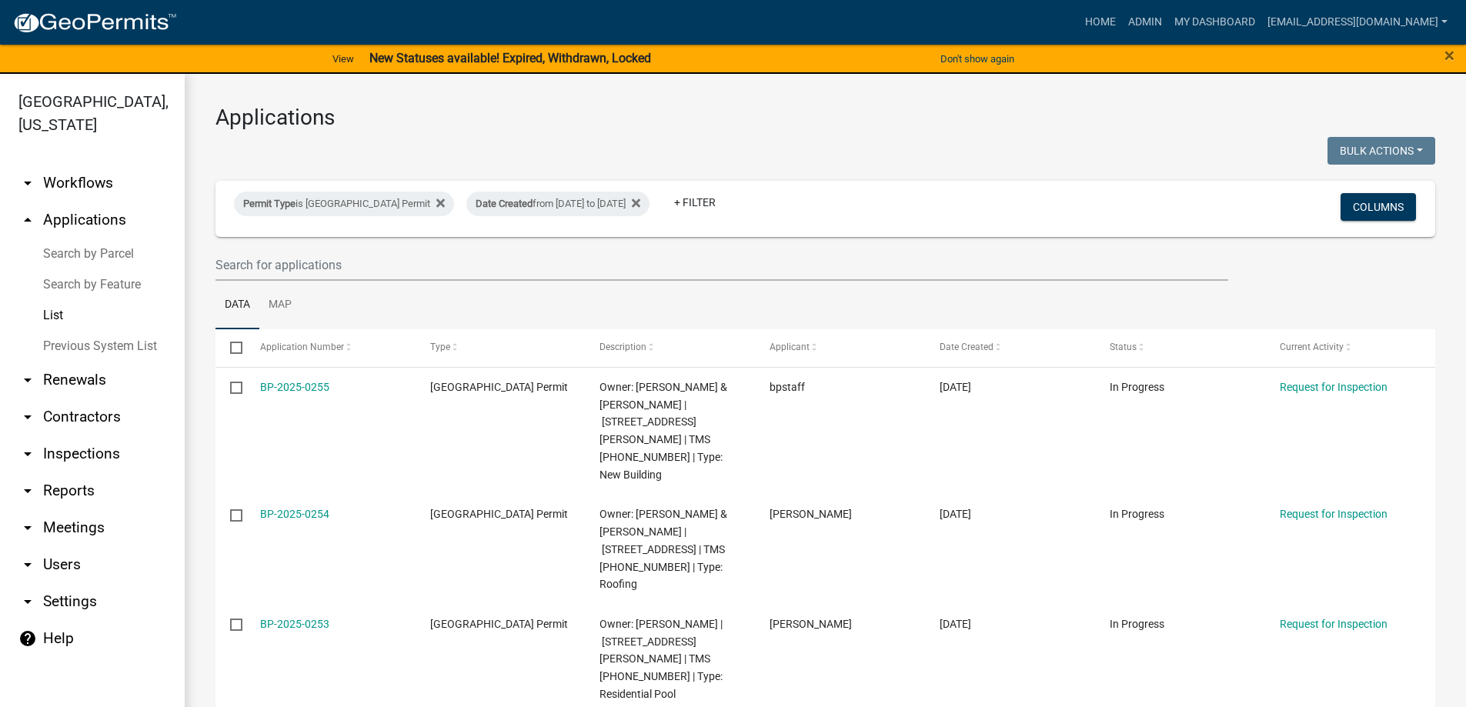
click at [77, 255] on link "Search by Parcel" at bounding box center [92, 254] width 185 height 31
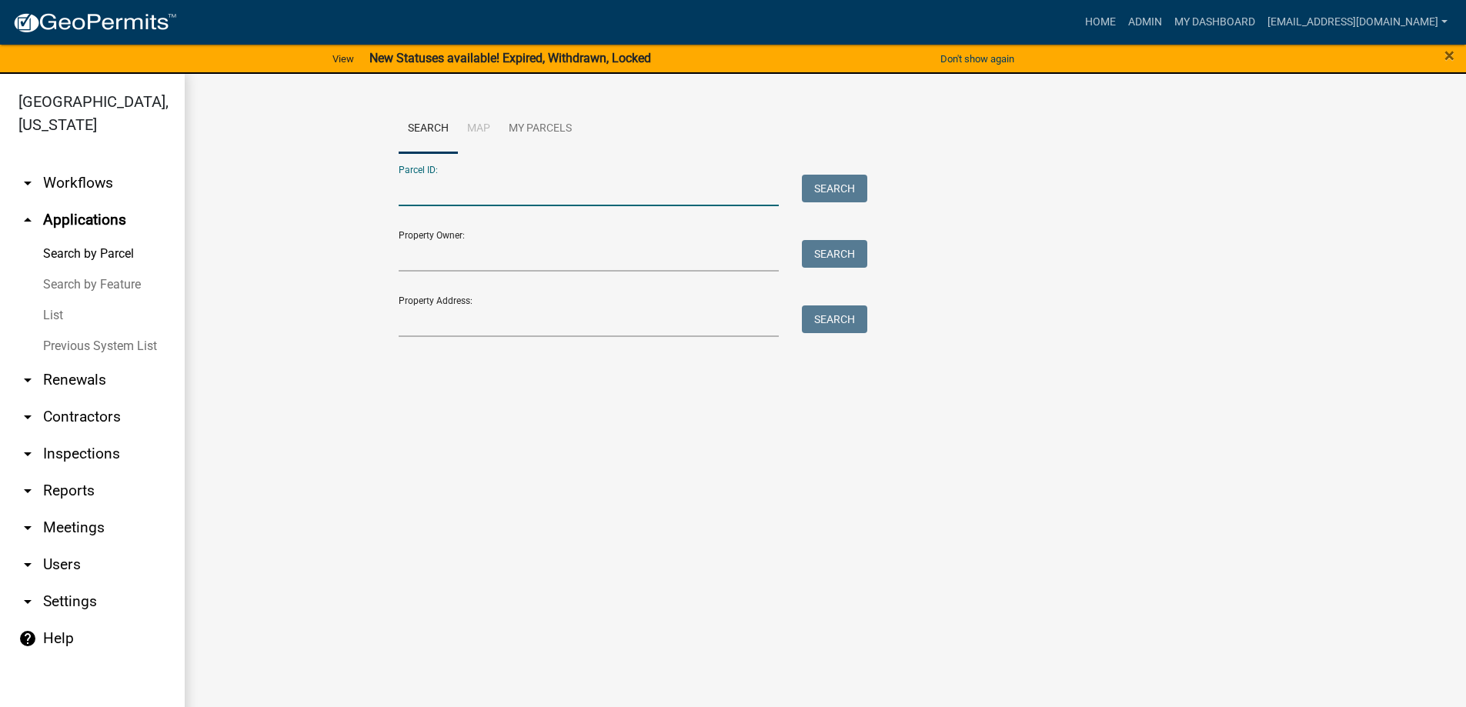
click at [427, 197] on input "Parcel ID:" at bounding box center [589, 191] width 381 height 32
click at [408, 317] on input "Property Address:" at bounding box center [589, 322] width 381 height 32
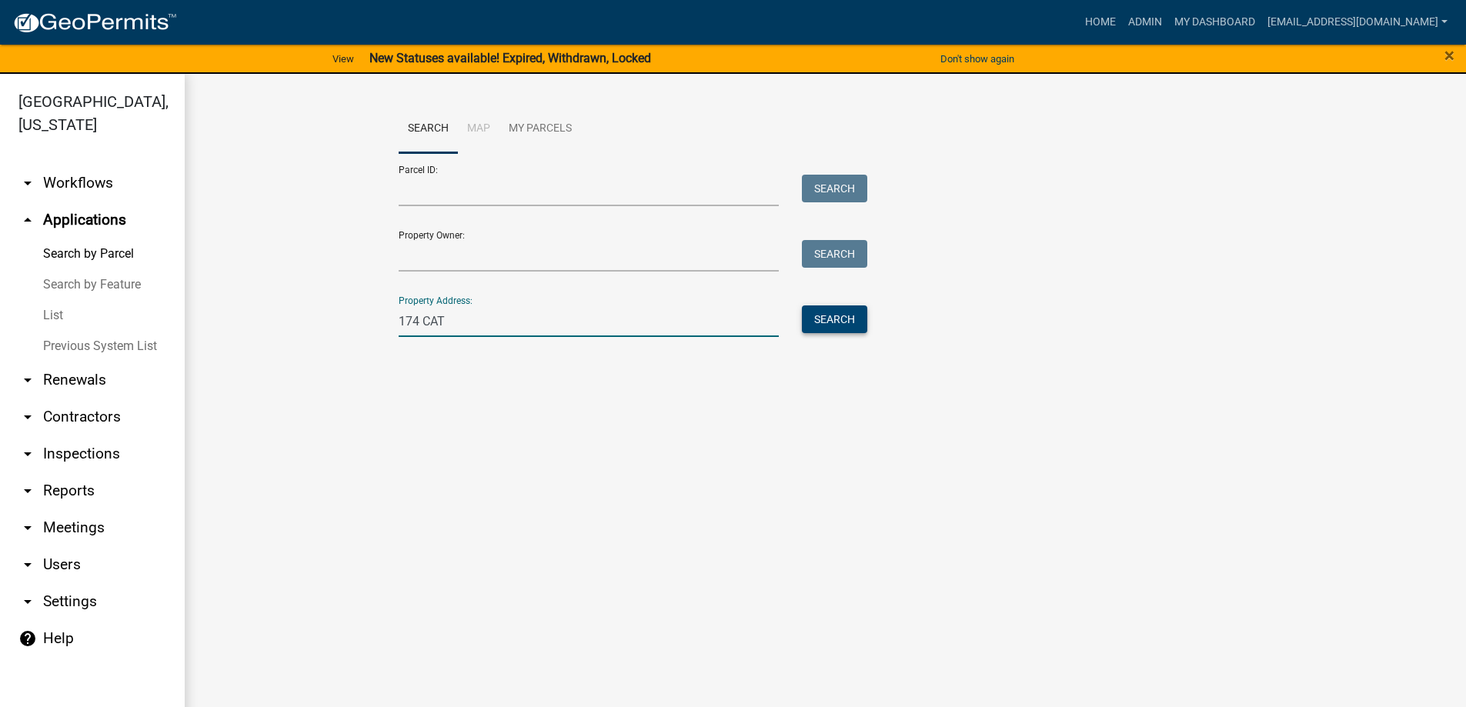
type input "174 CAT"
click at [834, 329] on button "Search" at bounding box center [834, 320] width 65 height 28
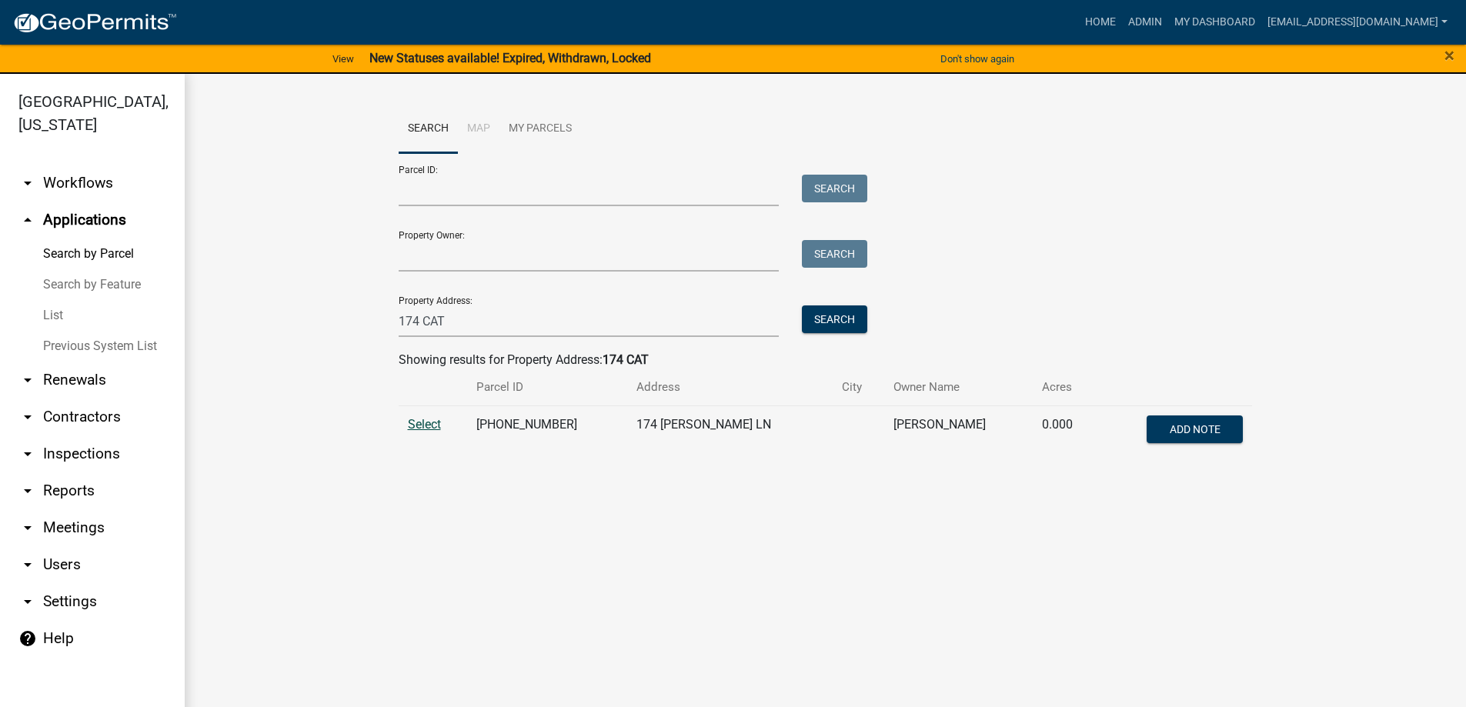
click at [420, 421] on span "Select" at bounding box center [424, 424] width 33 height 15
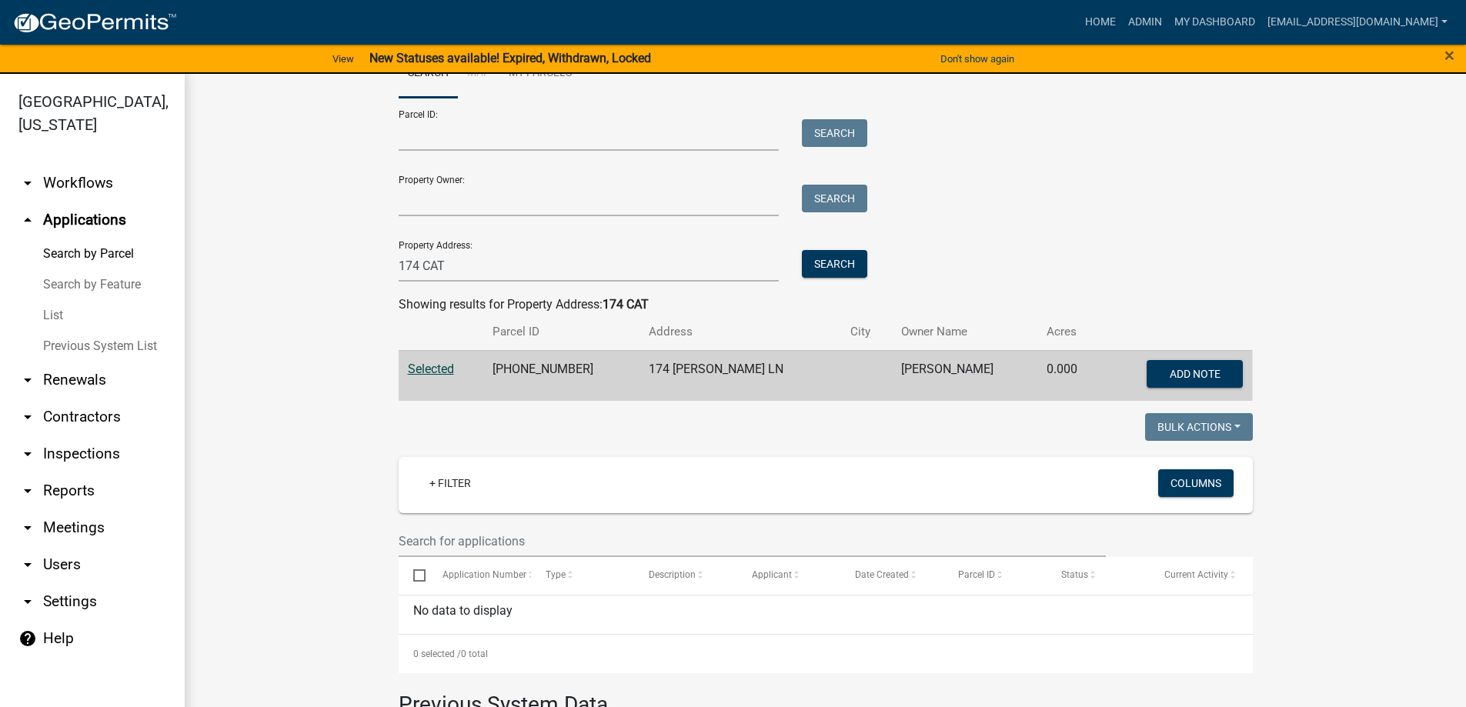
scroll to position [8, 0]
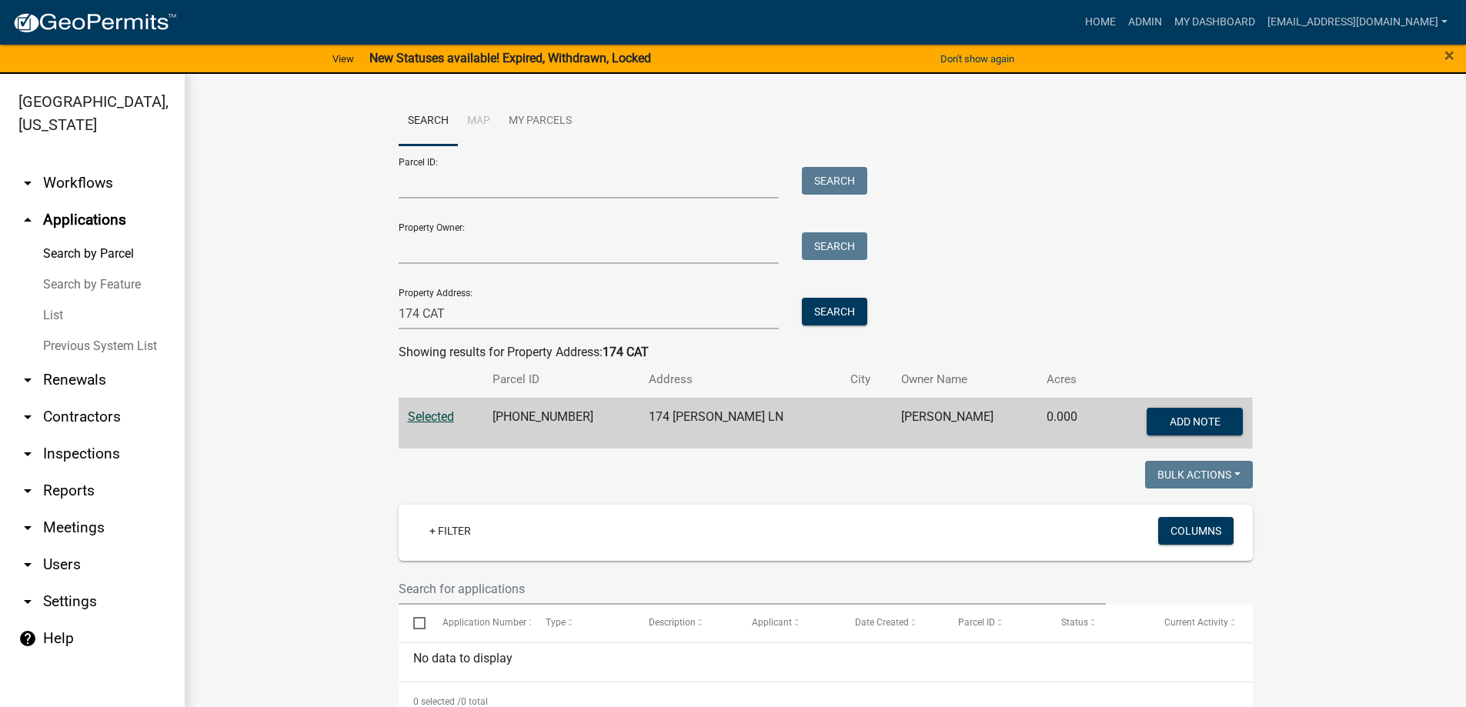
click at [63, 319] on link "List" at bounding box center [92, 315] width 185 height 31
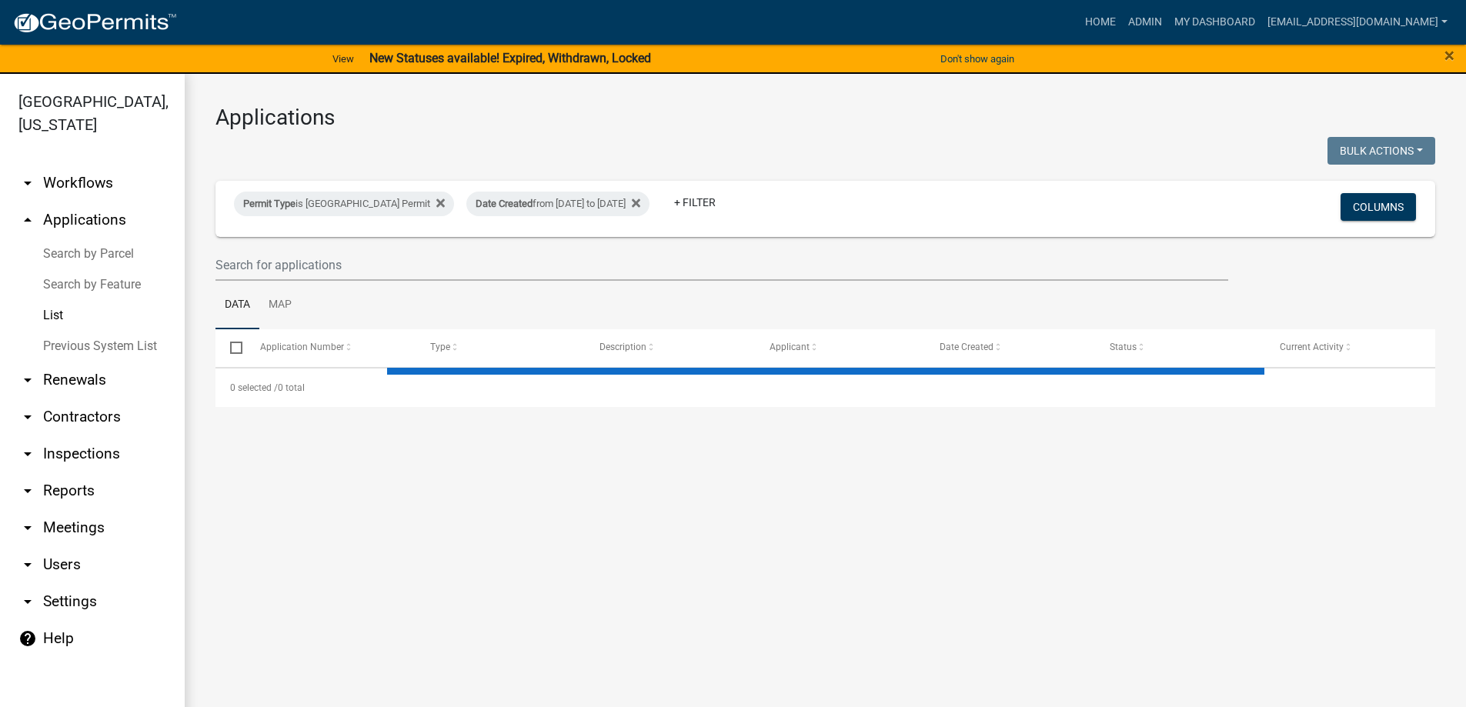
select select "3: 100"
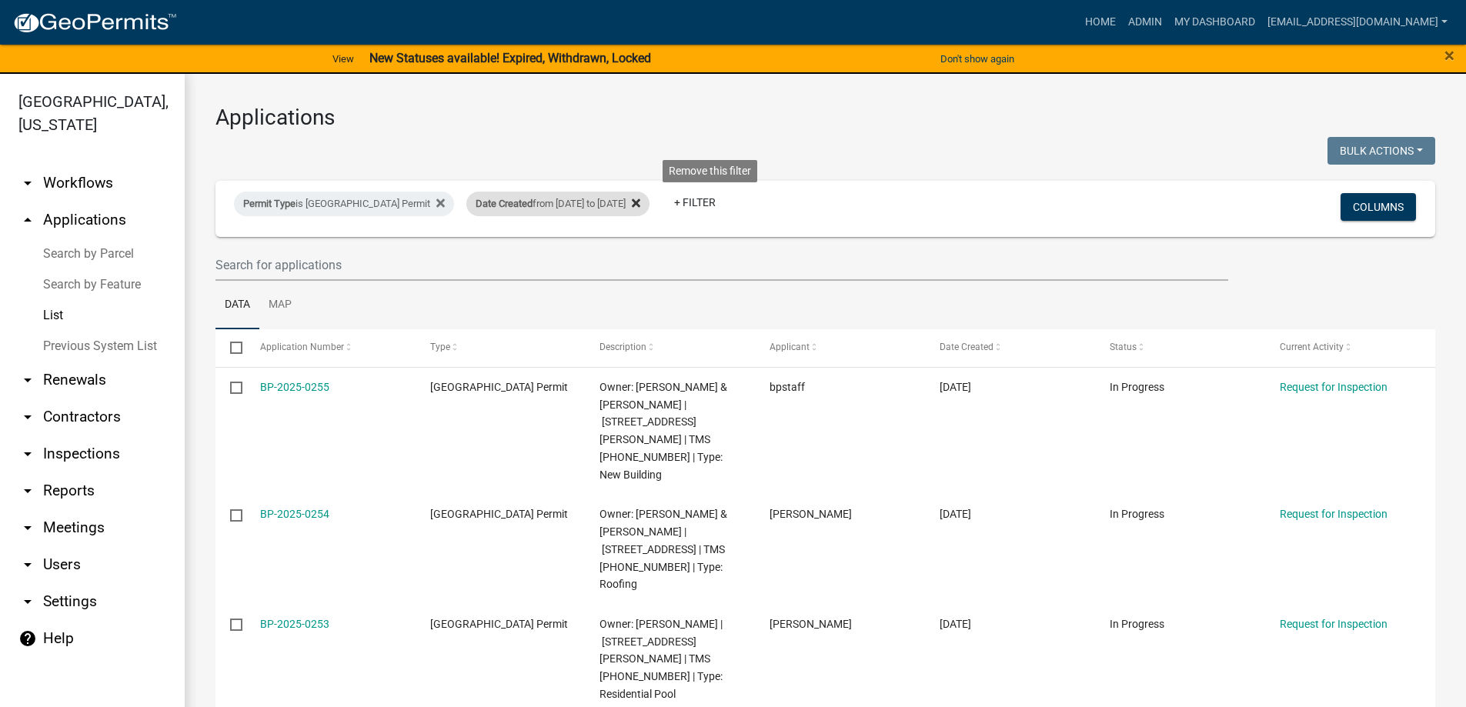
click at [640, 201] on fa-icon at bounding box center [633, 204] width 15 height 25
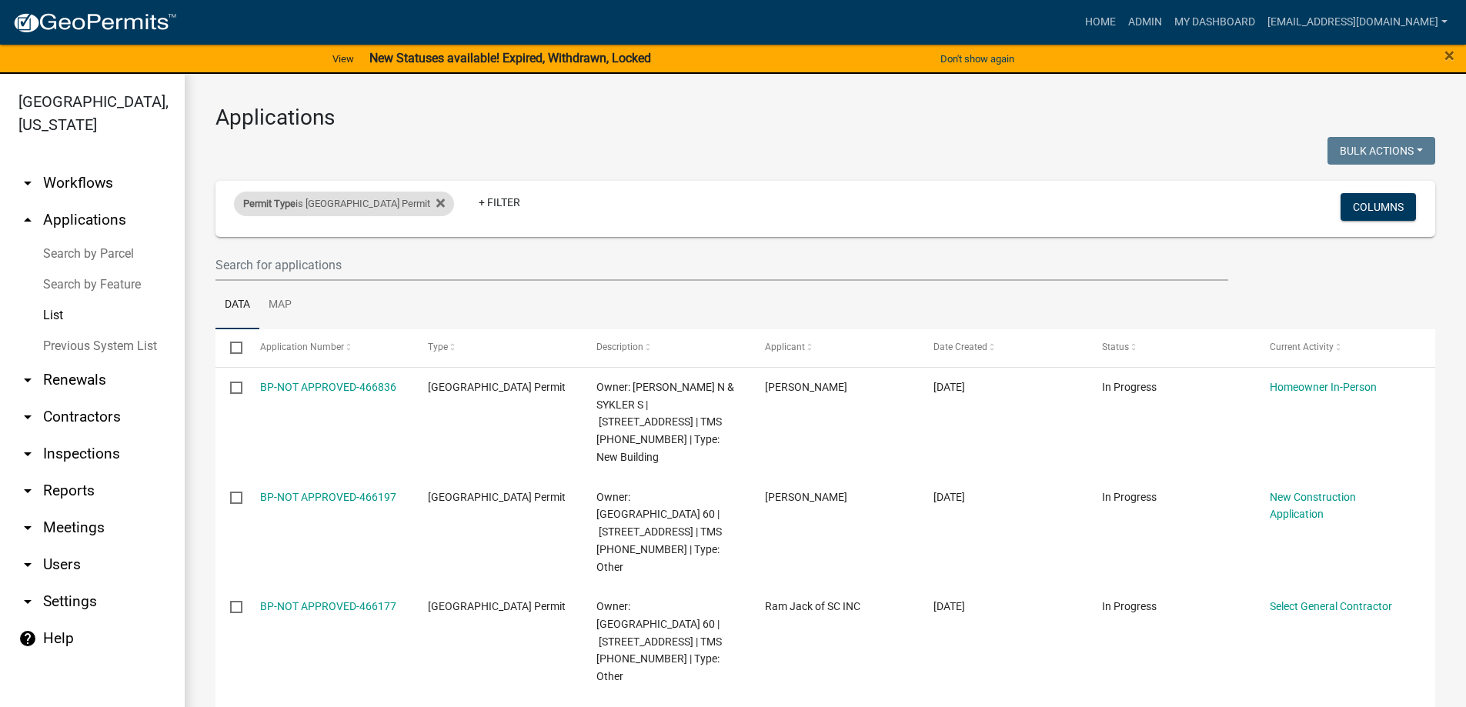
click at [454, 206] on div "Permit Type is Abbeville County Building Permit" at bounding box center [344, 204] width 220 height 25
select select "3802f7aa-e475-42cf-9d36-345c773ec921"
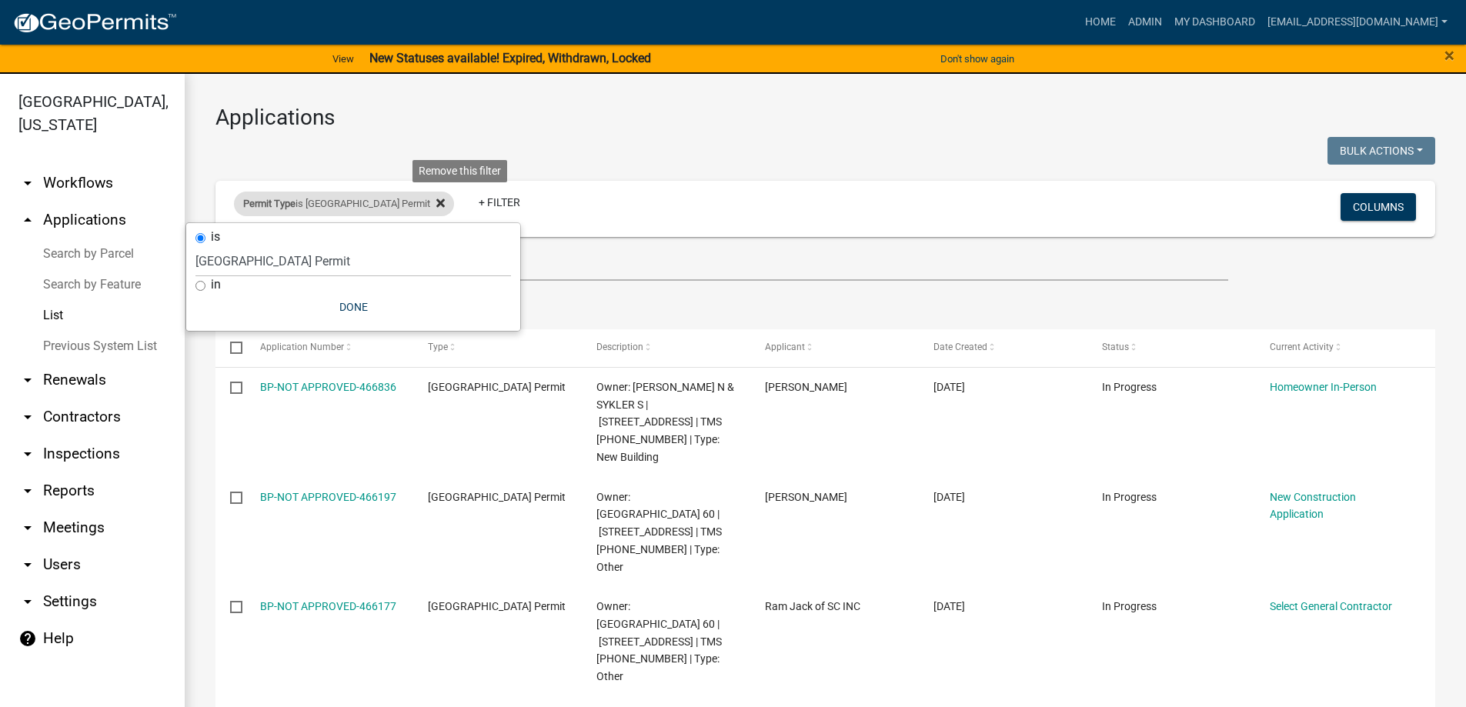
click at [445, 206] on icon at bounding box center [440, 203] width 8 height 12
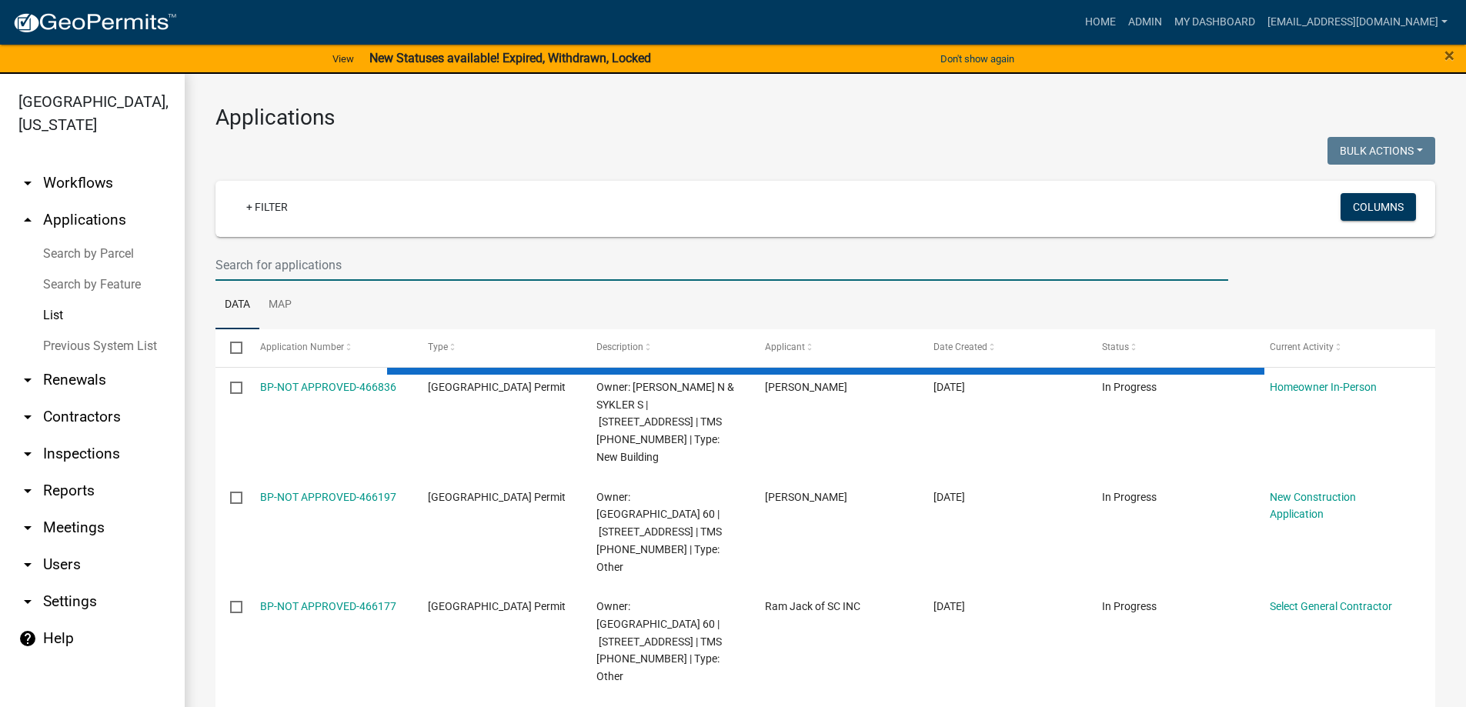
click at [332, 262] on input "text" at bounding box center [722, 265] width 1013 height 32
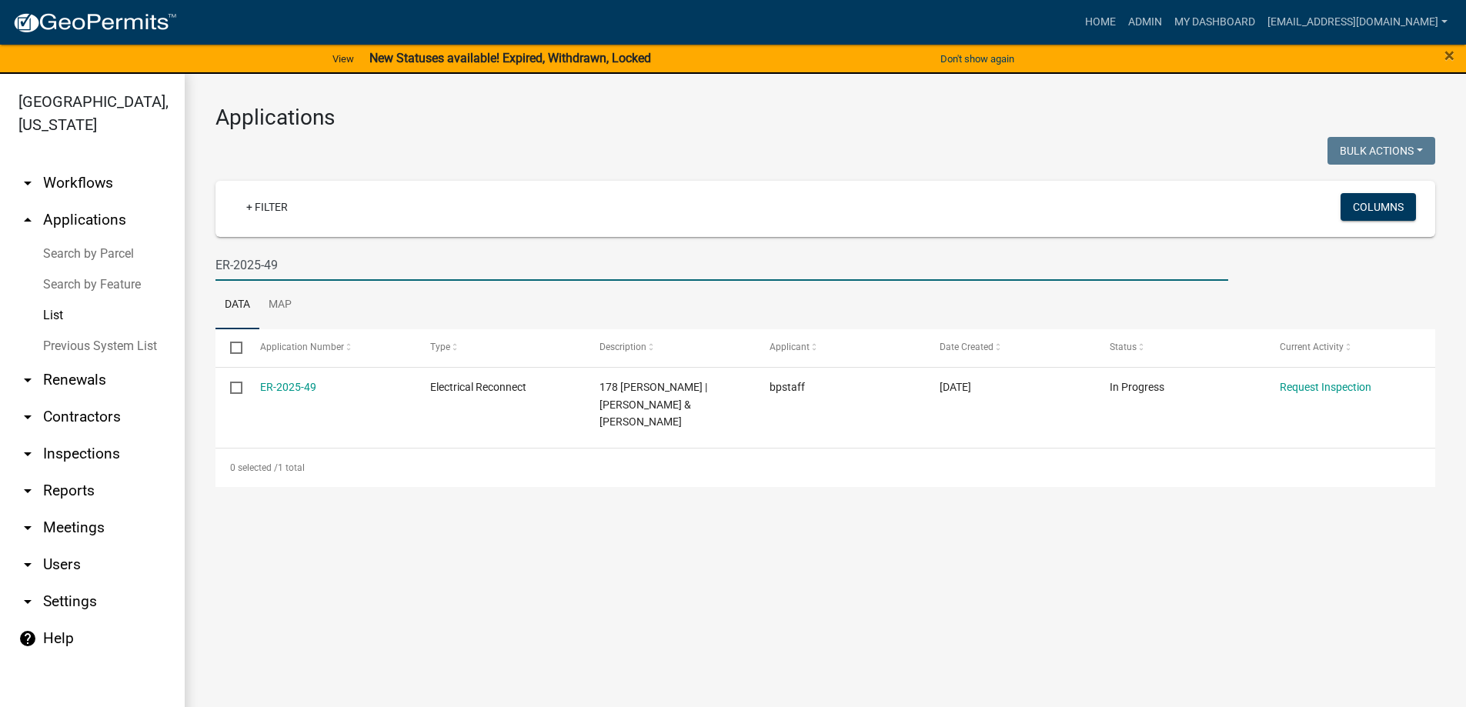
type input "ER-2025-49"
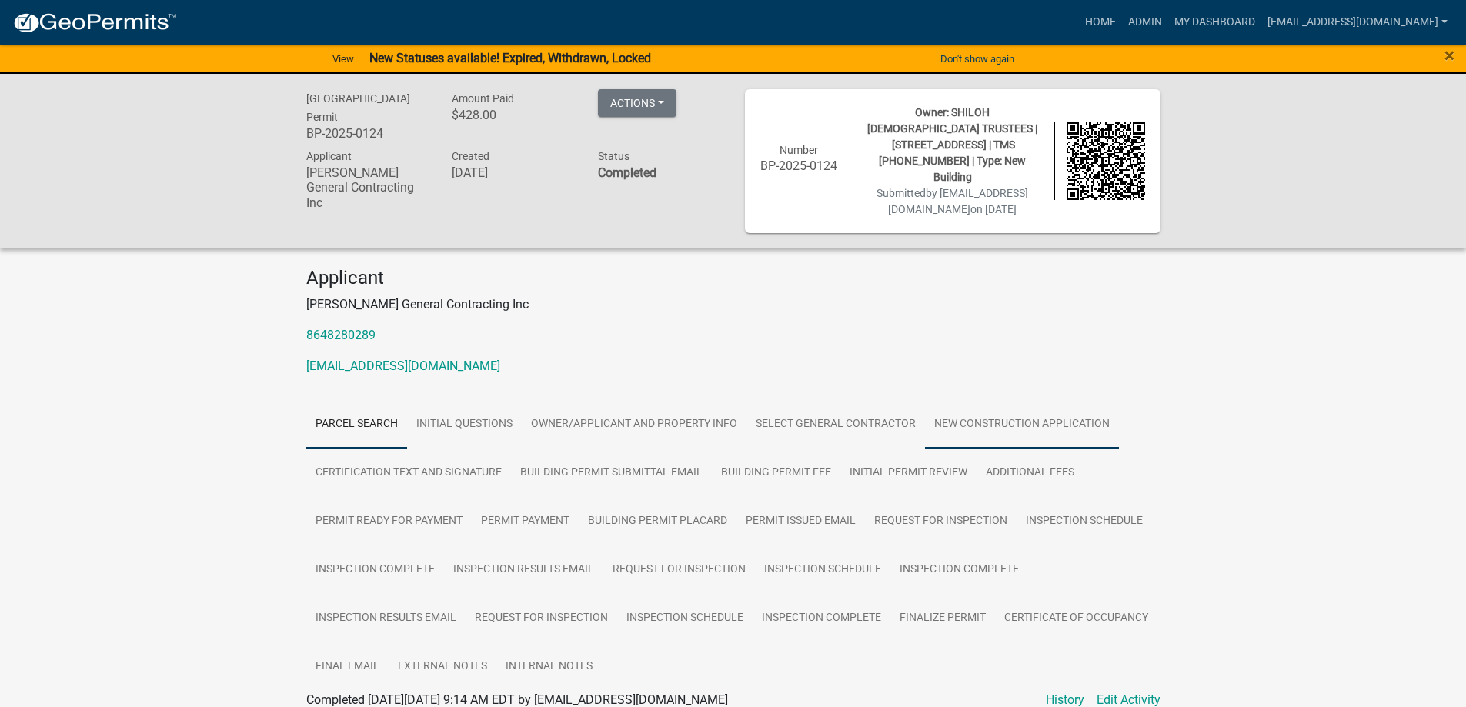
click at [957, 408] on link "New Construction Application" at bounding box center [1022, 424] width 194 height 49
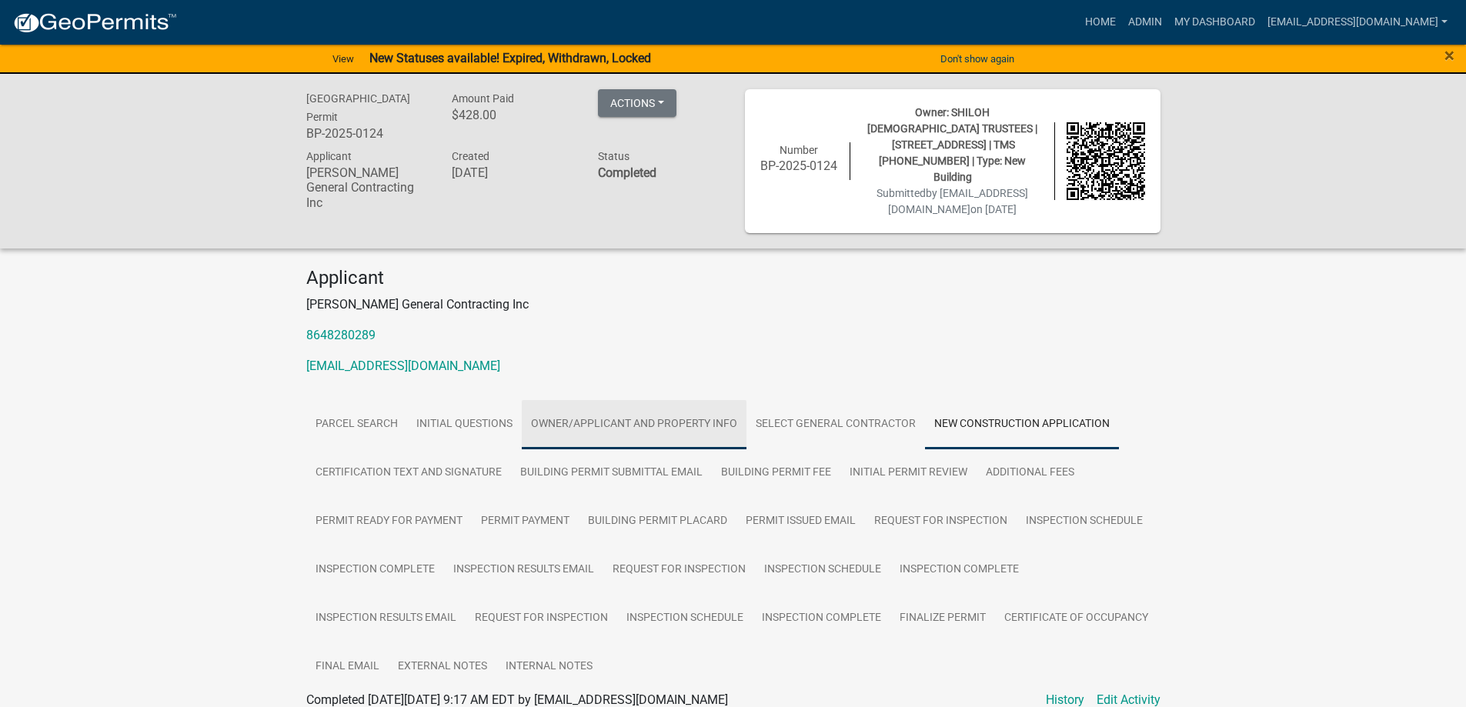
click at [666, 401] on link "Owner/Applicant and Property Info" at bounding box center [634, 424] width 225 height 49
click at [1033, 400] on link "New Construction Application" at bounding box center [1022, 424] width 194 height 49
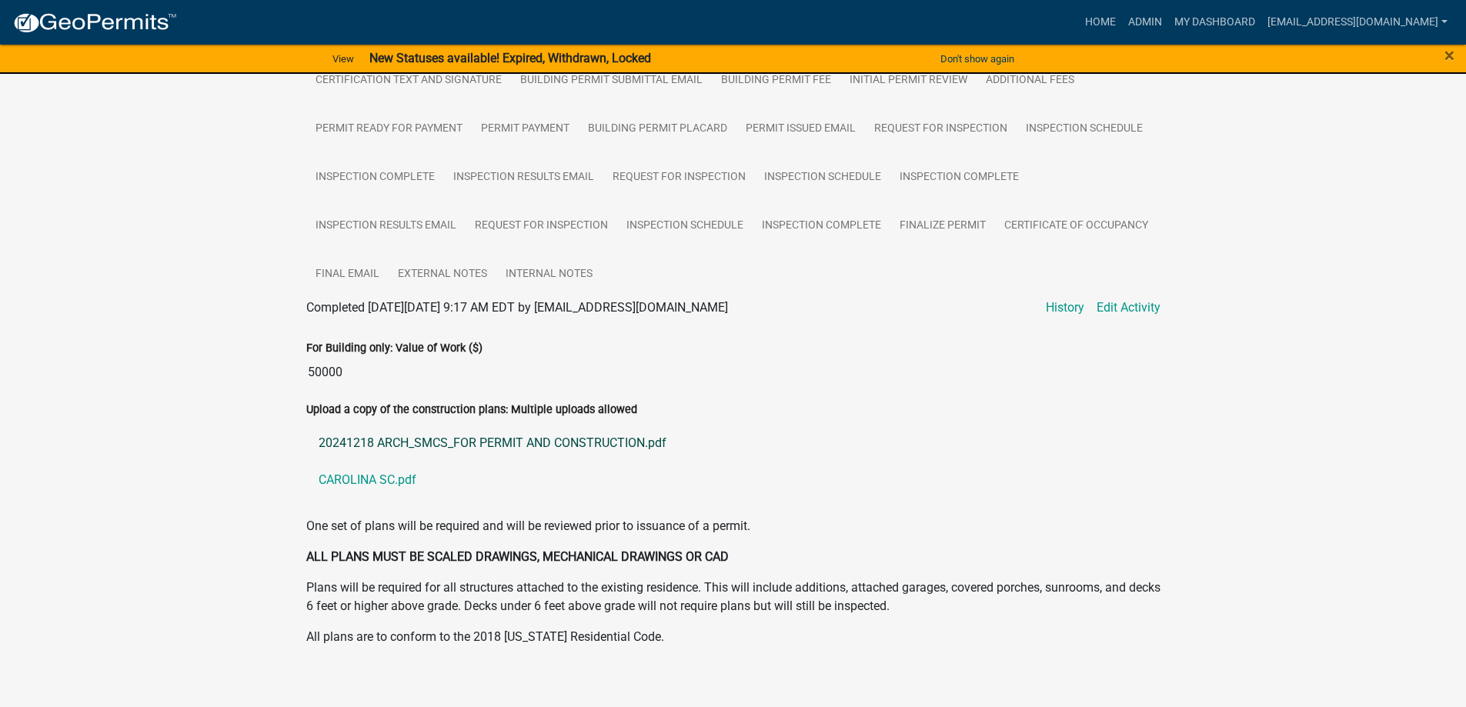
click at [478, 433] on link "20241218 ARCH_SMCS_FOR PERMIT AND CONSTRUCTION.pdf" at bounding box center [733, 443] width 854 height 37
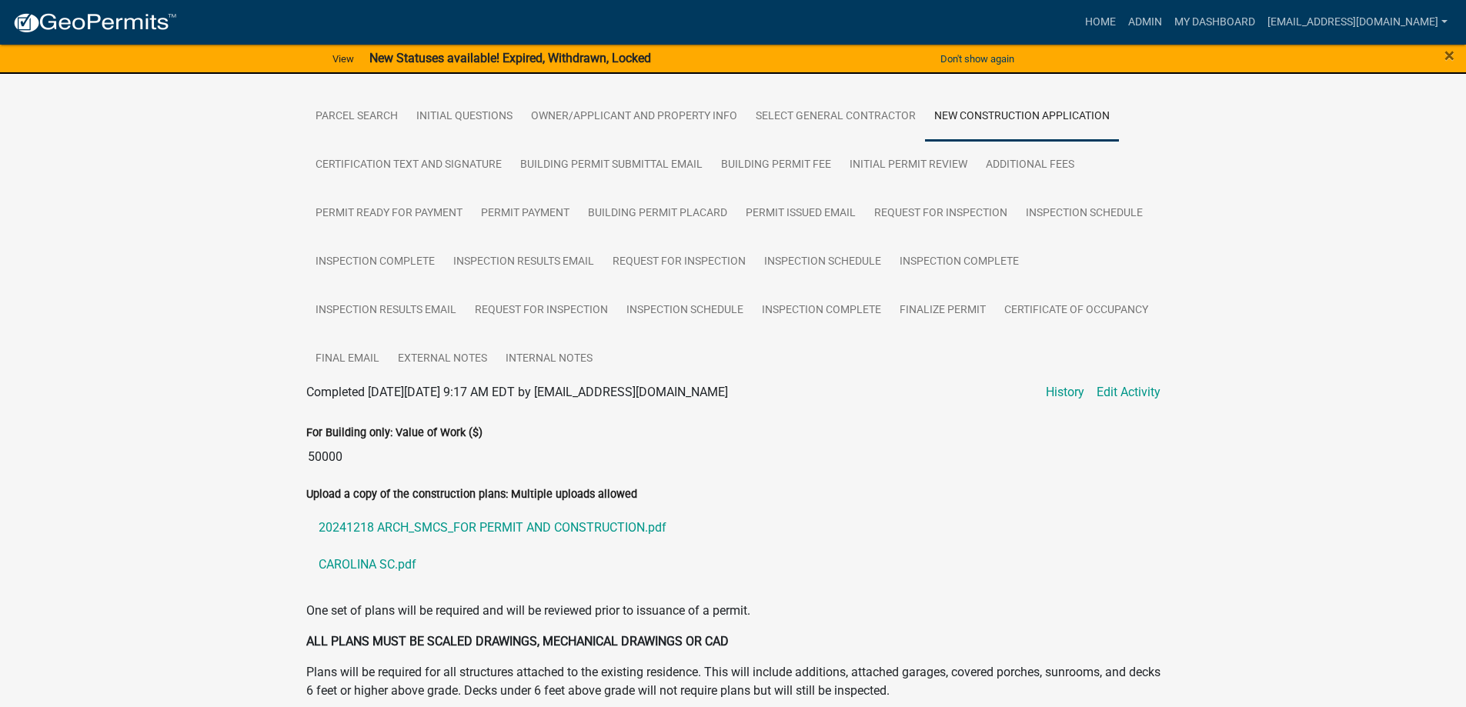
scroll to position [239, 0]
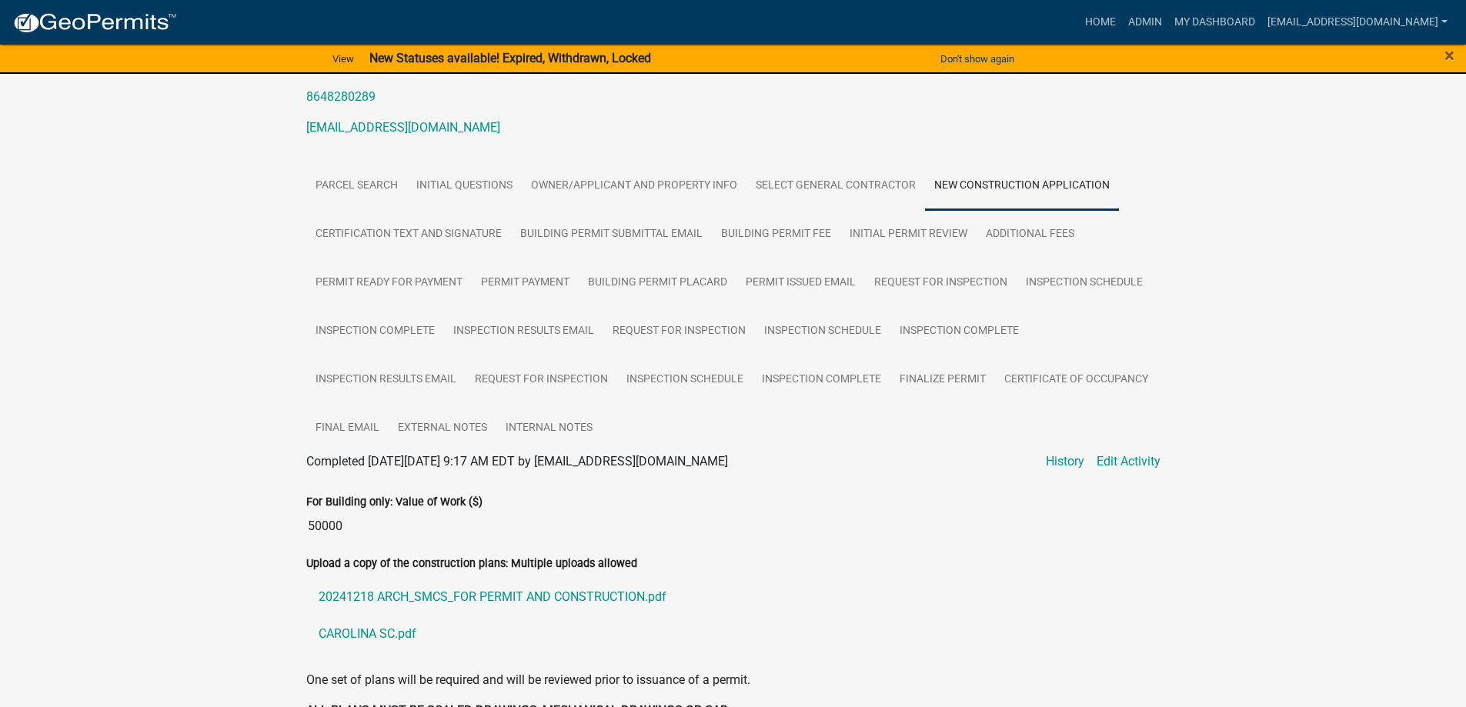
click at [871, 511] on input "50000" at bounding box center [733, 526] width 854 height 31
